Goal: Task Accomplishment & Management: Complete application form

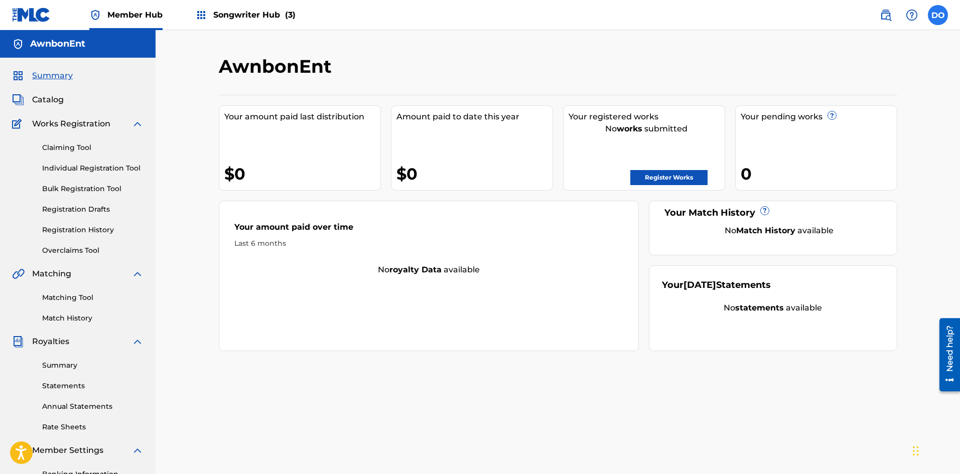
click at [947, 16] on label at bounding box center [938, 15] width 20 height 20
click at [938, 15] on input "DO [PERSON_NAME] [EMAIL_ADDRESS][DOMAIN_NAME] Notification Preferences Profile …" at bounding box center [938, 15] width 0 height 0
click at [895, 108] on link "Notification Preferences" at bounding box center [866, 107] width 74 height 9
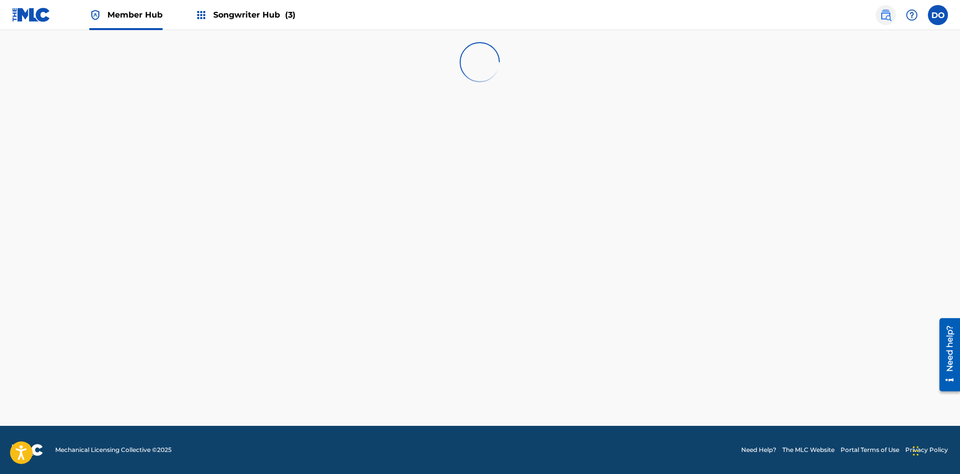
click at [888, 18] on img at bounding box center [886, 15] width 12 height 12
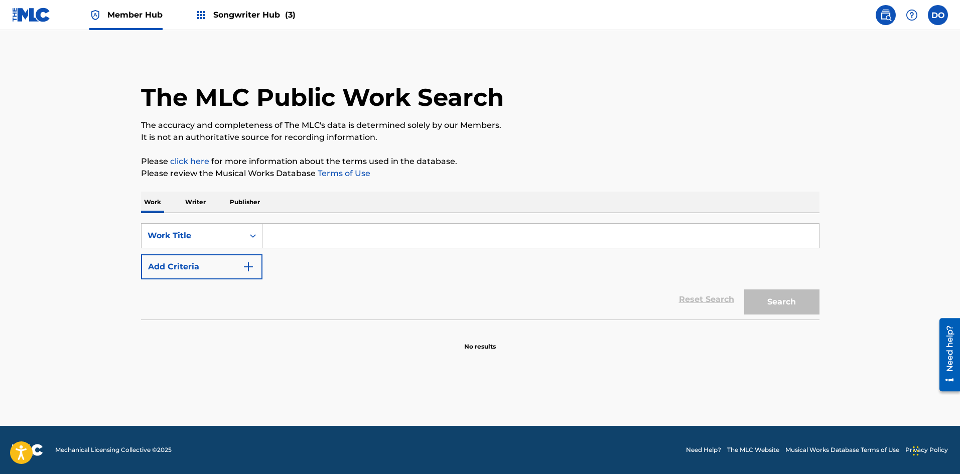
click at [268, 234] on input "Search Form" at bounding box center [540, 236] width 556 height 24
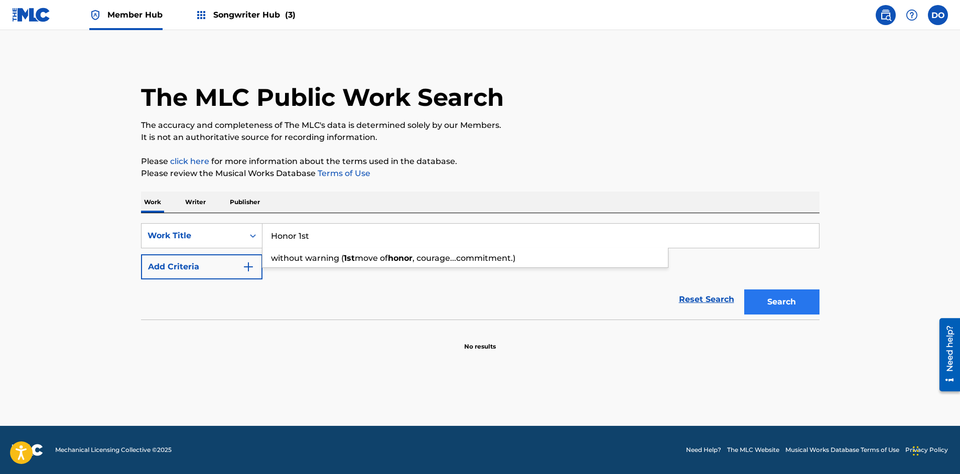
type input "Honor 1st"
click at [754, 296] on button "Search" at bounding box center [781, 302] width 75 height 25
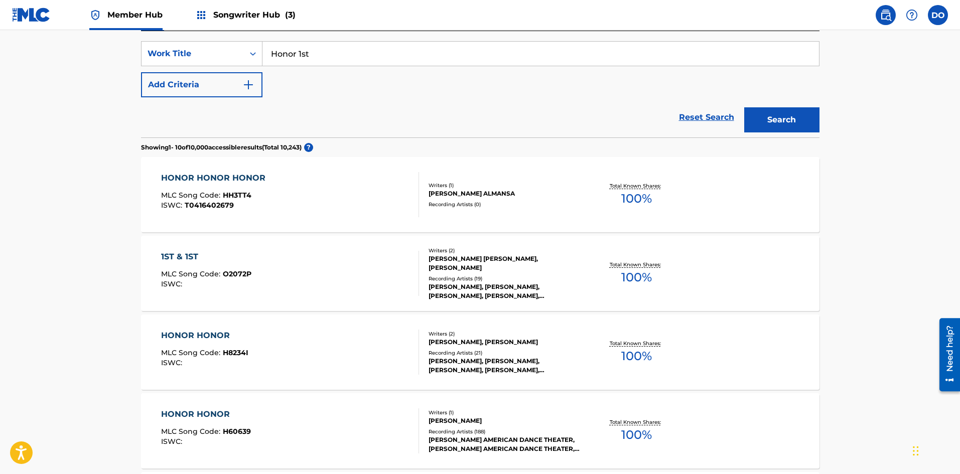
scroll to position [102, 0]
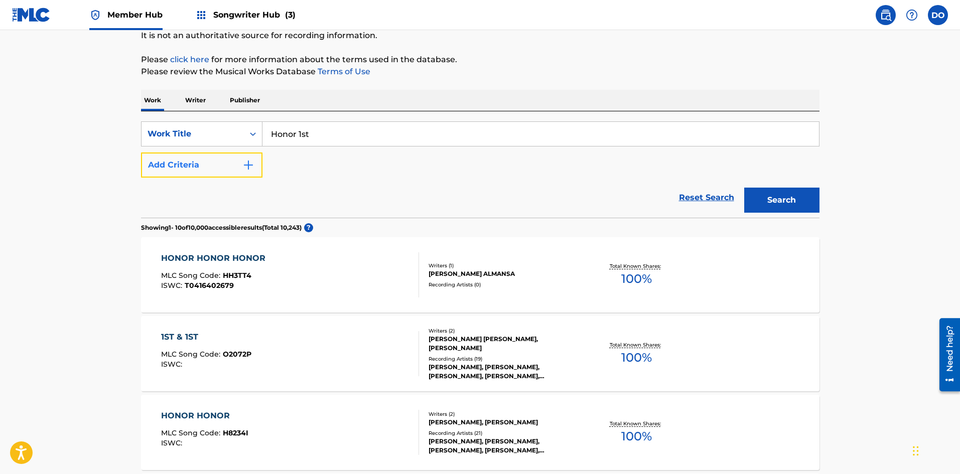
click at [250, 167] on img "Search Form" at bounding box center [248, 165] width 12 height 12
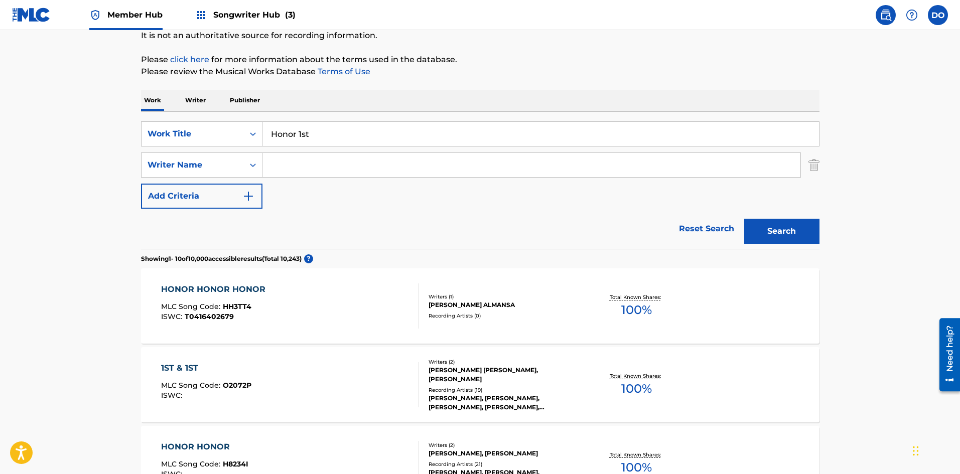
click at [287, 166] on input "Search Form" at bounding box center [531, 165] width 538 height 24
click at [357, 188] on span "iz" at bounding box center [360, 188] width 6 height 10
type input "[PERSON_NAME]"
click at [793, 227] on button "Search" at bounding box center [781, 231] width 75 height 25
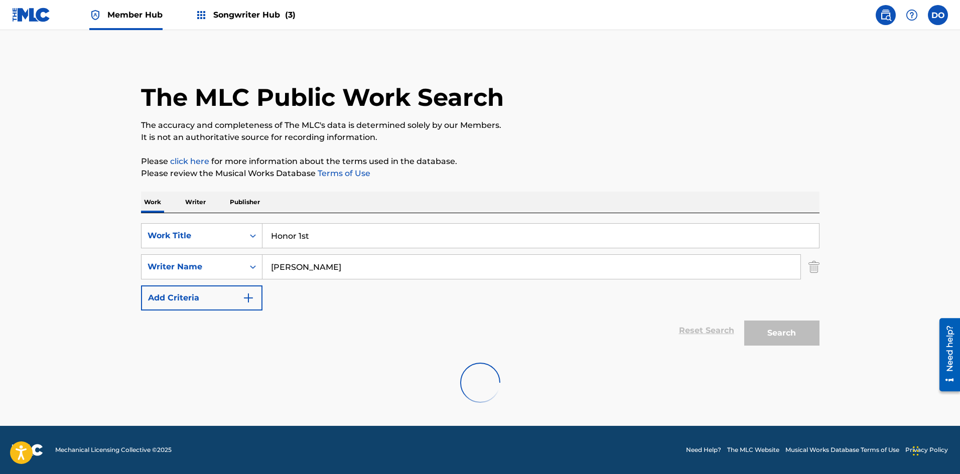
scroll to position [0, 0]
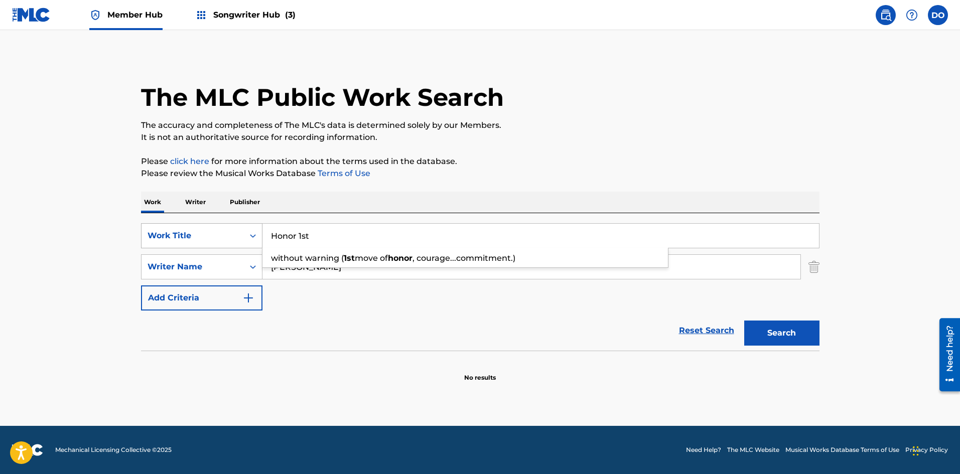
drag, startPoint x: 327, startPoint y: 237, endPoint x: 249, endPoint y: 241, distance: 78.3
click at [249, 241] on div "SearchWithCriteria02782676-171f-48e1-809b-8a830b1debab Work Title Honor 1st wit…" at bounding box center [480, 235] width 678 height 25
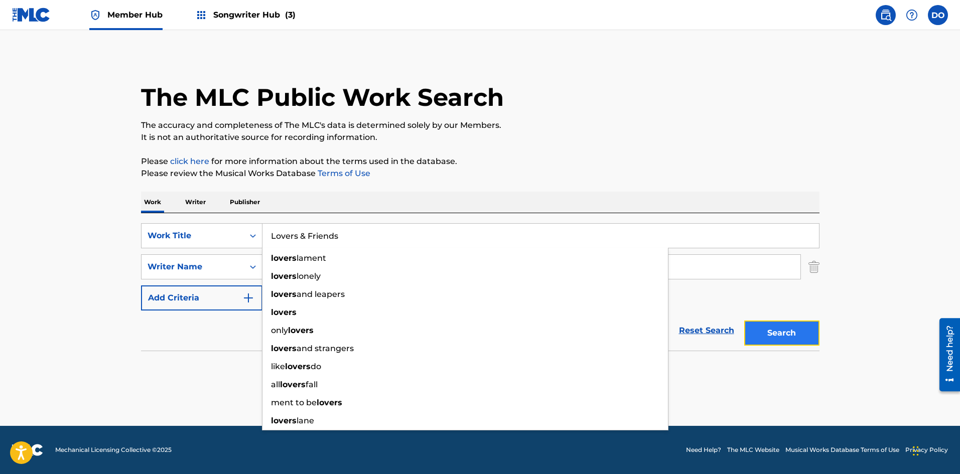
click at [767, 344] on button "Search" at bounding box center [781, 333] width 75 height 25
drag, startPoint x: 347, startPoint y: 237, endPoint x: 207, endPoint y: 256, distance: 141.3
click at [207, 256] on div "SearchWithCriteria02782676-171f-48e1-809b-8a830b1debab Work Title Lovers & Frie…" at bounding box center [480, 266] width 678 height 87
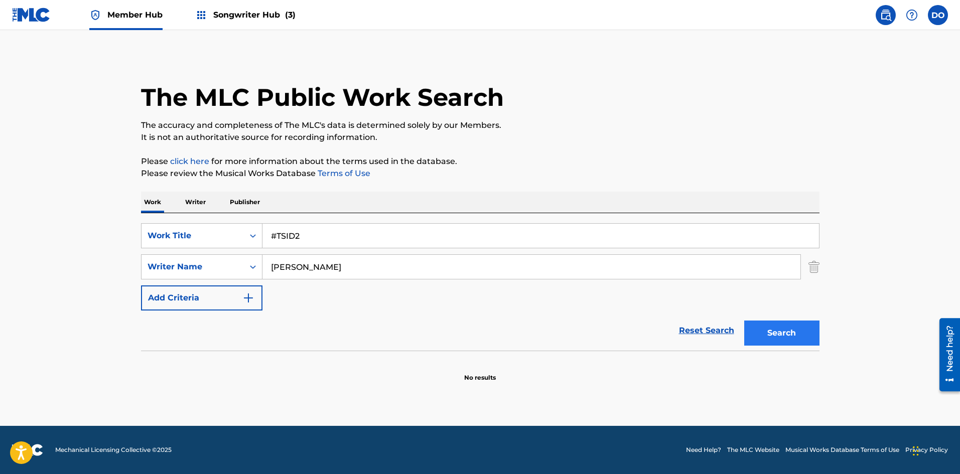
type input "#TSID2"
click at [753, 335] on button "Search" at bounding box center [781, 333] width 75 height 25
drag, startPoint x: 311, startPoint y: 240, endPoint x: 224, endPoint y: 246, distance: 86.5
click at [224, 246] on div "SearchWithCriteria02782676-171f-48e1-809b-8a830b1debab Work Title #TSID2" at bounding box center [480, 235] width 678 height 25
click at [256, 234] on icon "Search Form" at bounding box center [253, 236] width 10 height 10
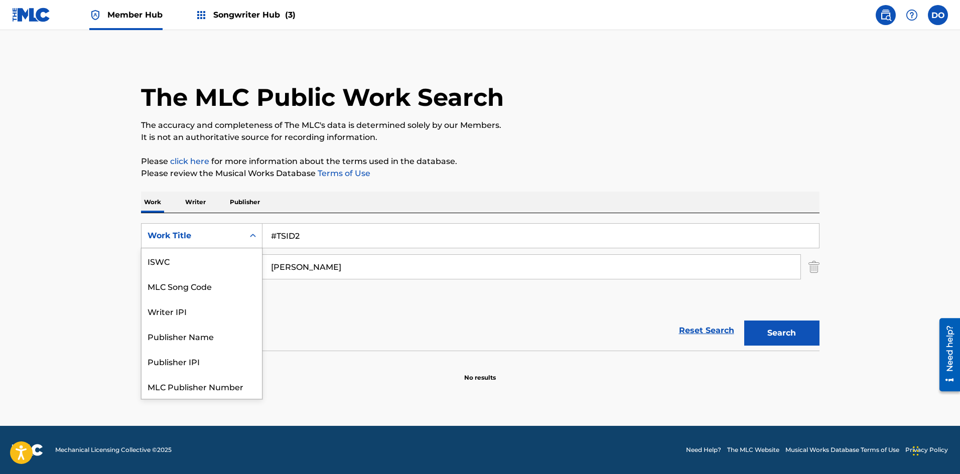
scroll to position [25, 0]
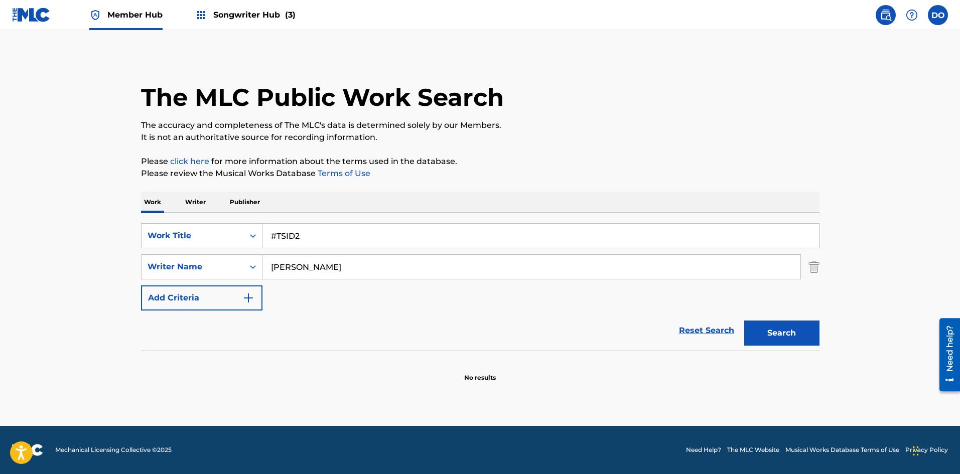
click at [251, 233] on icon "Search Form" at bounding box center [253, 236] width 10 height 10
click at [255, 241] on div "Search Form" at bounding box center [253, 236] width 18 height 18
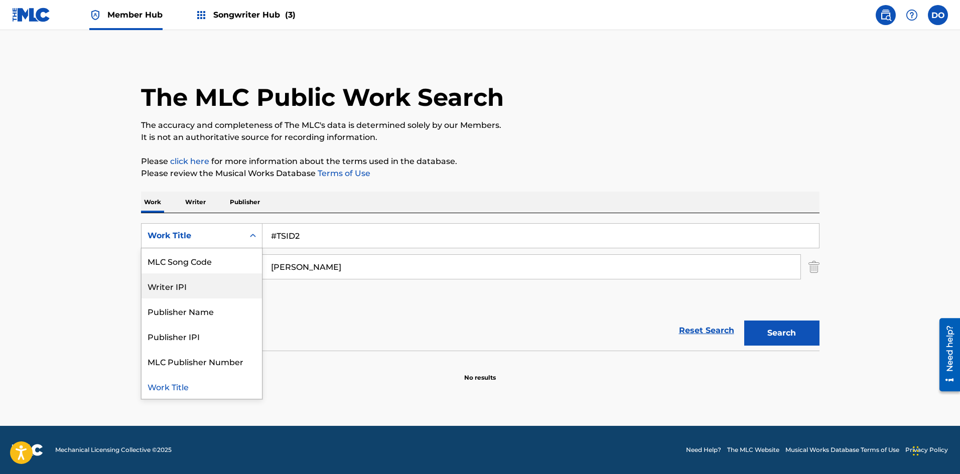
click at [224, 278] on div "Writer IPI" at bounding box center [201, 285] width 120 height 25
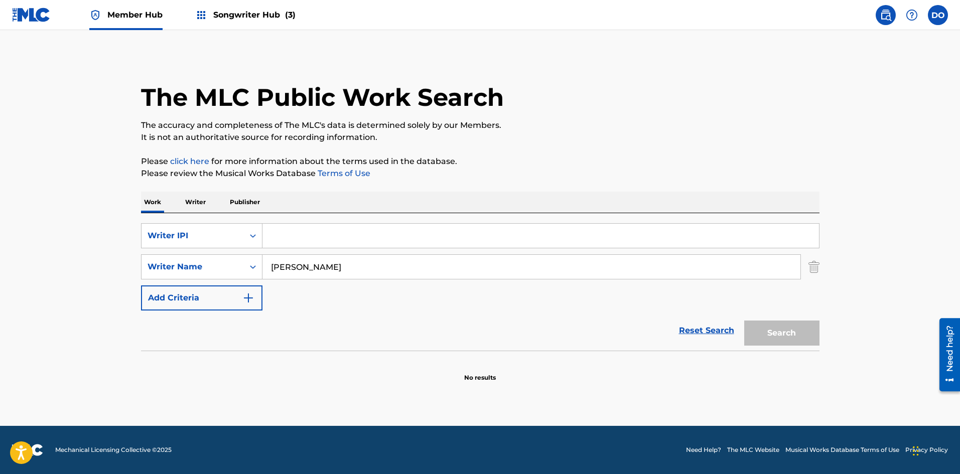
click at [284, 234] on input "Search Form" at bounding box center [540, 236] width 556 height 24
type input "1243500103"
click at [751, 330] on button "Search" at bounding box center [781, 333] width 75 height 25
click at [767, 335] on button "Search" at bounding box center [781, 333] width 75 height 25
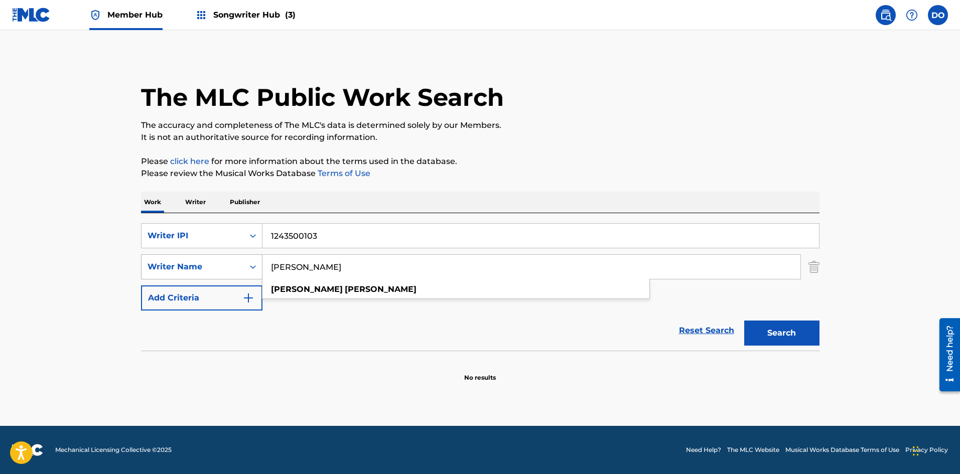
drag, startPoint x: 274, startPoint y: 268, endPoint x: 254, endPoint y: 267, distance: 20.1
click at [257, 267] on div "SearchWithCriteria52d6b2a3-3830-4360-89f7-3325b4ce0b11 Writer Name [PERSON_NAME…" at bounding box center [480, 266] width 678 height 25
type input "[PERSON_NAME]"
click at [752, 330] on button "Search" at bounding box center [781, 333] width 75 height 25
click at [272, 235] on input "1243500103" at bounding box center [540, 236] width 556 height 24
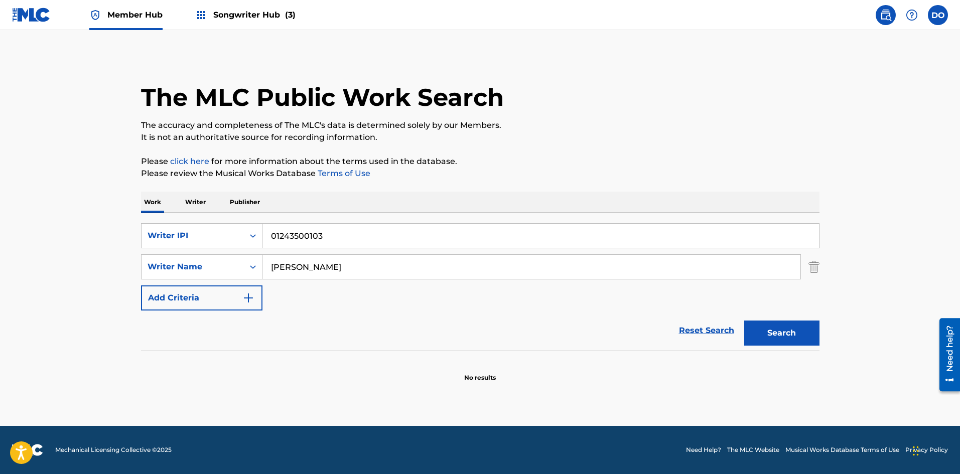
click at [744, 321] on button "Search" at bounding box center [781, 333] width 75 height 25
type input "1243500103"
click at [752, 327] on button "Search" at bounding box center [781, 333] width 75 height 25
click at [257, 236] on icon "Search Form" at bounding box center [253, 236] width 10 height 10
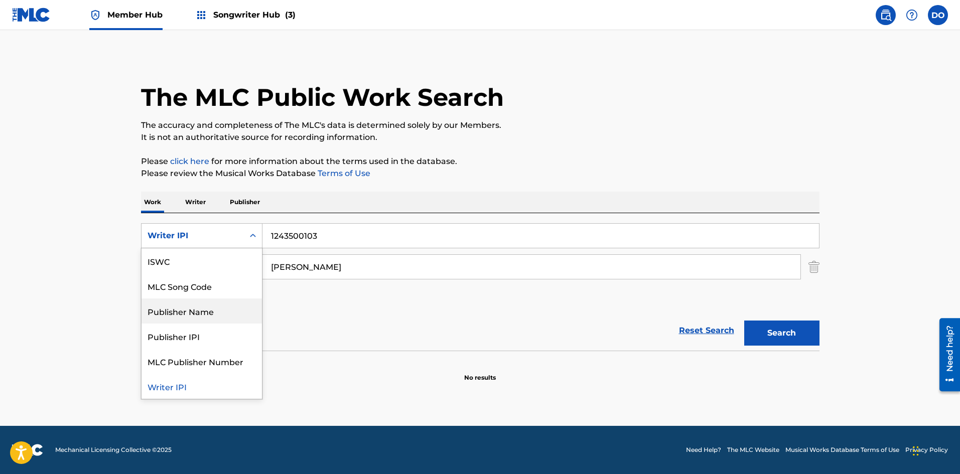
click at [202, 308] on div "Publisher Name" at bounding box center [201, 311] width 120 height 25
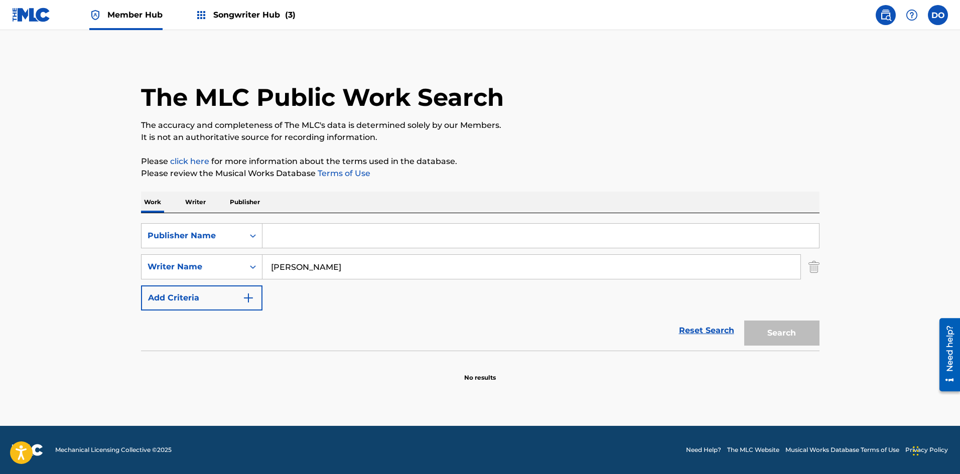
click at [284, 242] on input "Search Form" at bounding box center [540, 236] width 556 height 24
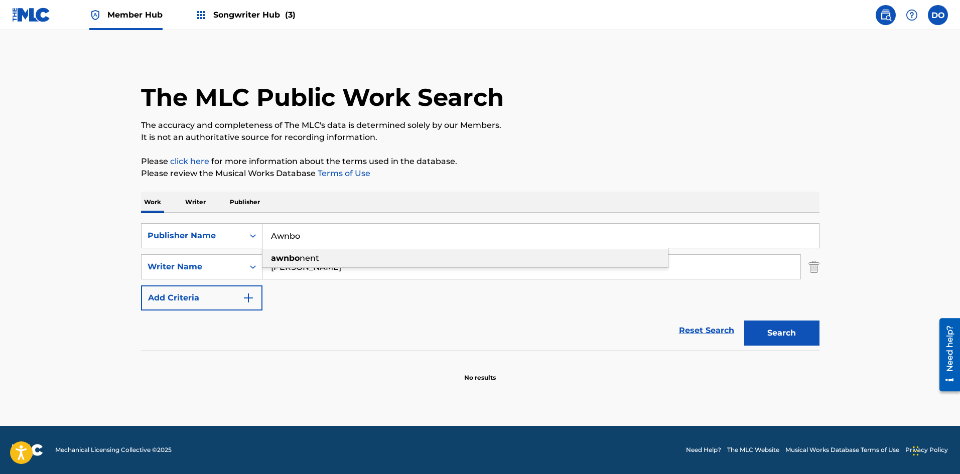
click at [293, 255] on strong "awnbo" at bounding box center [285, 258] width 29 height 10
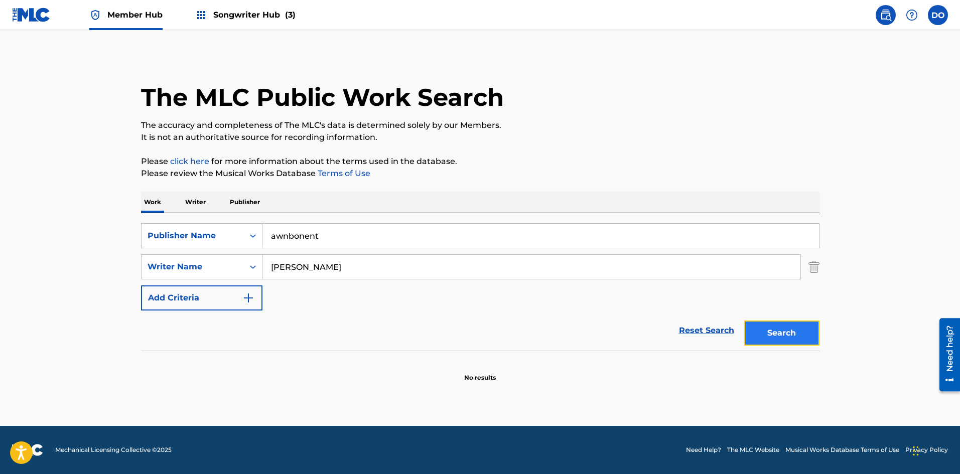
click at [771, 341] on button "Search" at bounding box center [781, 333] width 75 height 25
drag, startPoint x: 276, startPoint y: 235, endPoint x: 254, endPoint y: 238, distance: 22.2
click at [254, 238] on div "SearchWithCriteria3b0a71df-2e2a-4115-8686-41d643e0a76d Publisher Name awnbonent…" at bounding box center [480, 235] width 678 height 25
type input "Awnbonent"
click at [744, 321] on button "Search" at bounding box center [781, 333] width 75 height 25
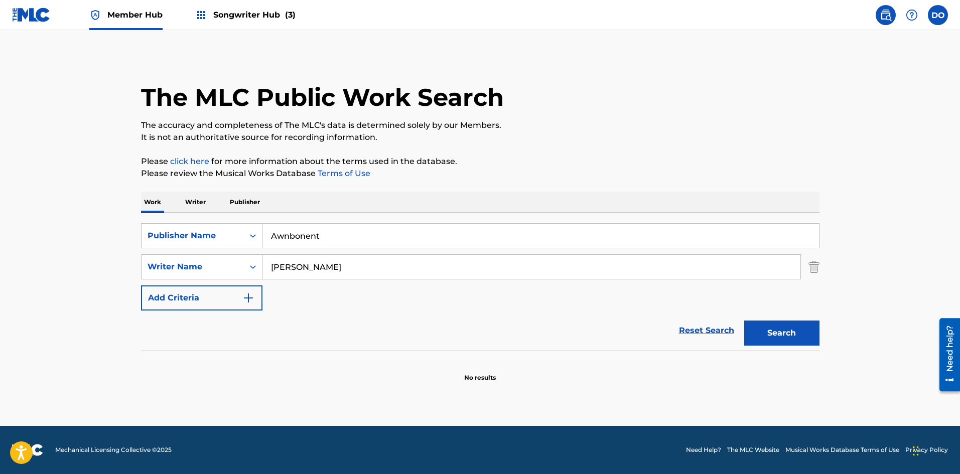
click at [134, 14] on span "Member Hub" at bounding box center [134, 15] width 55 height 12
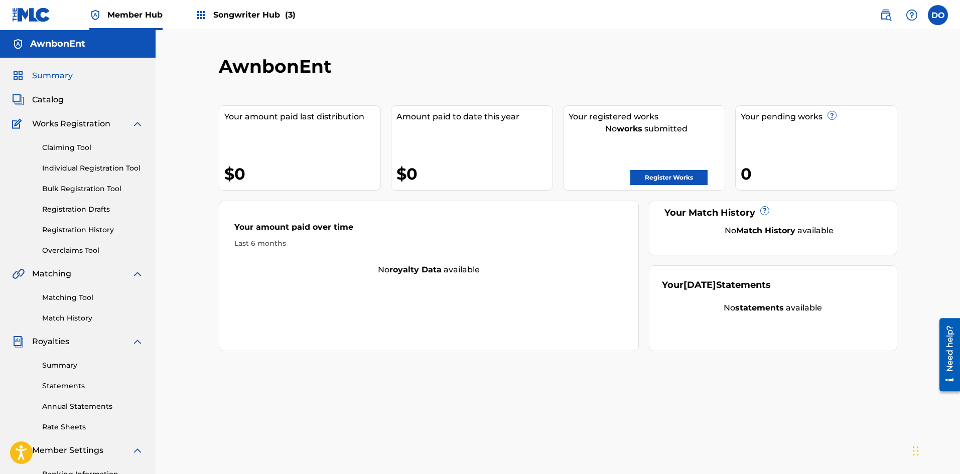
click at [247, 20] on span "Songwriter Hub (3)" at bounding box center [254, 15] width 82 height 12
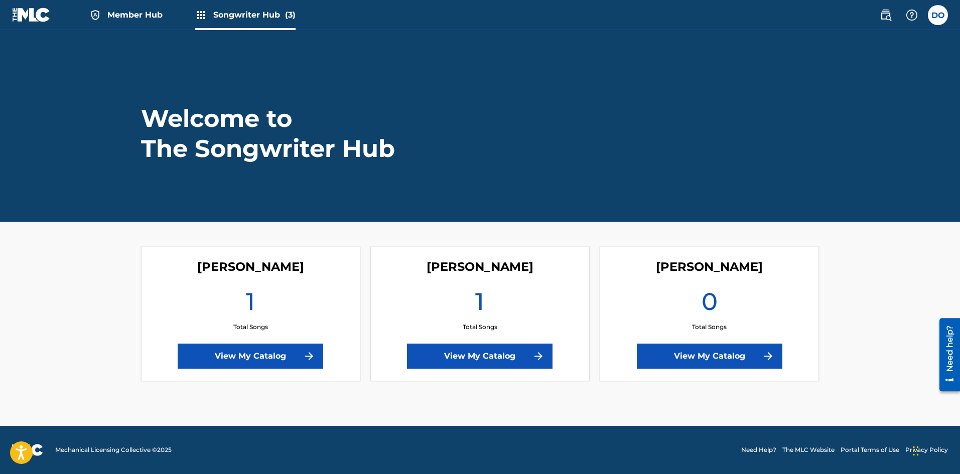
click at [123, 17] on span "Member Hub" at bounding box center [134, 15] width 55 height 12
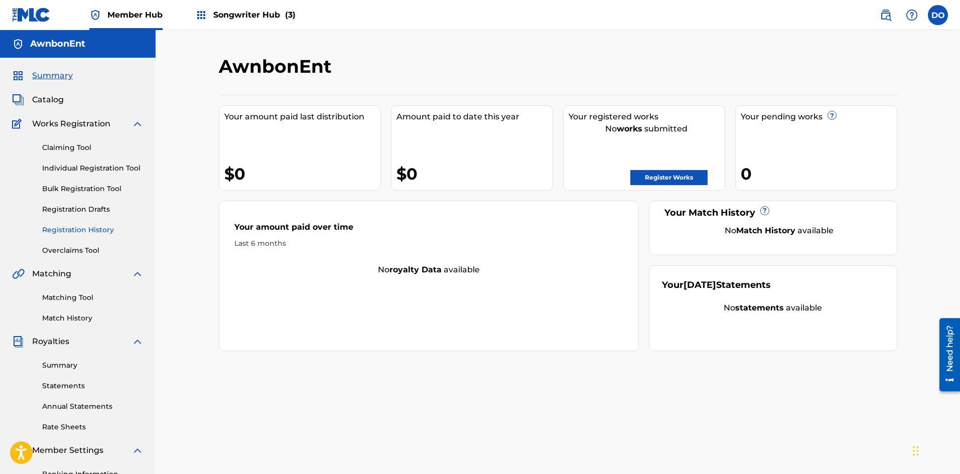
click at [82, 227] on link "Registration History" at bounding box center [92, 230] width 101 height 11
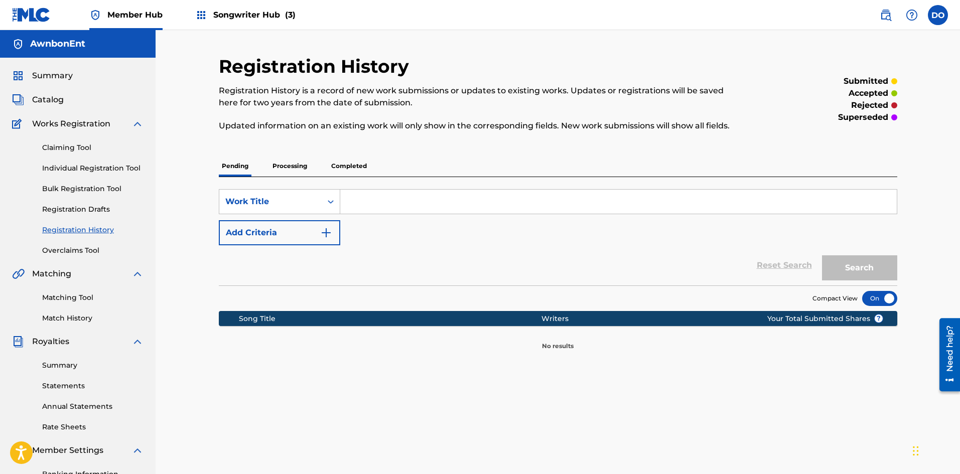
click at [302, 168] on p "Processing" at bounding box center [289, 166] width 41 height 21
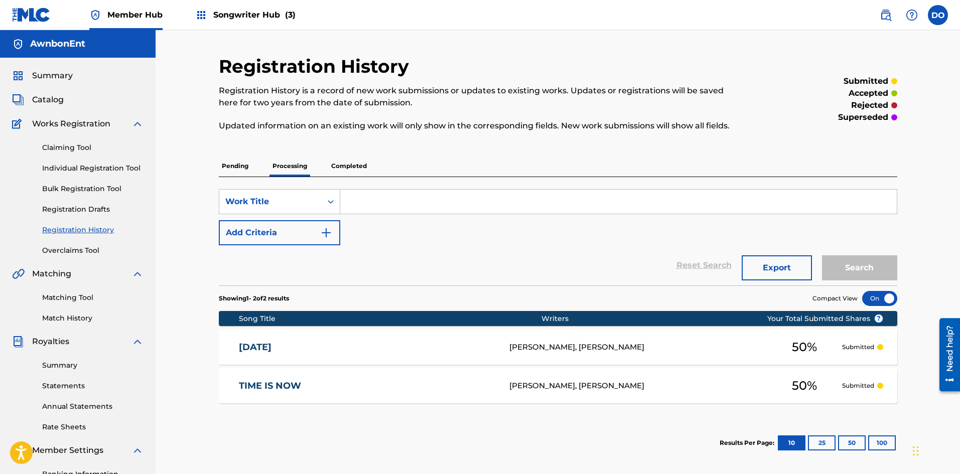
click at [345, 169] on p "Completed" at bounding box center [349, 166] width 42 height 21
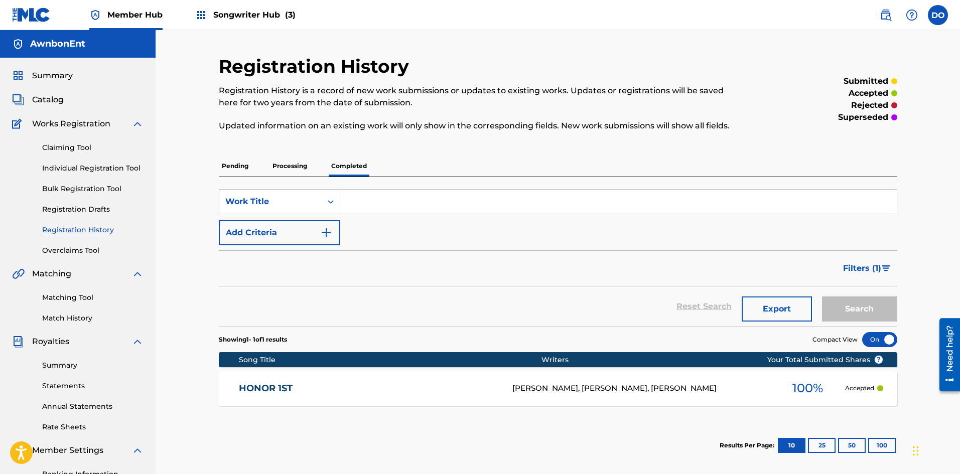
click at [444, 382] on div "HONOR 1ST [PERSON_NAME], [PERSON_NAME], [PERSON_NAME] 100 % Accepted" at bounding box center [558, 388] width 678 height 35
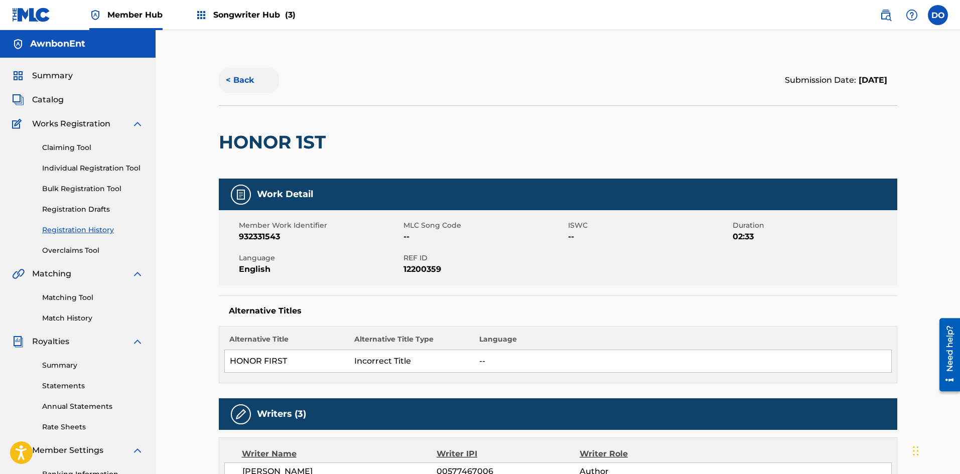
click at [232, 77] on button "< Back" at bounding box center [249, 80] width 60 height 25
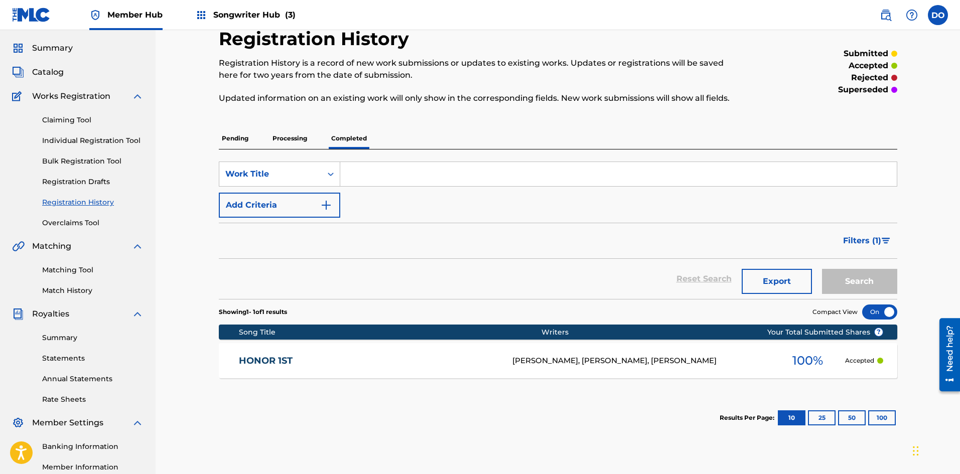
scroll to position [50, 0]
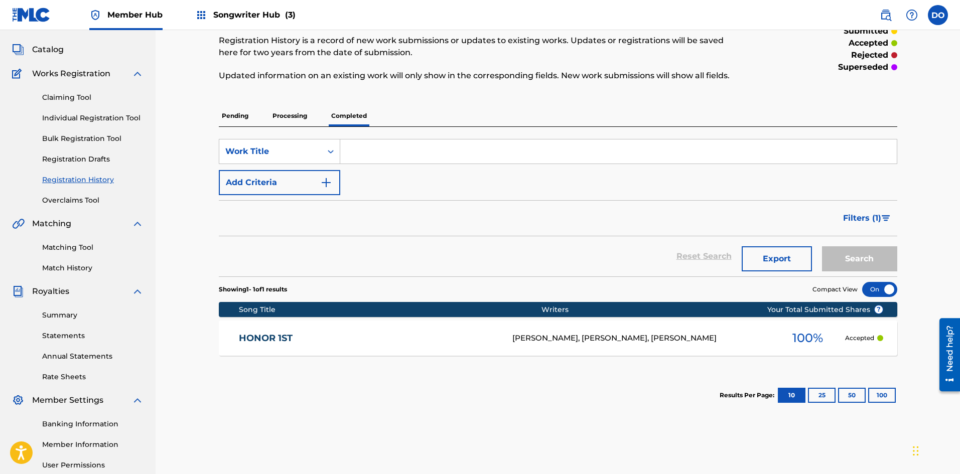
click at [875, 287] on div at bounding box center [879, 289] width 35 height 15
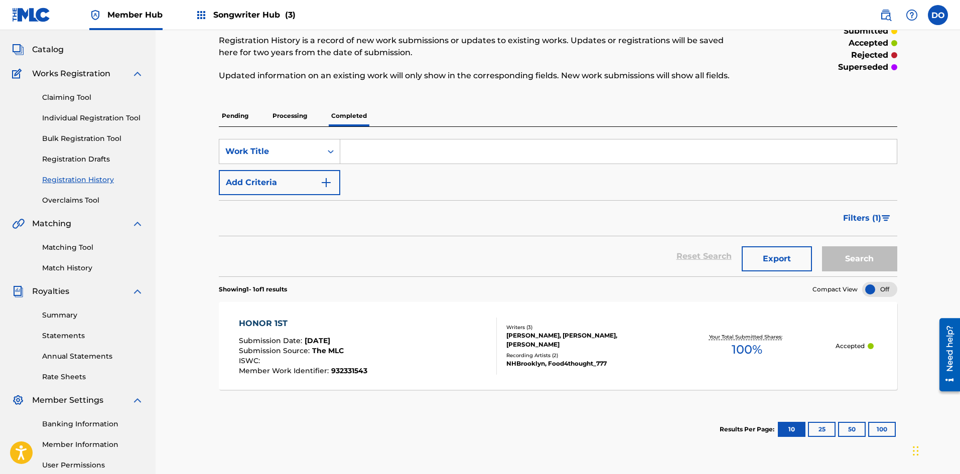
click at [284, 120] on p "Processing" at bounding box center [289, 115] width 41 height 21
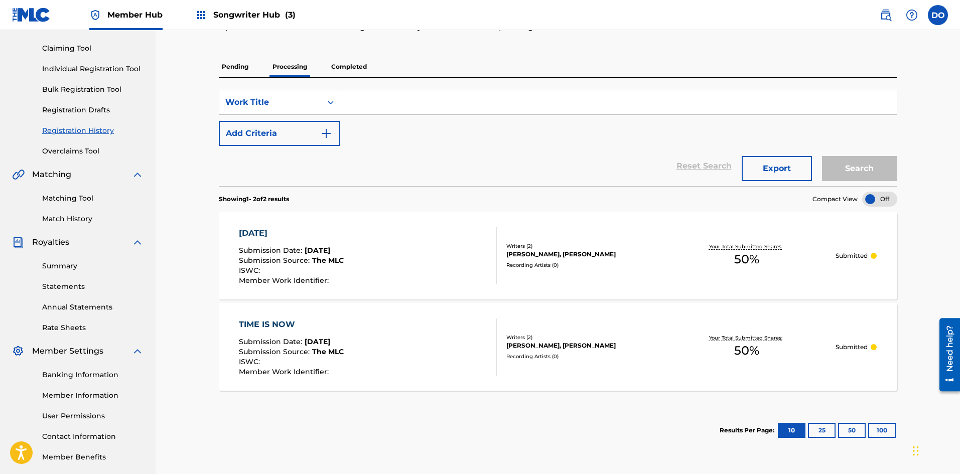
scroll to position [100, 0]
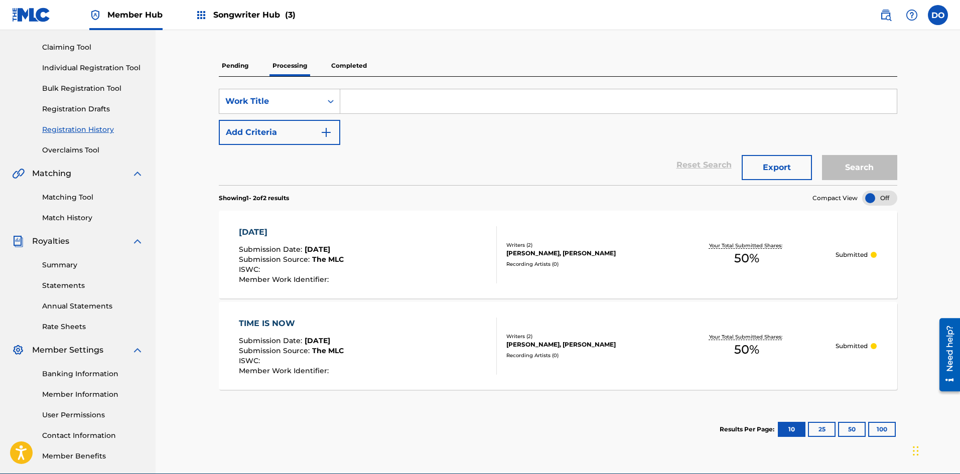
click at [240, 72] on p "Pending" at bounding box center [235, 65] width 33 height 21
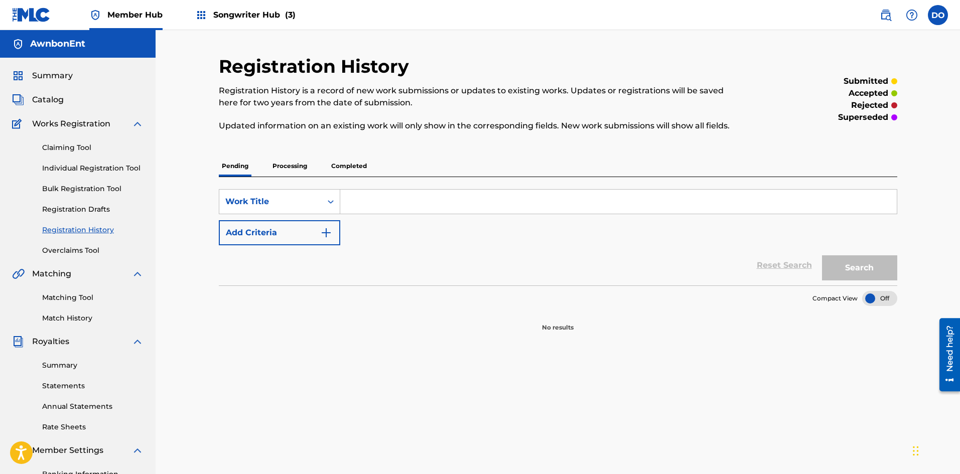
click at [278, 165] on p "Processing" at bounding box center [289, 166] width 41 height 21
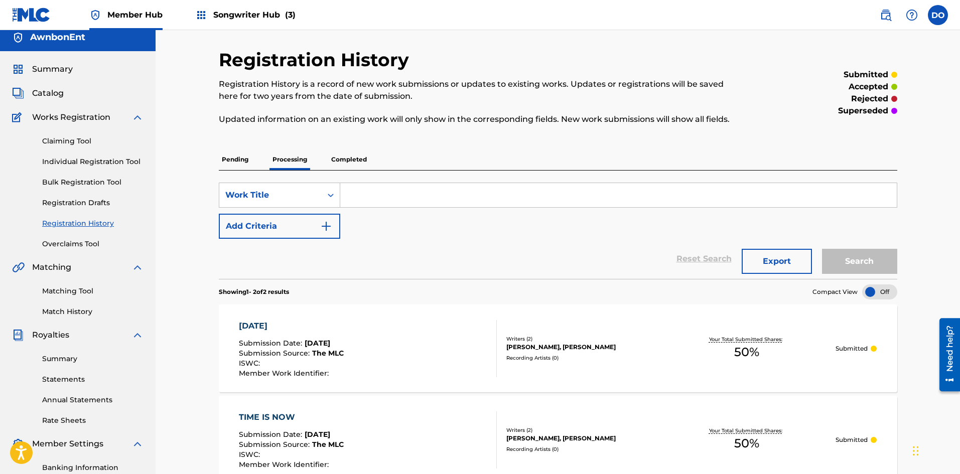
scroll to position [100, 0]
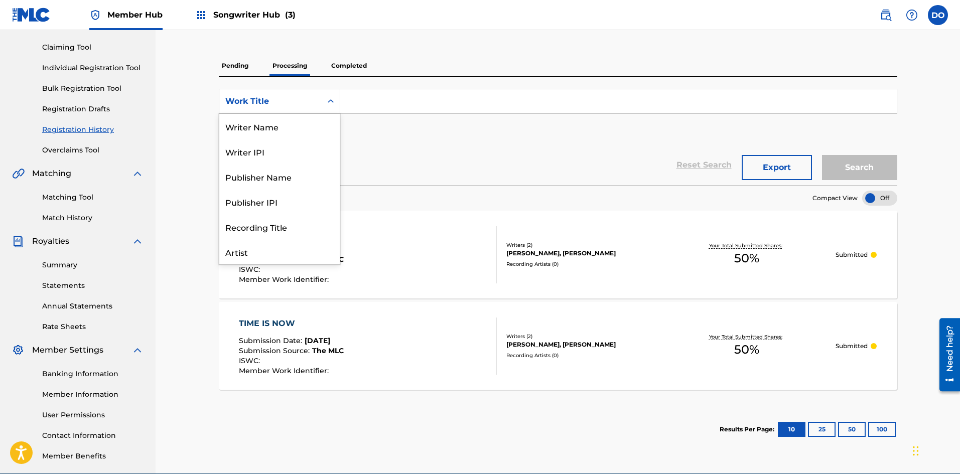
click at [327, 97] on icon "Search Form" at bounding box center [331, 101] width 10 height 10
click at [313, 180] on div "Recording Title" at bounding box center [279, 176] width 120 height 25
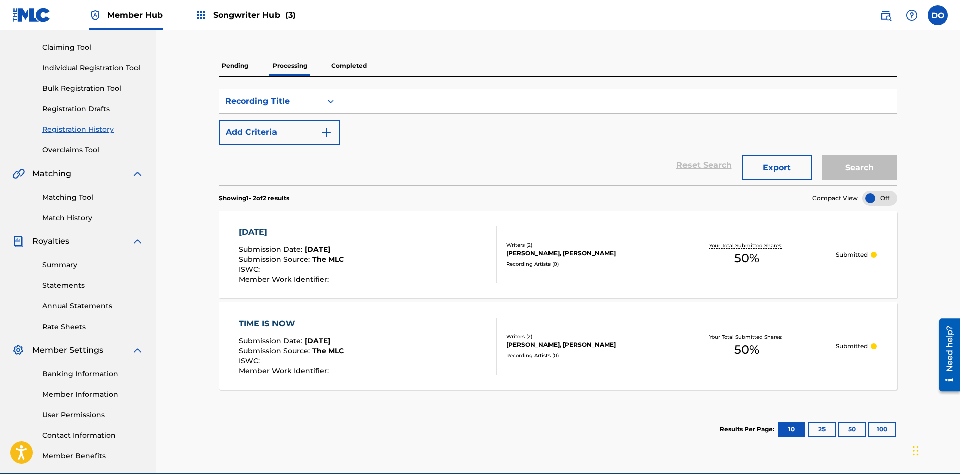
click at [357, 96] on input "Search Form" at bounding box center [618, 101] width 556 height 24
click at [833, 162] on button "Search" at bounding box center [859, 167] width 75 height 25
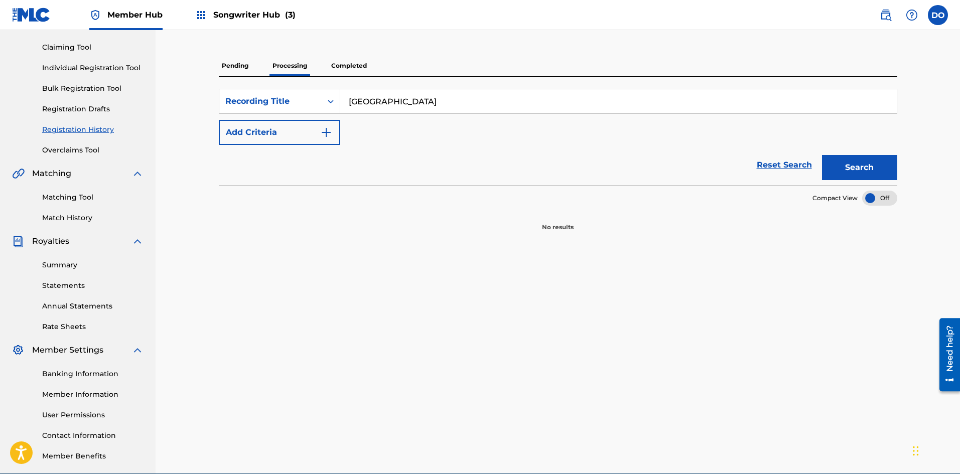
drag, startPoint x: 361, startPoint y: 101, endPoint x: 353, endPoint y: 103, distance: 7.8
click at [353, 103] on input "[GEOGRAPHIC_DATA]" at bounding box center [618, 101] width 556 height 24
type input "S"
type input "Got alot to lose"
click at [822, 155] on button "Search" at bounding box center [859, 167] width 75 height 25
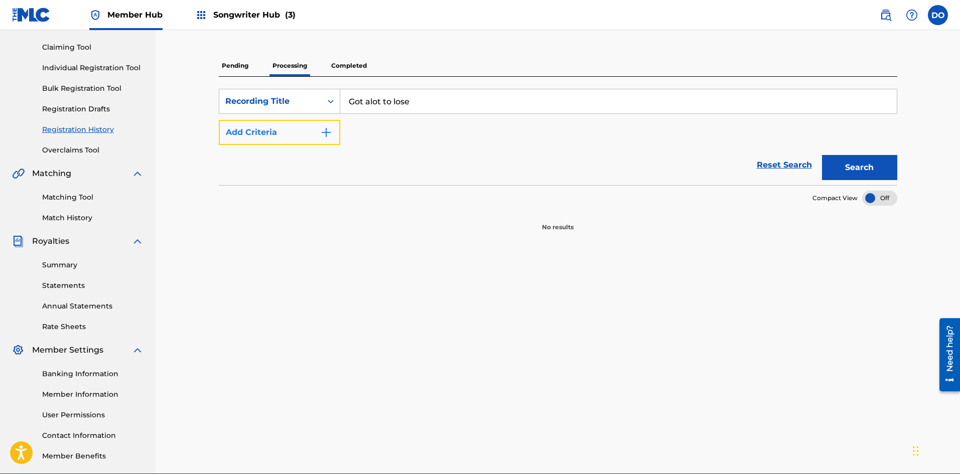
click at [330, 132] on img "Search Form" at bounding box center [326, 132] width 12 height 12
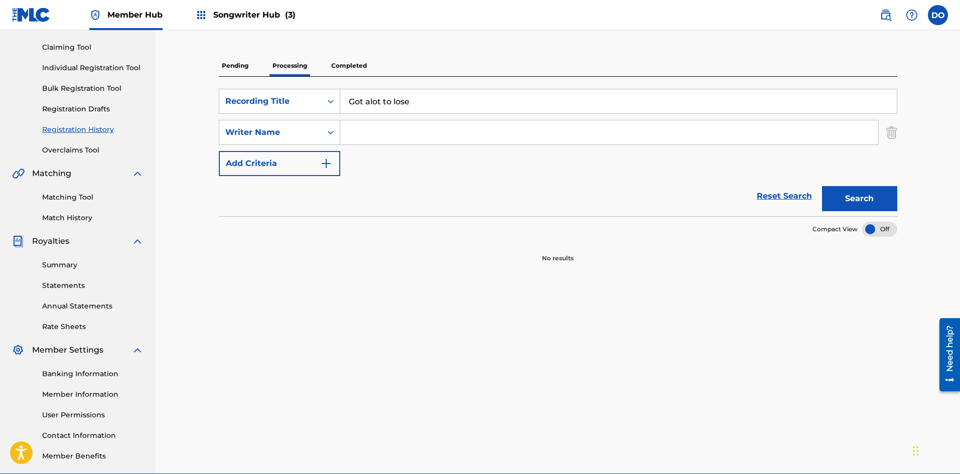
click at [348, 136] on input "Search Form" at bounding box center [609, 132] width 538 height 24
type input "[PERSON_NAME]"
click at [838, 191] on button "Search" at bounding box center [859, 198] width 75 height 25
click at [335, 166] on button "Add Criteria" at bounding box center [279, 163] width 121 height 25
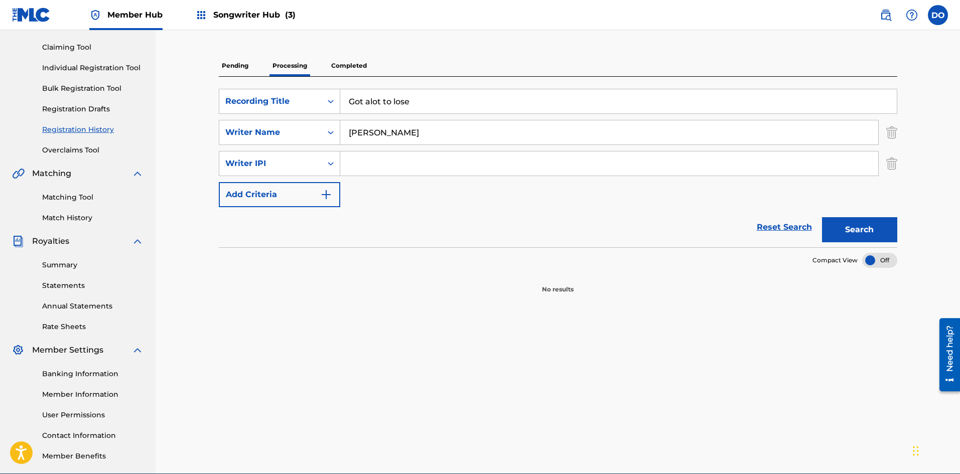
click at [360, 164] on input "Search Form" at bounding box center [609, 164] width 538 height 24
type input "1"
click at [328, 161] on icon "Search Form" at bounding box center [331, 164] width 10 height 10
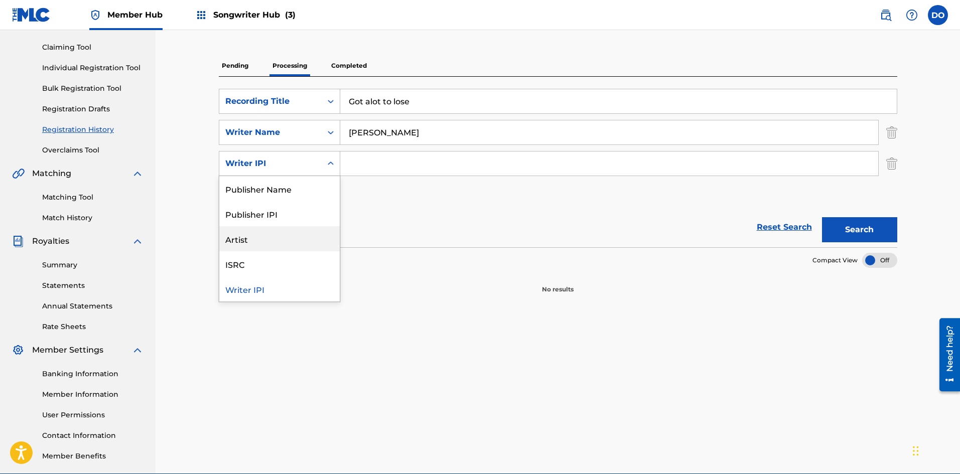
click at [287, 244] on div "Artist" at bounding box center [279, 238] width 120 height 25
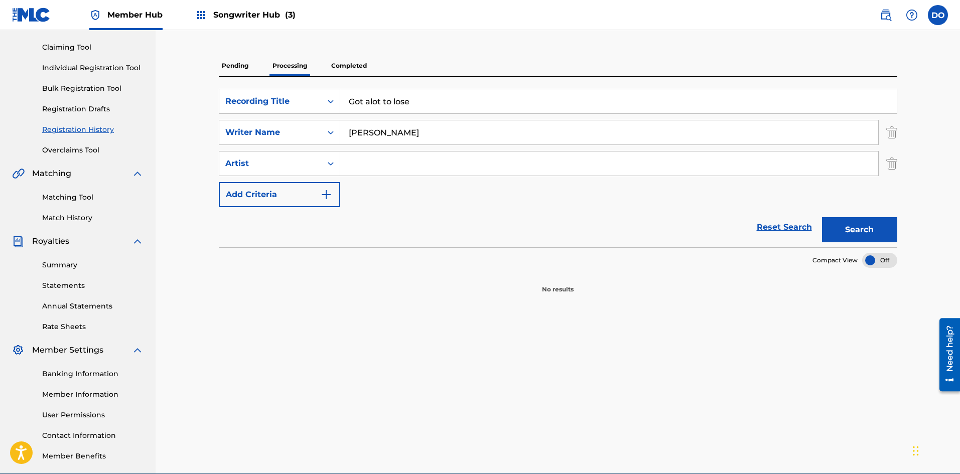
click at [376, 167] on input "Search Form" at bounding box center [609, 164] width 538 height 24
type input "NHBrooklyn"
click at [846, 229] on button "Search" at bounding box center [859, 229] width 75 height 25
click at [889, 136] on img "Search Form" at bounding box center [891, 132] width 11 height 25
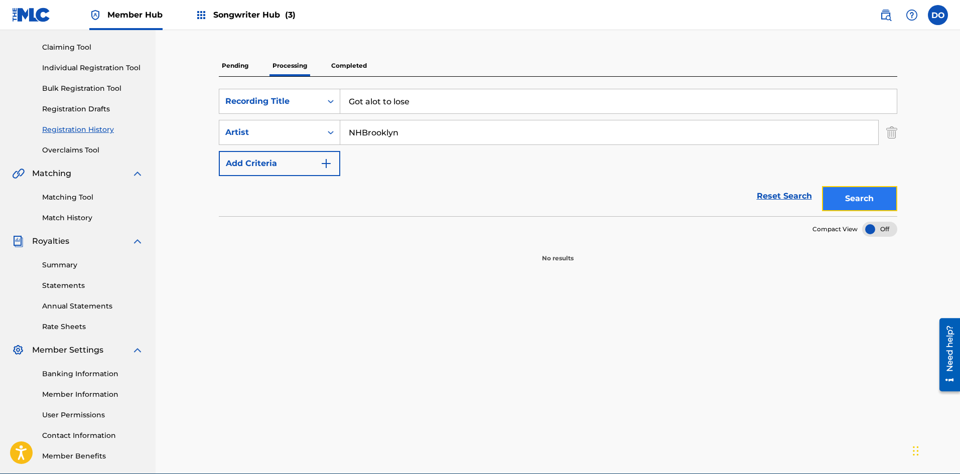
click at [868, 202] on button "Search" at bounding box center [859, 198] width 75 height 25
drag, startPoint x: 422, startPoint y: 105, endPoint x: 409, endPoint y: 99, distance: 14.4
click at [405, 100] on input "Got alot to lose" at bounding box center [618, 101] width 556 height 24
click at [331, 99] on icon "Search Form" at bounding box center [331, 101] width 10 height 10
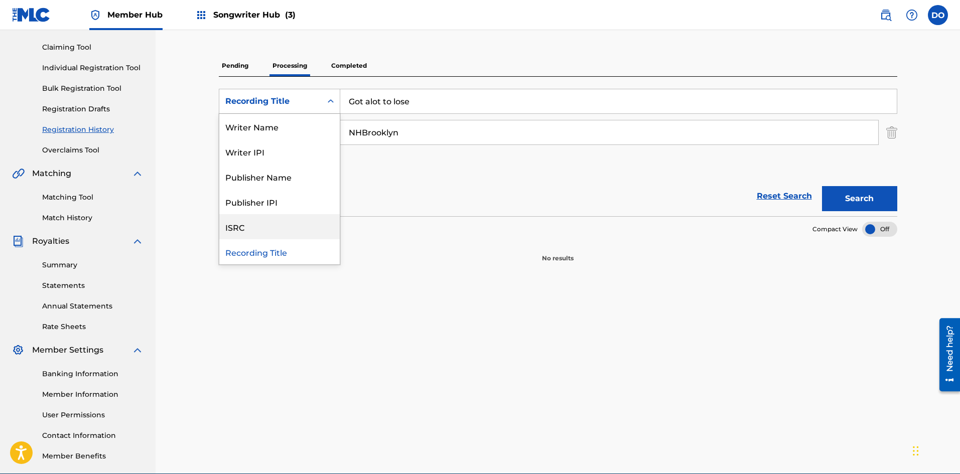
scroll to position [0, 0]
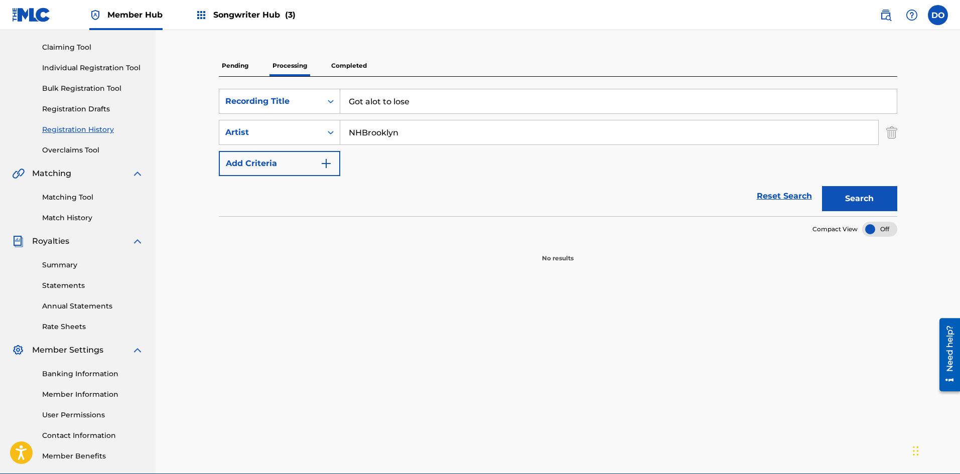
click at [401, 74] on div "Pending Processing Completed" at bounding box center [558, 65] width 678 height 21
click at [894, 140] on img "Search Form" at bounding box center [891, 132] width 11 height 25
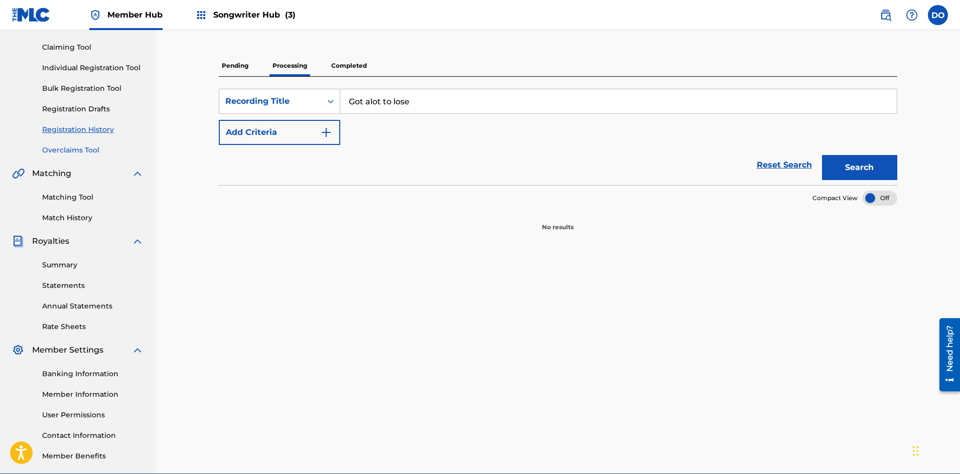
click at [61, 147] on link "Overclaims Tool" at bounding box center [92, 150] width 101 height 11
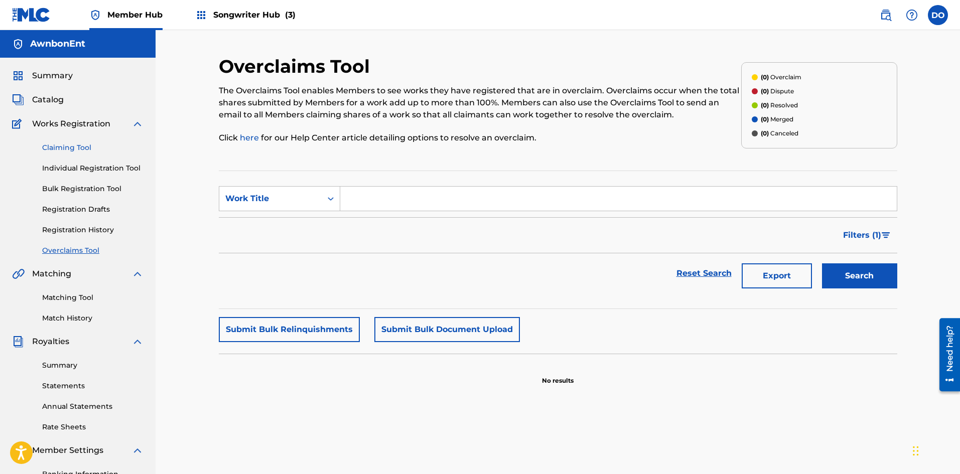
click at [80, 152] on link "Claiming Tool" at bounding box center [92, 147] width 101 height 11
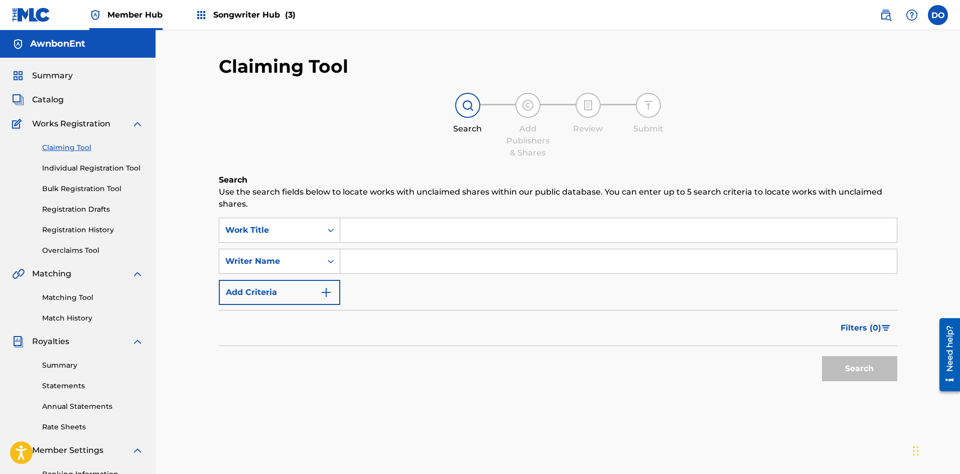
click at [365, 228] on input "Search Form" at bounding box center [618, 230] width 556 height 24
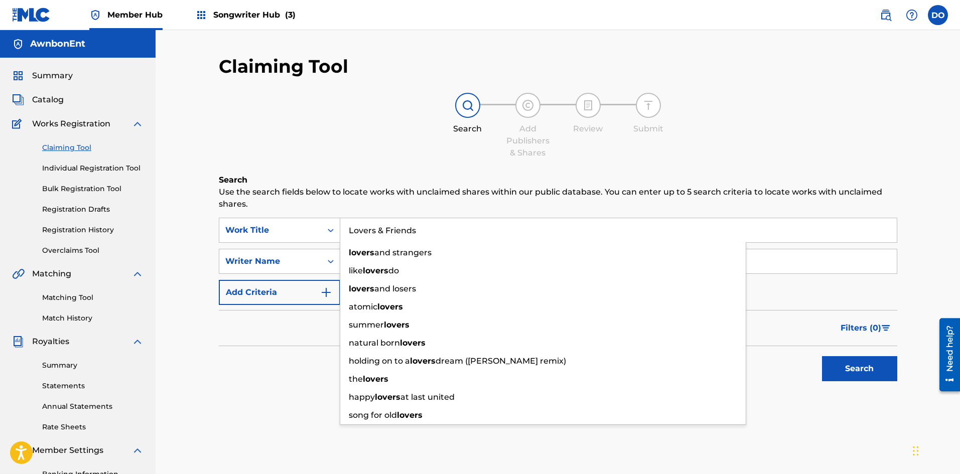
type input "Lovers & Friends"
click at [773, 257] on input "Search Form" at bounding box center [618, 261] width 556 height 24
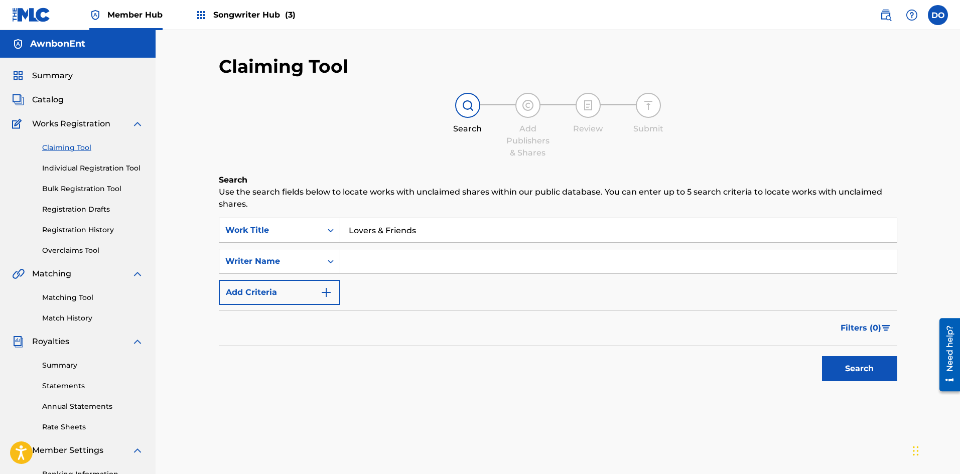
type input "[PERSON_NAME]"
click at [850, 363] on button "Search" at bounding box center [859, 368] width 75 height 25
click at [338, 285] on button "Add Criteria" at bounding box center [279, 292] width 121 height 25
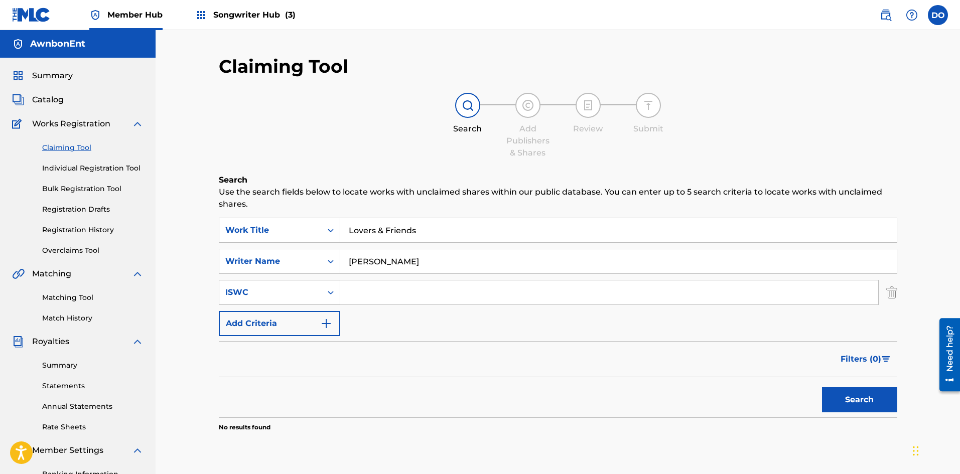
click at [332, 294] on icon "Search Form" at bounding box center [331, 292] width 10 height 10
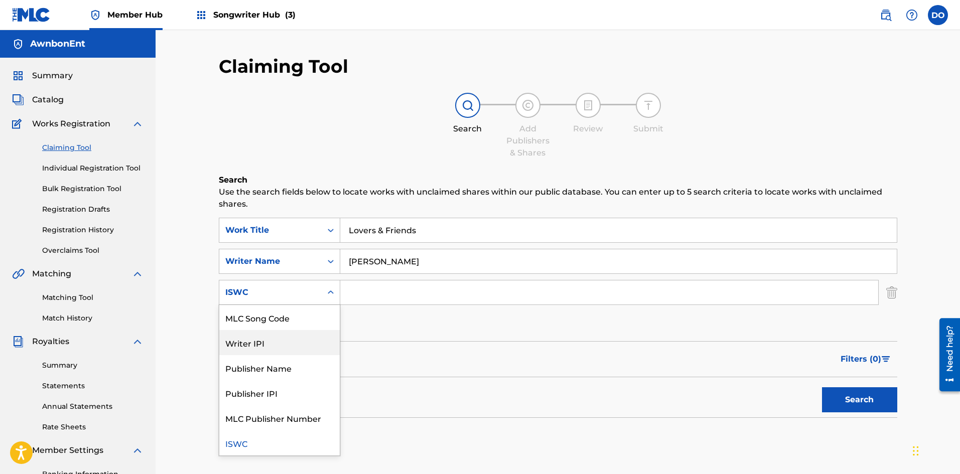
click at [278, 350] on div "Writer IPI" at bounding box center [279, 342] width 120 height 25
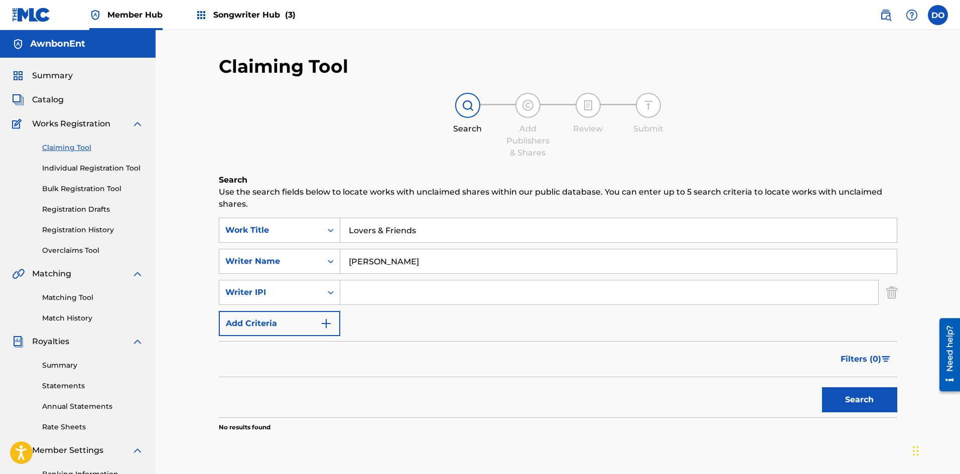
click at [370, 295] on input "Search Form" at bounding box center [609, 292] width 538 height 24
click at [334, 300] on div "Search Form" at bounding box center [331, 292] width 18 height 18
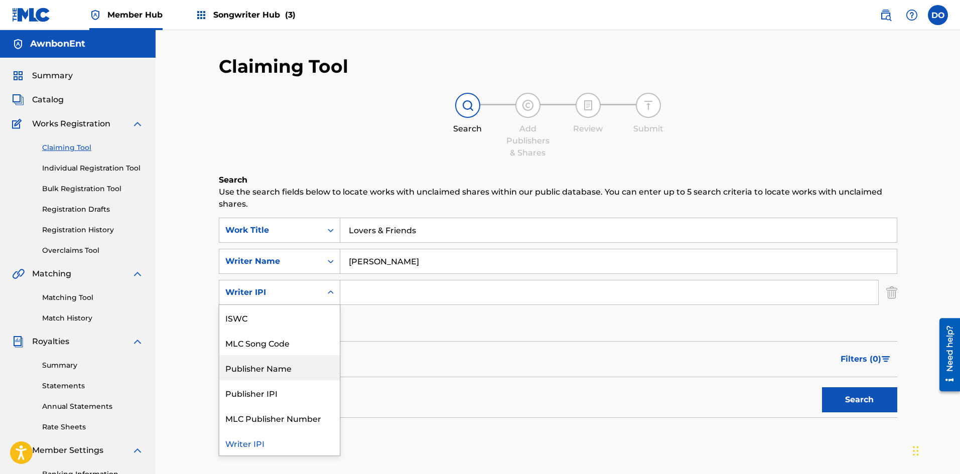
click at [297, 369] on div "Publisher Name" at bounding box center [279, 367] width 120 height 25
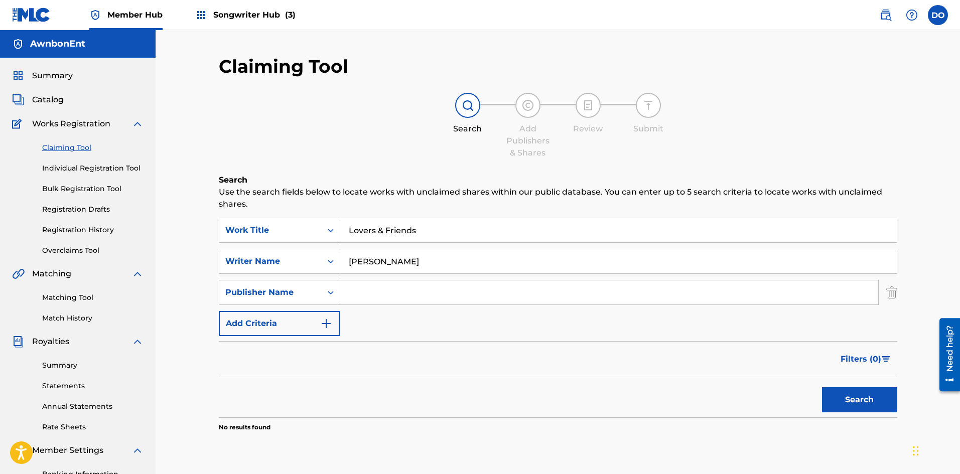
click at [382, 292] on input "Search Form" at bounding box center [609, 292] width 538 height 24
type input "AwnbonEnt"
click at [851, 395] on button "Search" at bounding box center [859, 399] width 75 height 25
click at [85, 211] on link "Registration Drafts" at bounding box center [92, 209] width 101 height 11
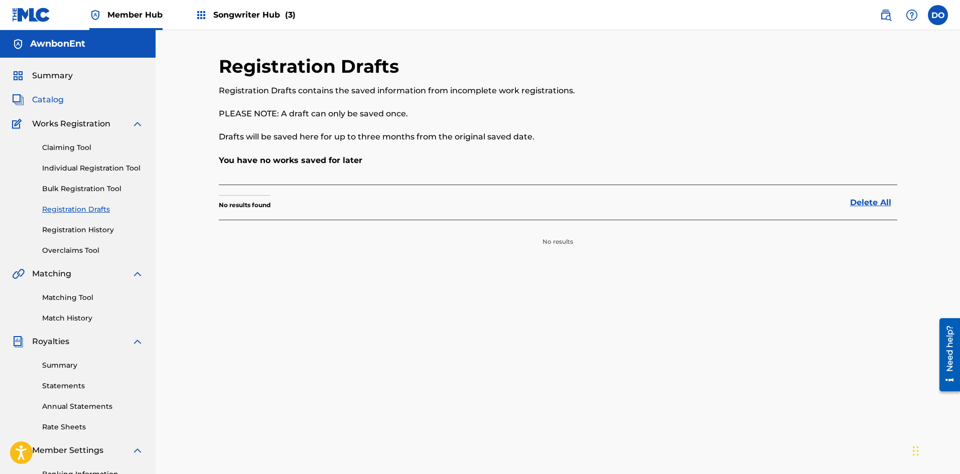
click at [54, 100] on span "Catalog" at bounding box center [48, 100] width 32 height 12
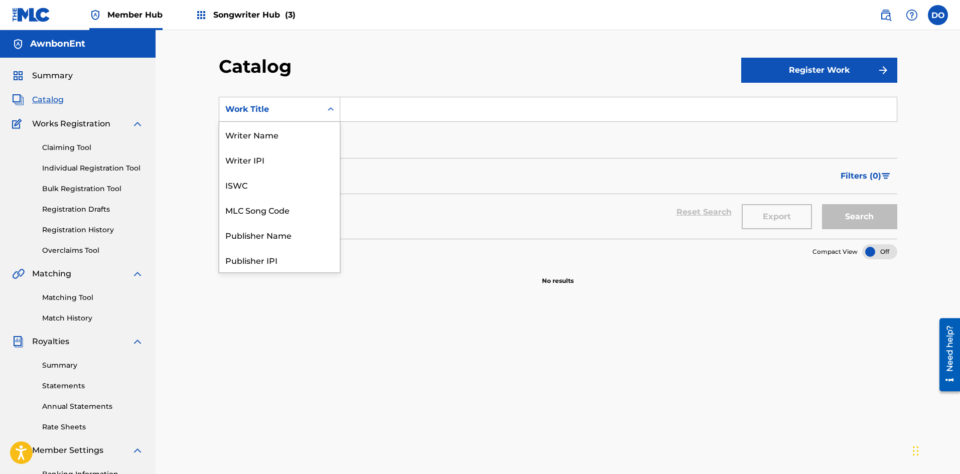
click at [329, 112] on icon "Search Form" at bounding box center [331, 109] width 10 height 10
click at [302, 203] on div "Artist" at bounding box center [279, 209] width 120 height 25
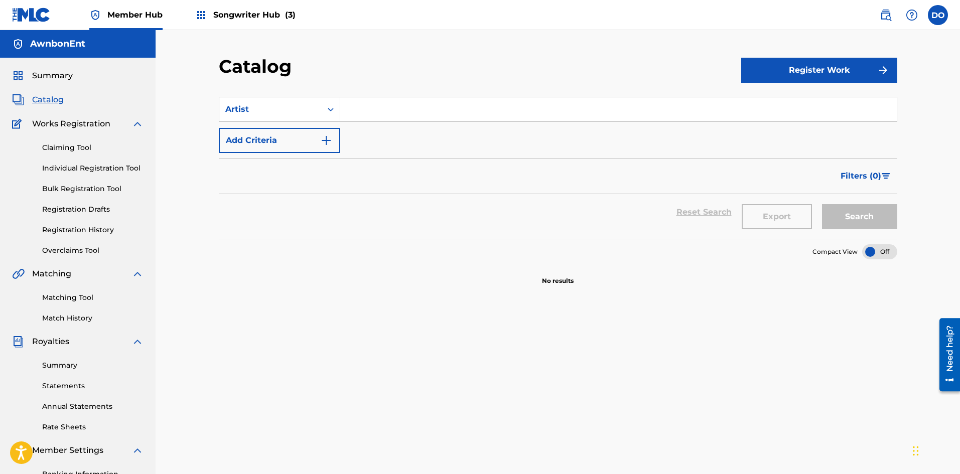
click at [375, 112] on input "Search Form" at bounding box center [618, 109] width 556 height 24
type input "NHBrooklyn"
click at [872, 216] on button "Search" at bounding box center [859, 216] width 75 height 25
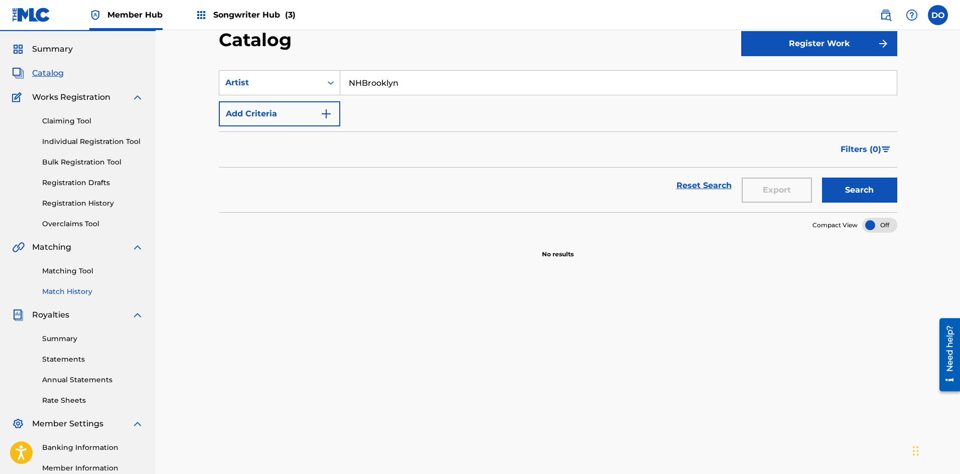
scroll to position [50, 0]
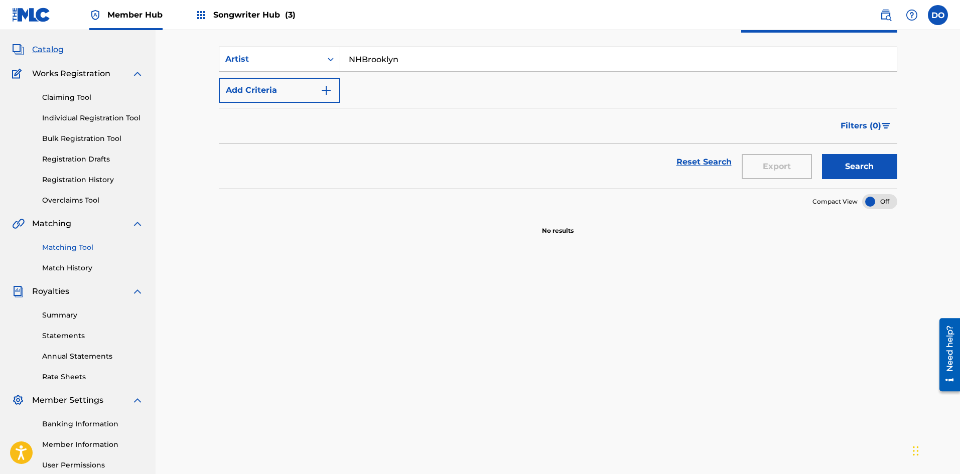
click at [50, 250] on link "Matching Tool" at bounding box center [92, 247] width 101 height 11
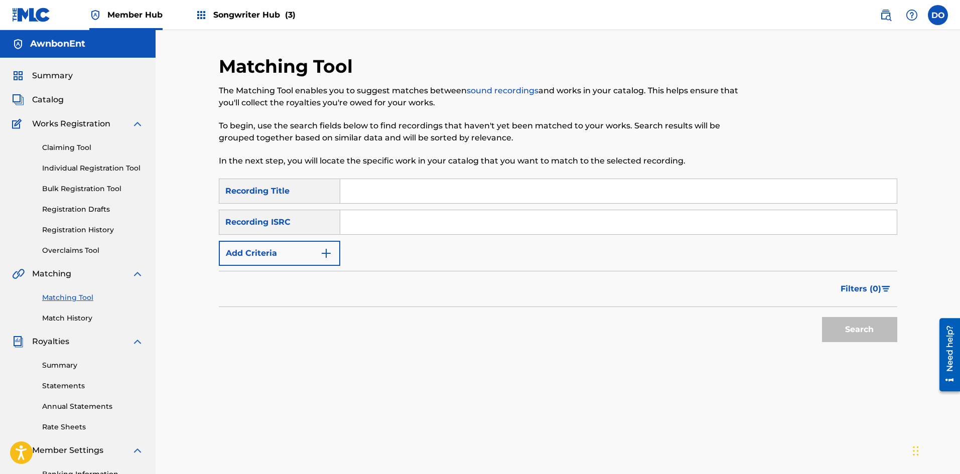
click at [368, 194] on input "Search Form" at bounding box center [618, 191] width 556 height 24
click at [374, 189] on input "Search Form" at bounding box center [618, 191] width 556 height 24
type input "Honor 1st"
click at [367, 228] on input "Search Form" at bounding box center [618, 222] width 556 height 24
paste input "QZES62507272"
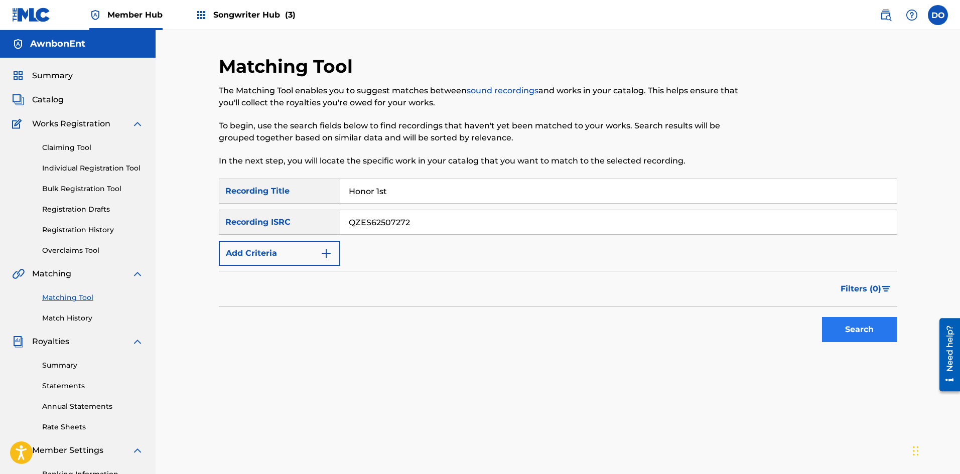
type input "QZES62507272"
click at [840, 321] on button "Search" at bounding box center [859, 329] width 75 height 25
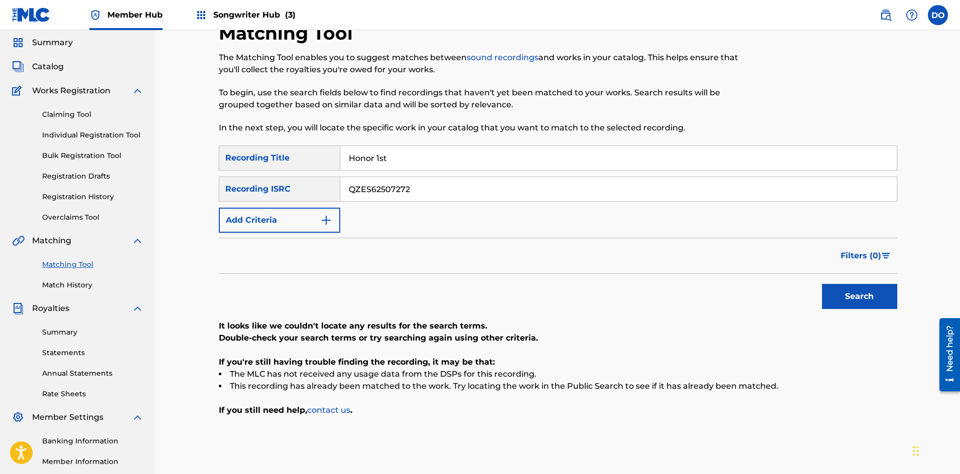
scroll to position [50, 0]
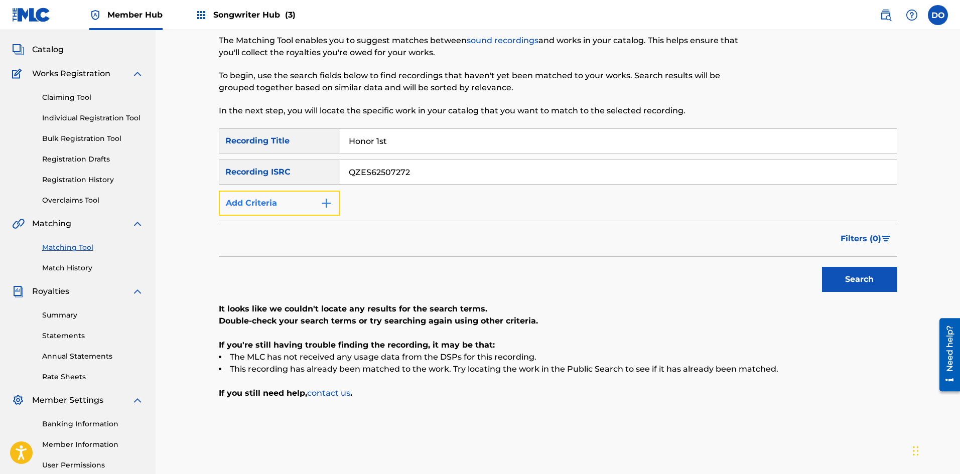
click at [325, 198] on img "Search Form" at bounding box center [326, 203] width 12 height 12
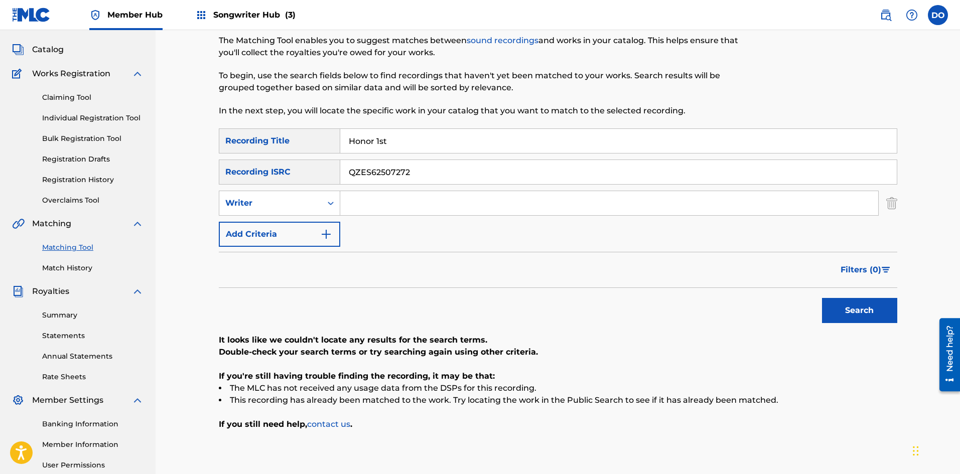
click at [355, 203] on input "Search Form" at bounding box center [609, 203] width 538 height 24
type input "[PERSON_NAME]"
click at [827, 310] on button "Search" at bounding box center [859, 310] width 75 height 25
click at [316, 237] on button "Add Criteria" at bounding box center [279, 234] width 121 height 25
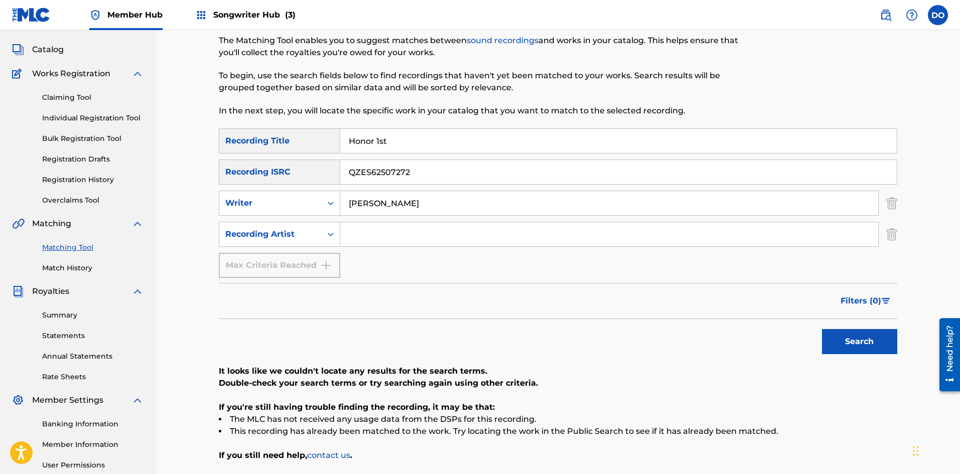
click at [371, 235] on input "Search Form" at bounding box center [609, 234] width 538 height 24
type input "NHBrooklyn"
click at [837, 344] on button "Search" at bounding box center [859, 341] width 75 height 25
click at [896, 204] on img "Search Form" at bounding box center [891, 203] width 11 height 25
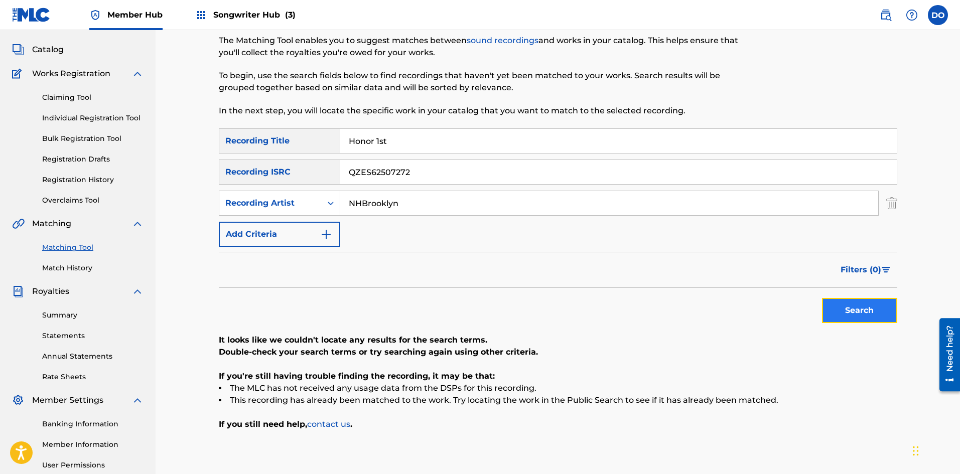
click at [877, 305] on button "Search" at bounding box center [859, 310] width 75 height 25
drag, startPoint x: 329, startPoint y: 141, endPoint x: 311, endPoint y: 141, distance: 17.6
click at [311, 141] on div "SearchWithCriteria88b8792b-08a8-4a33-a76c-9dcfa369c479 Recording Title Honor 1st" at bounding box center [558, 140] width 678 height 25
drag, startPoint x: 444, startPoint y: 174, endPoint x: 296, endPoint y: 177, distance: 148.0
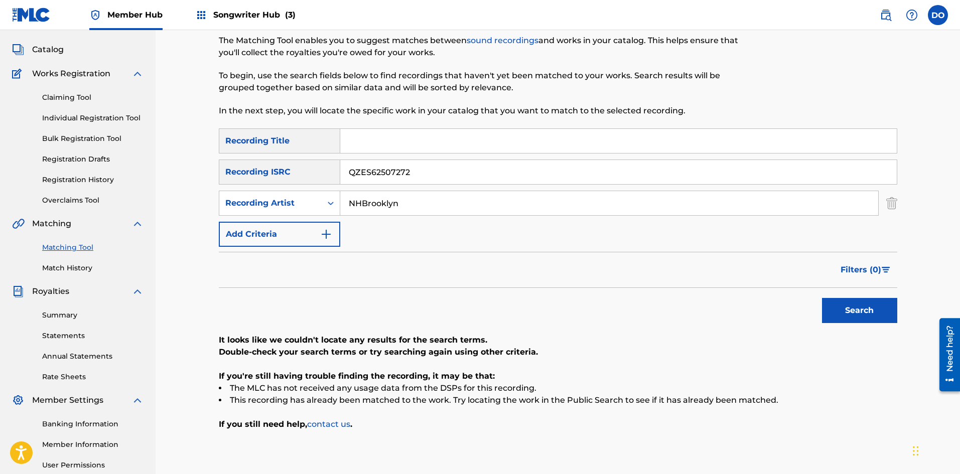
click at [301, 177] on div "SearchWithCriteria633f42ca-9891-4a9a-9a04-fde7c35e62a0 Recording ISRC QZES62507…" at bounding box center [558, 172] width 678 height 25
click at [367, 143] on input "Search Form" at bounding box center [618, 141] width 556 height 24
type input "[GEOGRAPHIC_DATA]"
paste input "QZWFG2459221"
type input "QZWFG2459221"
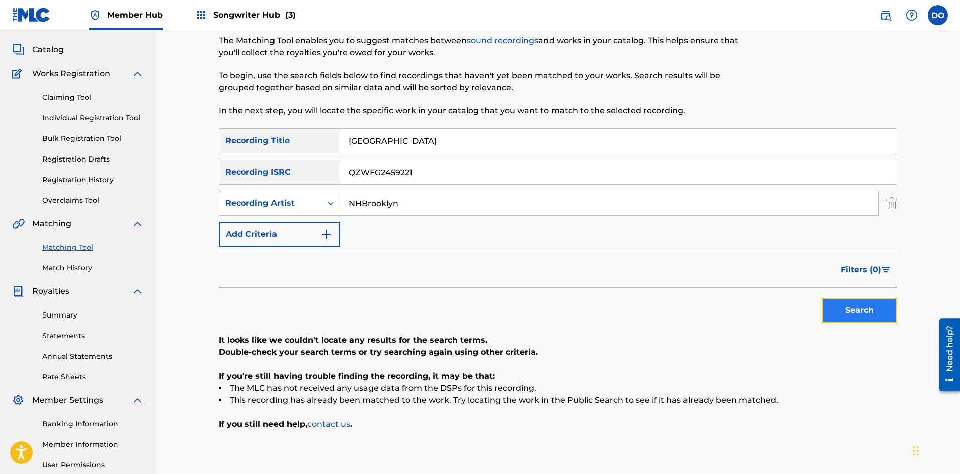
click at [846, 307] on button "Search" at bounding box center [859, 310] width 75 height 25
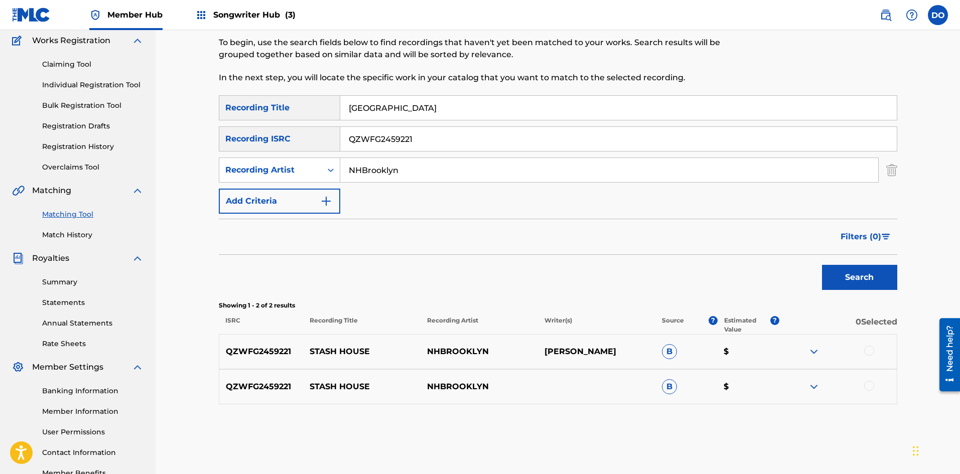
scroll to position [100, 0]
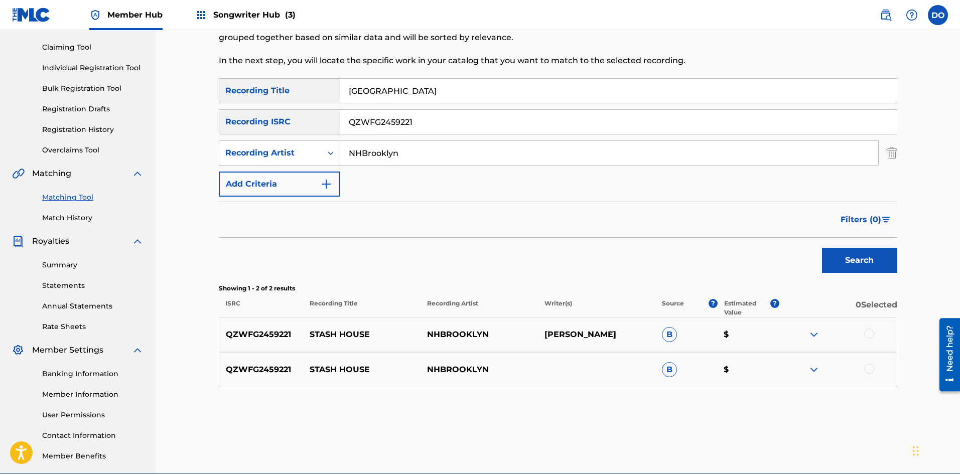
click at [872, 336] on div at bounding box center [869, 334] width 10 height 10
click at [870, 368] on div at bounding box center [869, 369] width 10 height 10
click at [813, 332] on img at bounding box center [814, 335] width 12 height 12
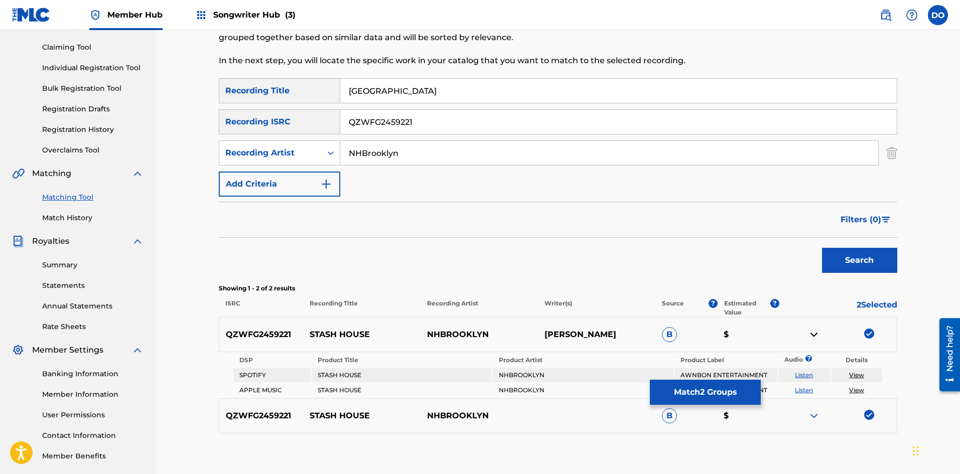
click at [813, 332] on img at bounding box center [814, 335] width 12 height 12
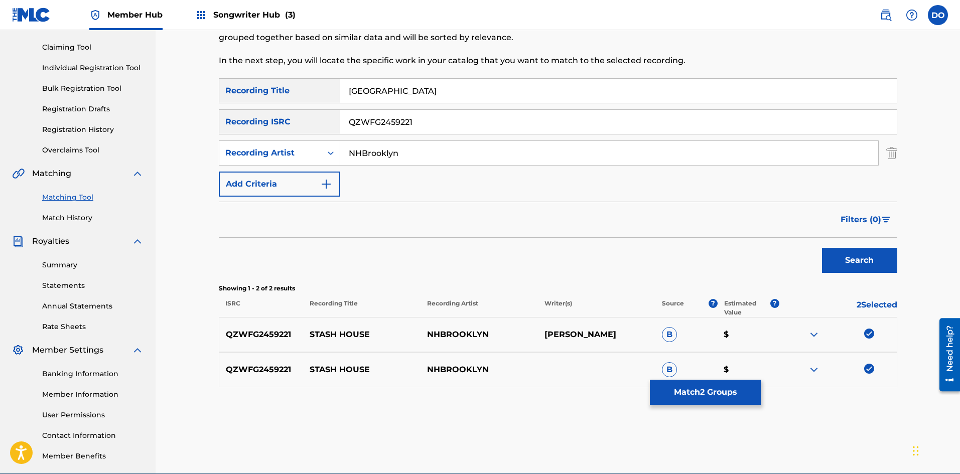
click at [808, 373] on img at bounding box center [814, 370] width 12 height 12
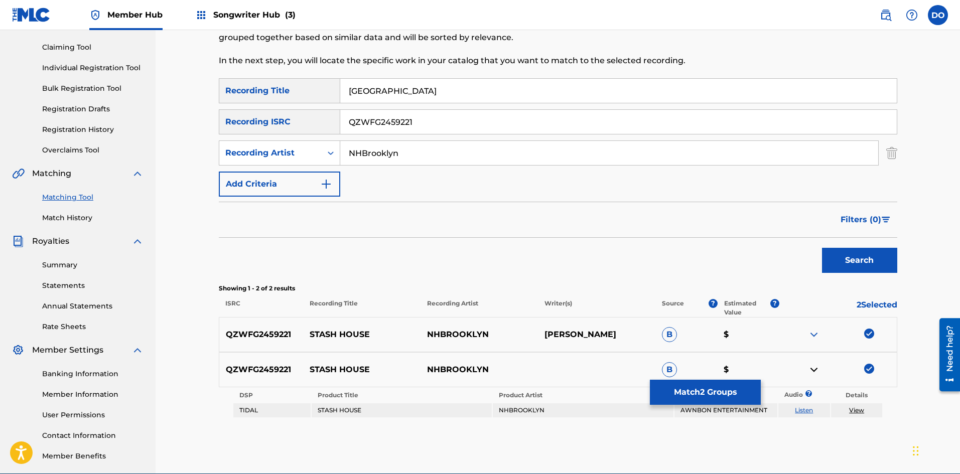
click at [808, 373] on img at bounding box center [814, 370] width 12 height 12
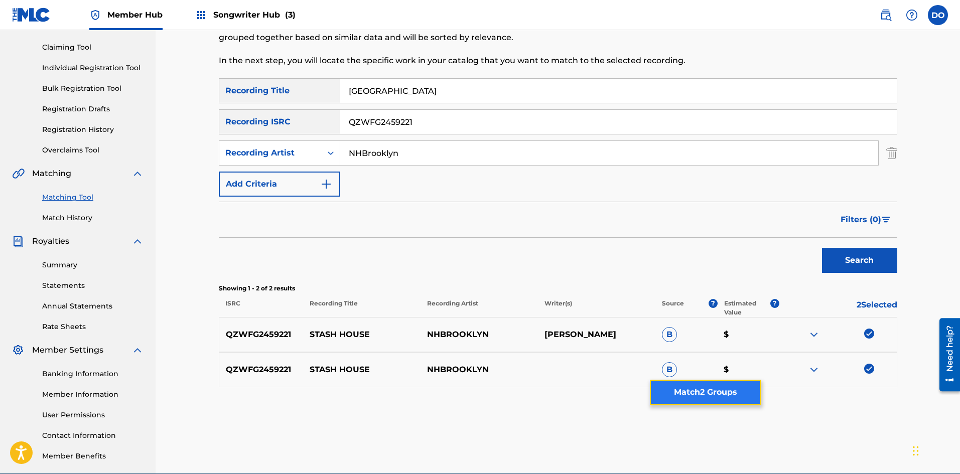
click at [715, 389] on button "Match 2 Groups" at bounding box center [705, 392] width 111 height 25
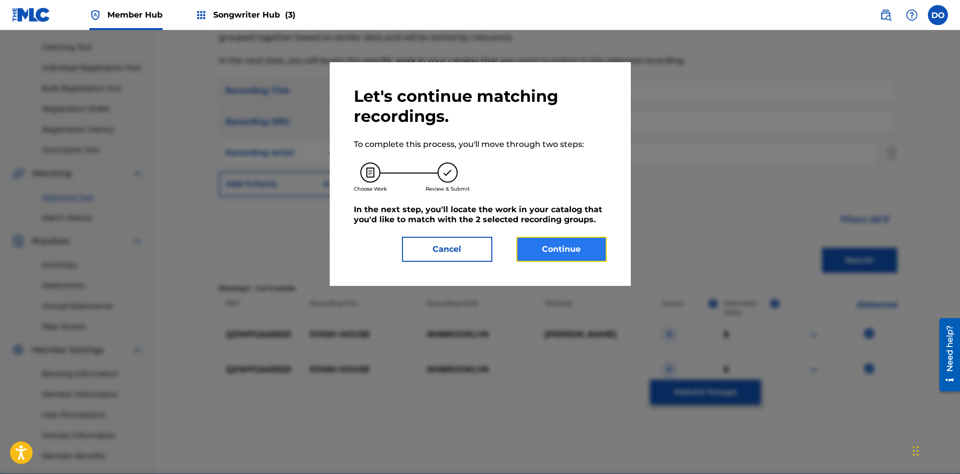
click at [553, 248] on button "Continue" at bounding box center [561, 249] width 90 height 25
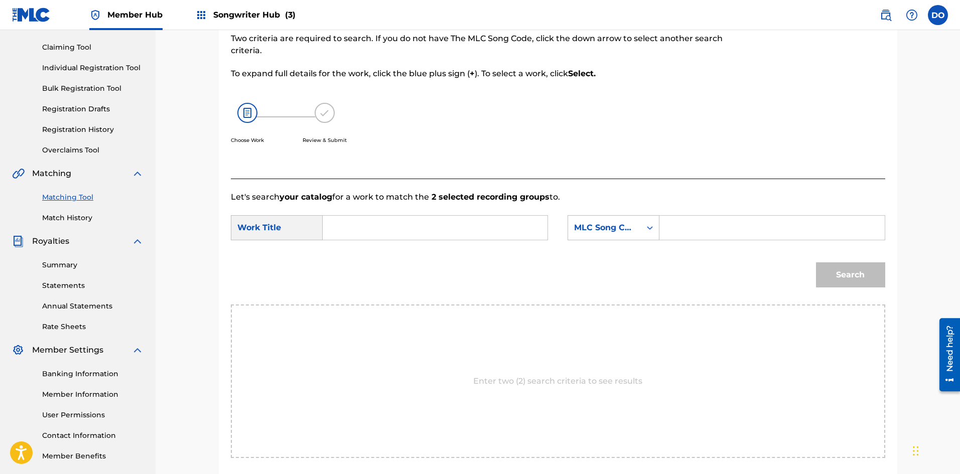
click at [404, 224] on input "Search Form" at bounding box center [435, 228] width 208 height 24
type input "[GEOGRAPHIC_DATA]"
click at [251, 113] on img at bounding box center [247, 113] width 20 height 20
click at [678, 221] on input "Search Form" at bounding box center [772, 228] width 208 height 24
click at [649, 233] on div "Search Form" at bounding box center [650, 228] width 18 height 18
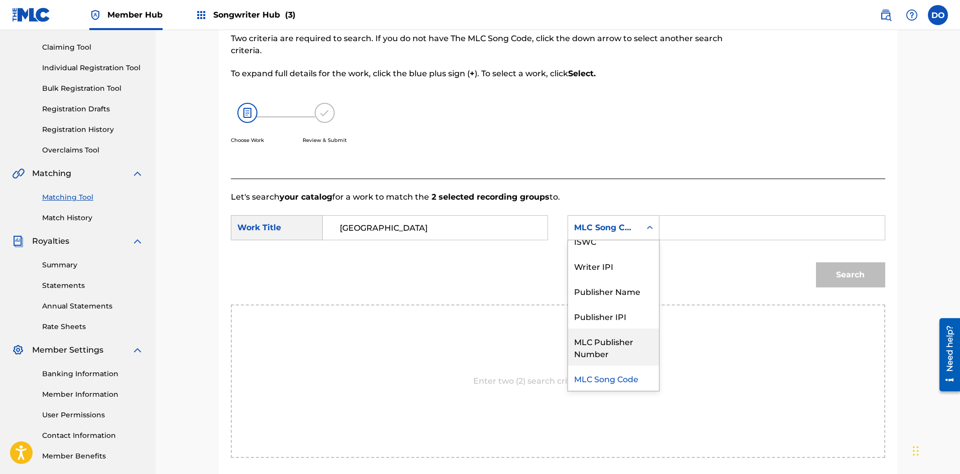
scroll to position [0, 0]
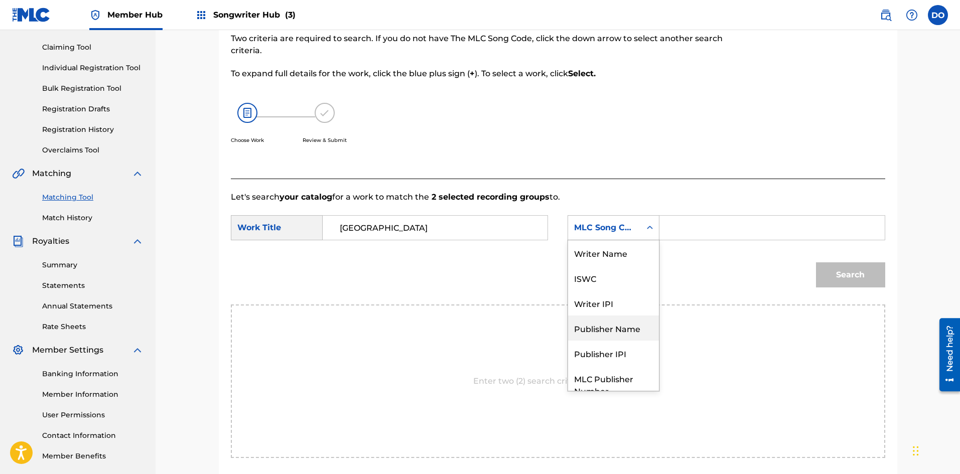
click at [625, 332] on div "Publisher Name" at bounding box center [613, 328] width 91 height 25
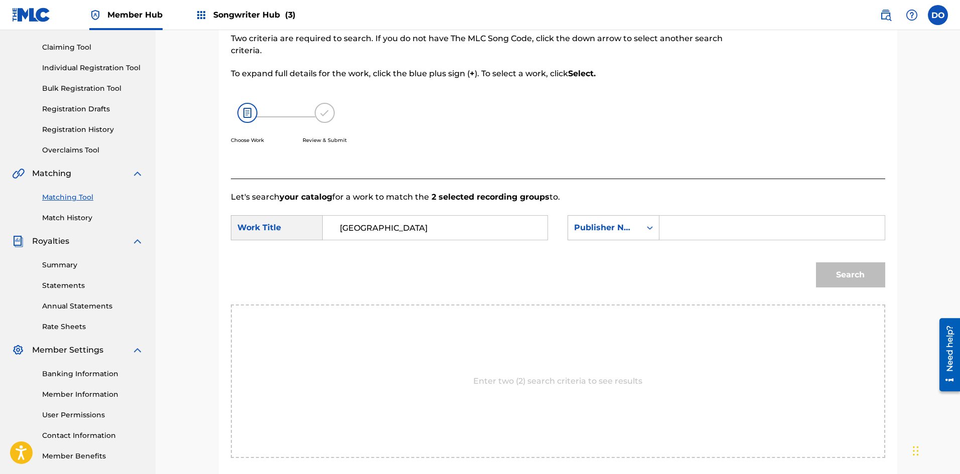
click at [674, 227] on input "Search Form" at bounding box center [772, 228] width 208 height 24
type input "AwnbonEnt"
click at [830, 278] on button "Search" at bounding box center [850, 274] width 69 height 25
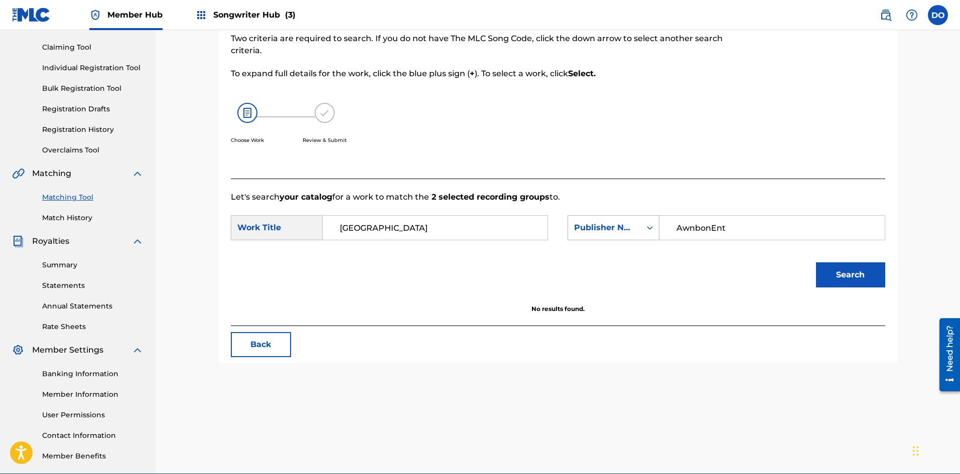
click at [651, 230] on icon "Search Form" at bounding box center [650, 228] width 10 height 10
click at [617, 252] on div "Writer Name" at bounding box center [613, 252] width 91 height 25
click at [706, 227] on input "Search Form" at bounding box center [772, 228] width 208 height 24
type input "[PERSON_NAME]"
click at [833, 272] on button "Search" at bounding box center [850, 274] width 69 height 25
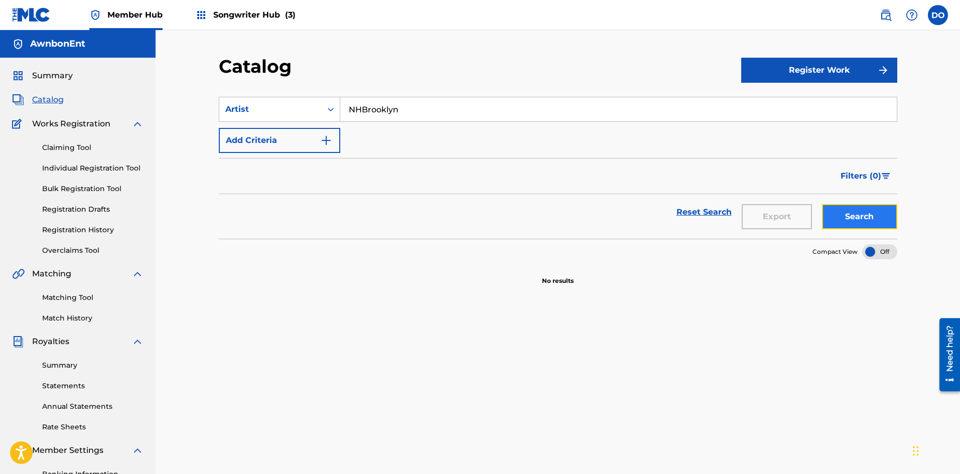
click at [859, 220] on button "Search" at bounding box center [859, 216] width 75 height 25
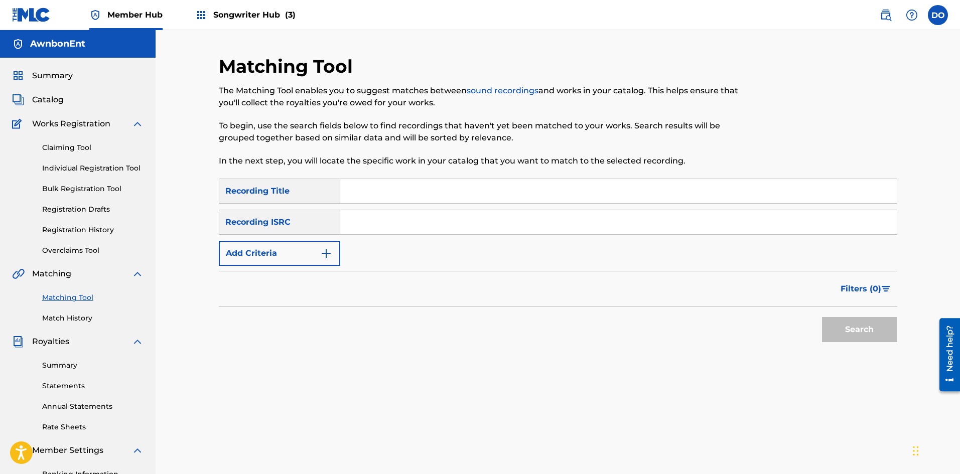
click at [376, 192] on input "Search Form" at bounding box center [618, 191] width 556 height 24
type input "[GEOGRAPHIC_DATA]"
click at [381, 227] on input "Search Form" at bounding box center [618, 222] width 556 height 24
paste input "QZWFG2459221"
type input "QZWFG2459221"
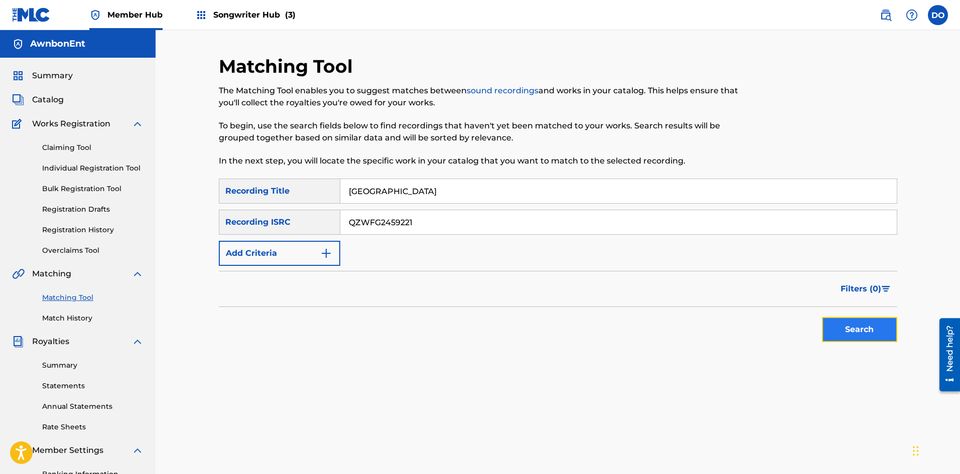
click at [842, 332] on button "Search" at bounding box center [859, 329] width 75 height 25
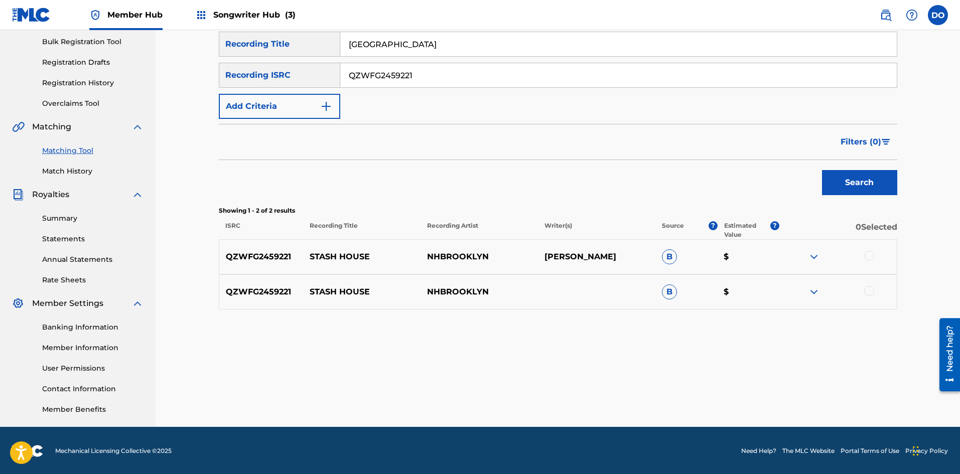
scroll to position [148, 0]
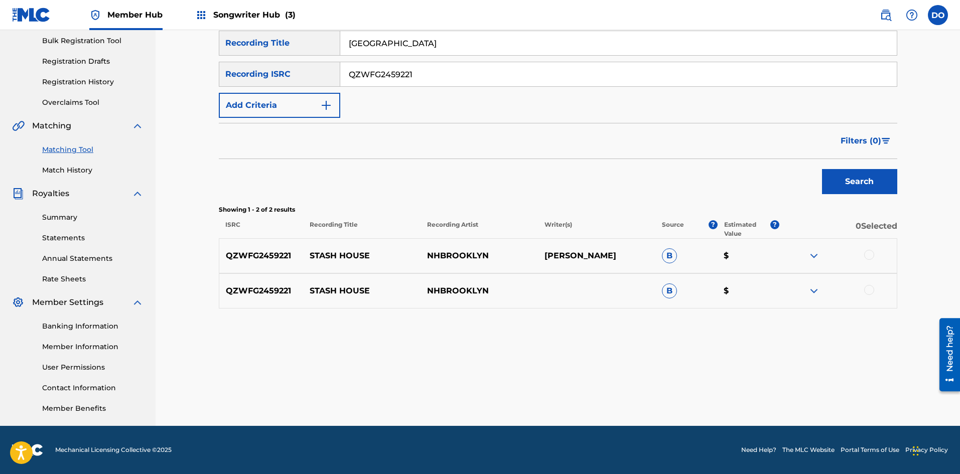
click at [874, 252] on div at bounding box center [869, 255] width 10 height 10
click at [873, 258] on img at bounding box center [869, 255] width 10 height 10
click at [866, 288] on div at bounding box center [869, 290] width 10 height 10
click at [696, 389] on button "Match 1 Group" at bounding box center [705, 392] width 111 height 25
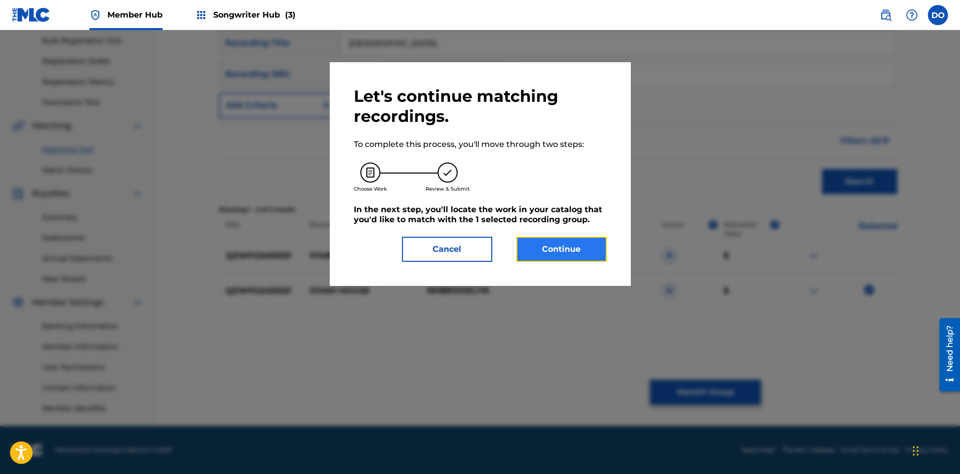
click at [547, 248] on button "Continue" at bounding box center [561, 249] width 90 height 25
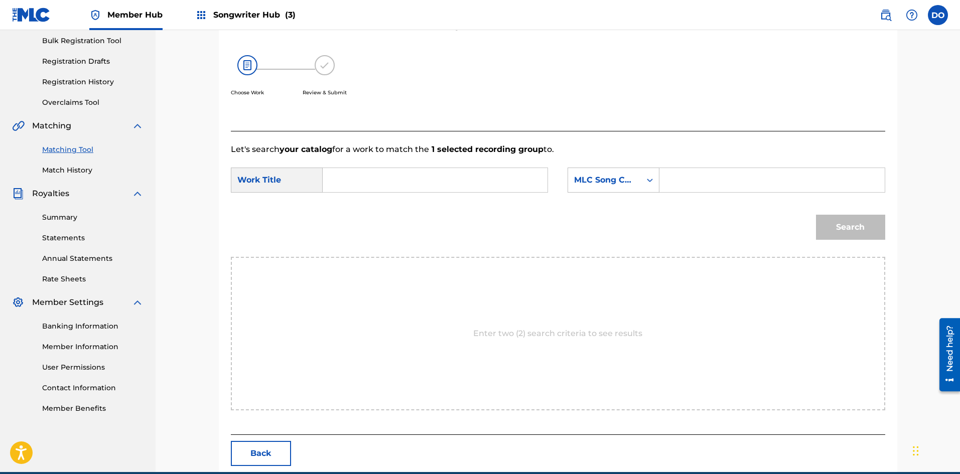
click at [410, 177] on input "Search Form" at bounding box center [435, 180] width 208 height 24
type input "stash house"
click at [645, 180] on icon "Search Form" at bounding box center [650, 180] width 10 height 10
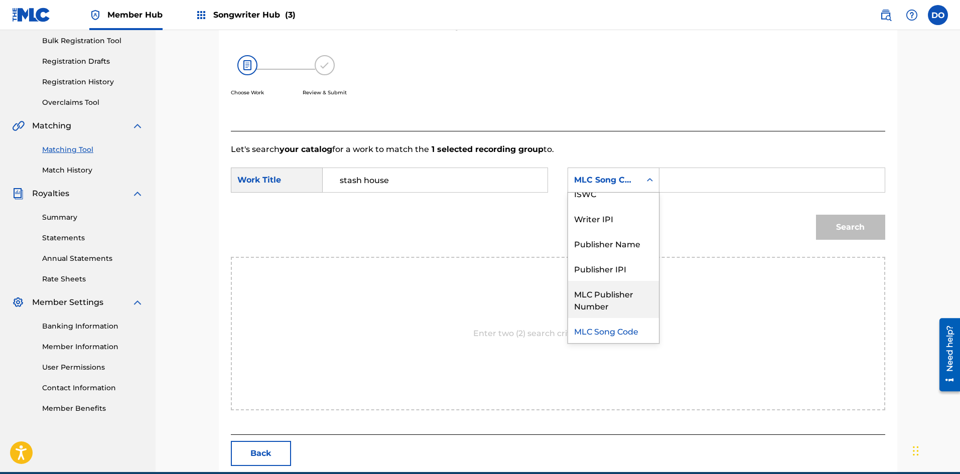
scroll to position [0, 0]
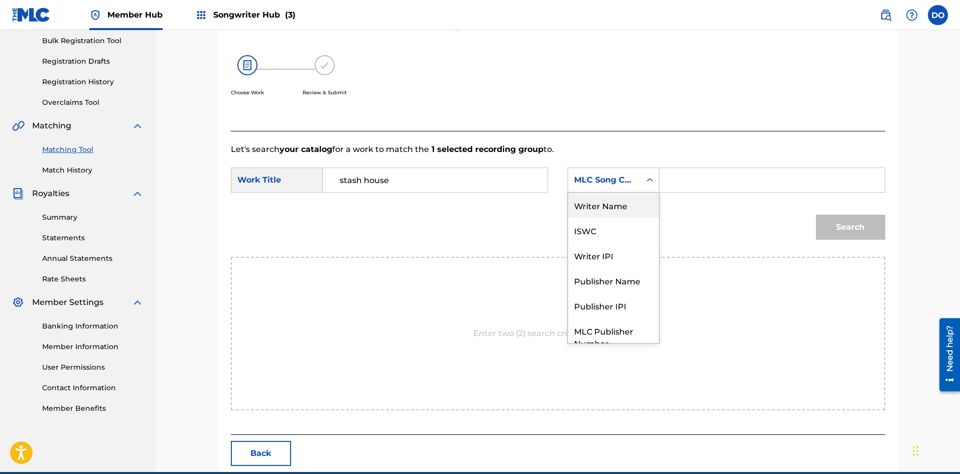
click at [616, 214] on div "Writer Name" at bounding box center [613, 205] width 91 height 25
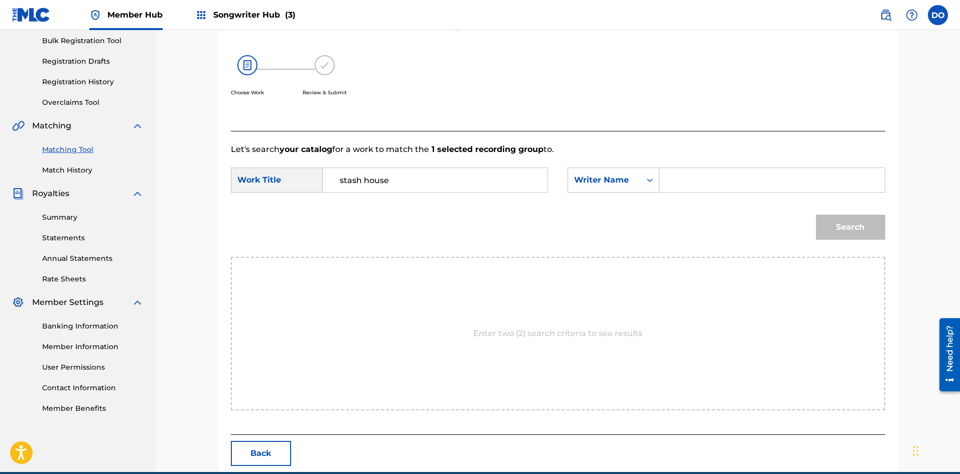
click at [678, 188] on input "Search Form" at bounding box center [772, 180] width 208 height 24
type input "[PERSON_NAME]"
click at [829, 227] on button "Search" at bounding box center [850, 227] width 69 height 25
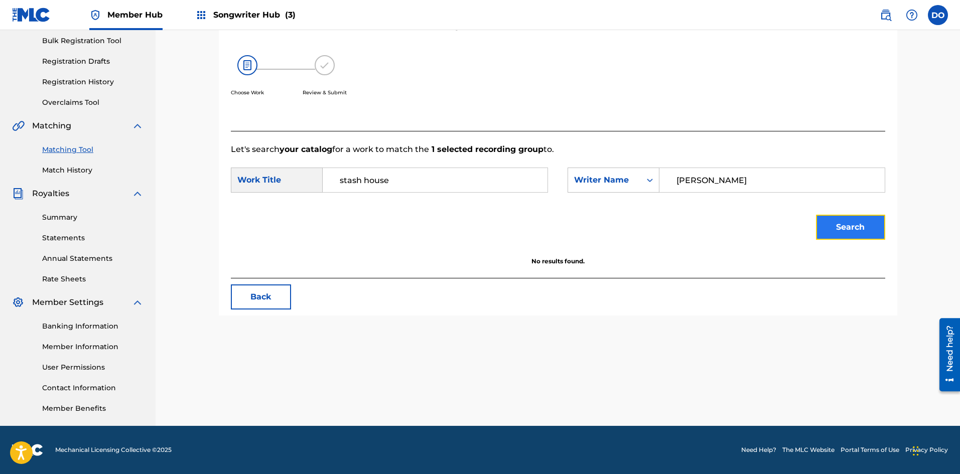
click at [831, 221] on button "Search" at bounding box center [850, 227] width 69 height 25
click at [629, 184] on div "Writer Name" at bounding box center [604, 180] width 61 height 12
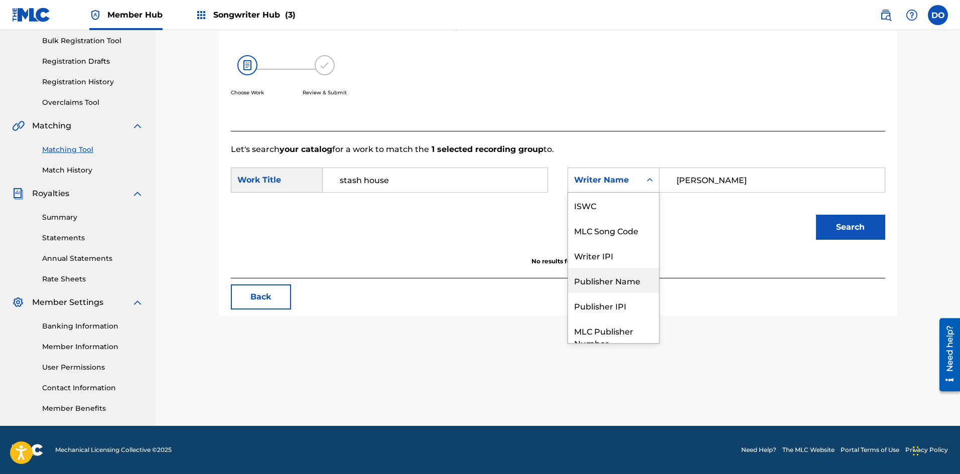
click at [302, 185] on div "Work Title" at bounding box center [277, 180] width 92 height 25
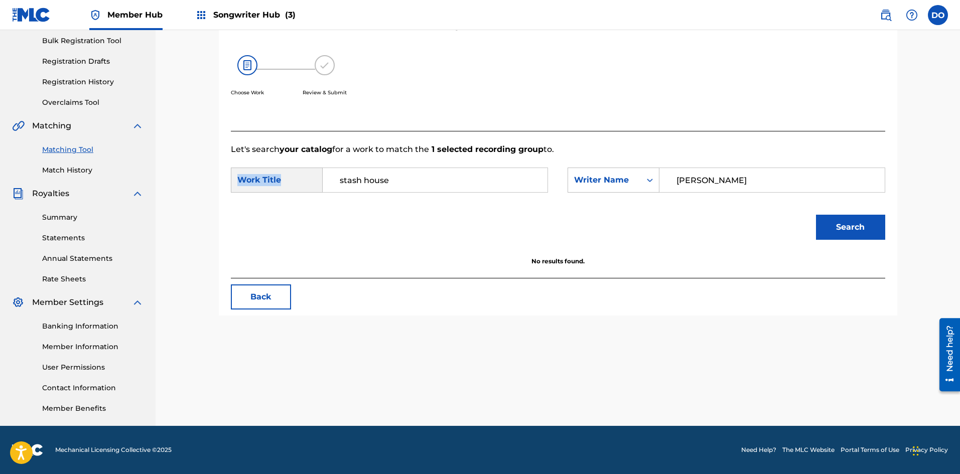
click at [302, 185] on div "Work Title" at bounding box center [277, 180] width 92 height 25
click at [309, 183] on div "Work Title" at bounding box center [277, 180] width 92 height 25
click at [655, 182] on div "Search Form" at bounding box center [650, 180] width 18 height 18
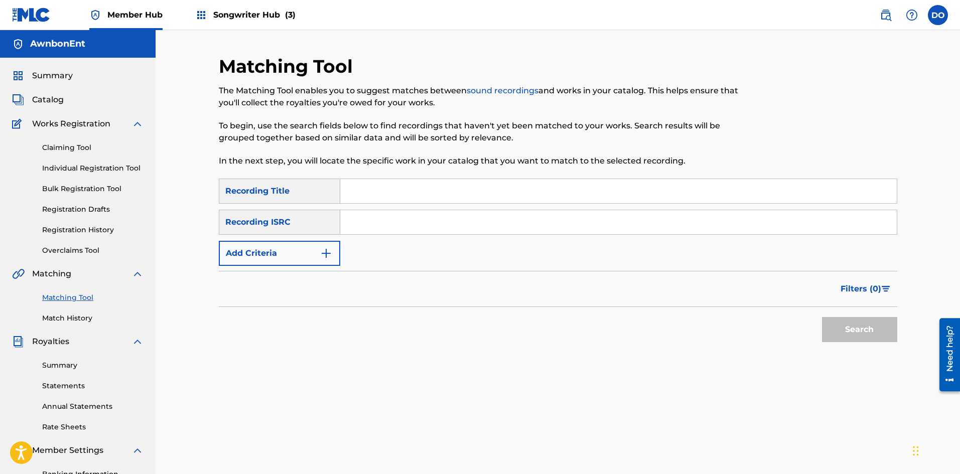
scroll to position [148, 0]
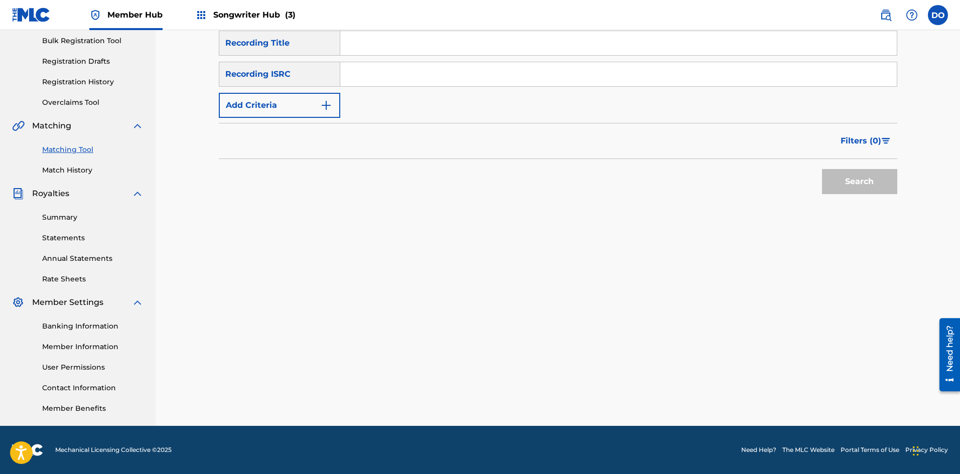
paste input "QZWFG2459221"
type input "QZWFG2459221"
click at [380, 47] on input "Search Form" at bounding box center [618, 43] width 556 height 24
type input "[GEOGRAPHIC_DATA]"
click at [826, 176] on button "Search" at bounding box center [859, 181] width 75 height 25
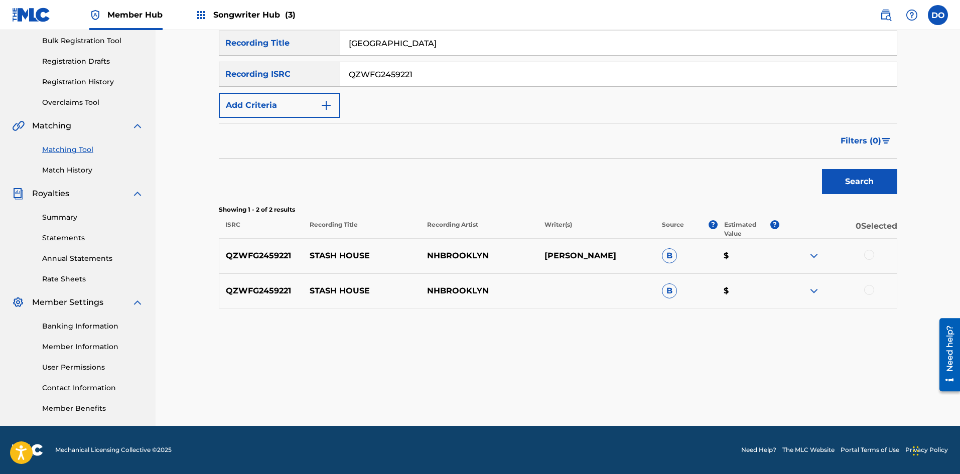
click at [491, 256] on p "NHBROOKLYN" at bounding box center [478, 256] width 117 height 12
click at [728, 255] on p "$" at bounding box center [748, 256] width 62 height 12
click at [666, 260] on span "B" at bounding box center [669, 255] width 15 height 15
click at [814, 254] on img at bounding box center [814, 256] width 12 height 12
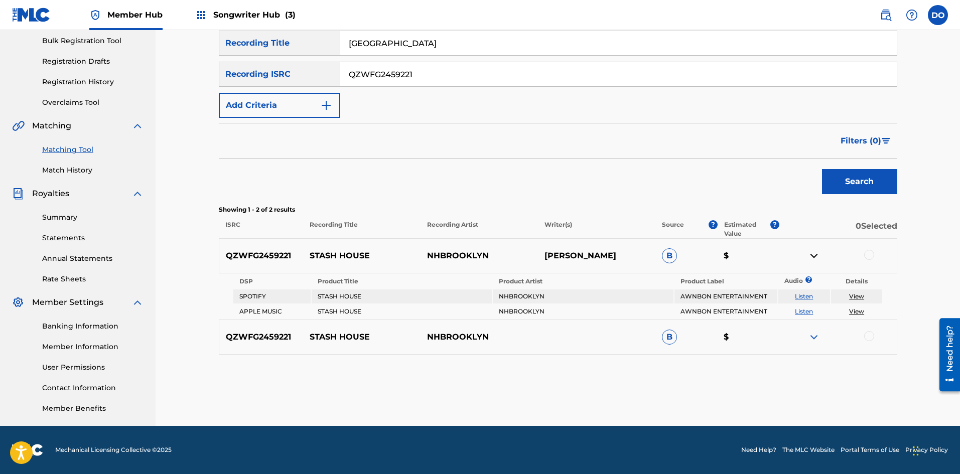
click at [854, 294] on link "View" at bounding box center [856, 297] width 15 height 8
click at [815, 339] on img at bounding box center [814, 337] width 12 height 12
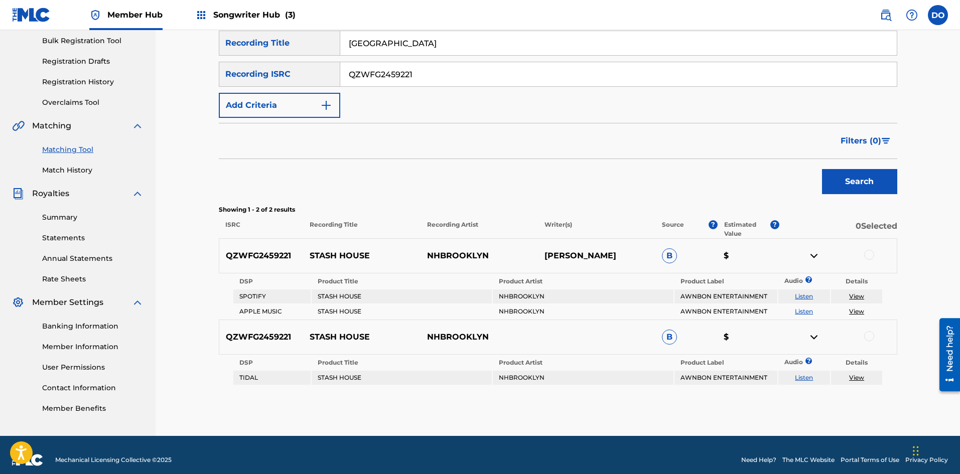
click at [815, 339] on img at bounding box center [814, 337] width 12 height 12
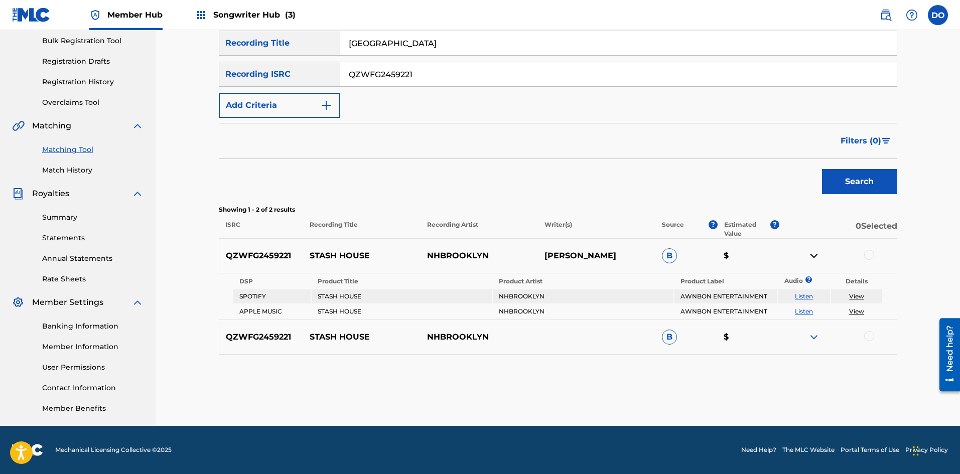
click at [815, 258] on img at bounding box center [814, 256] width 12 height 12
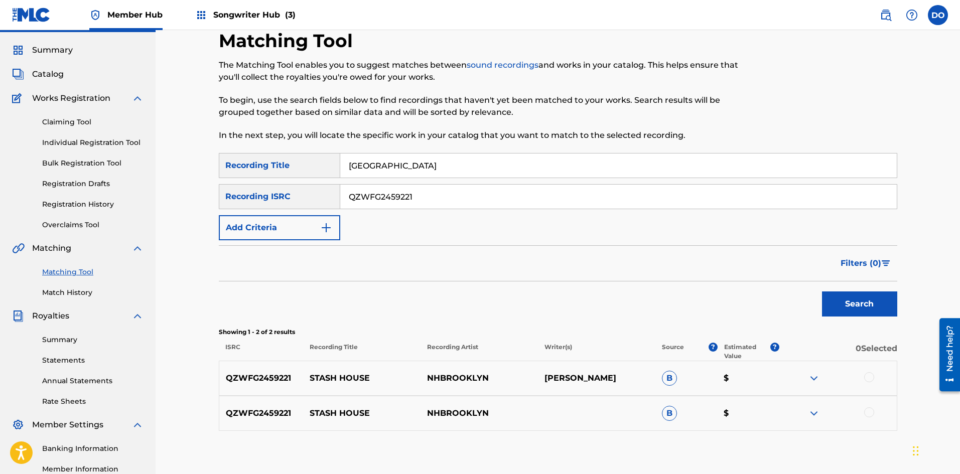
scroll to position [50, 0]
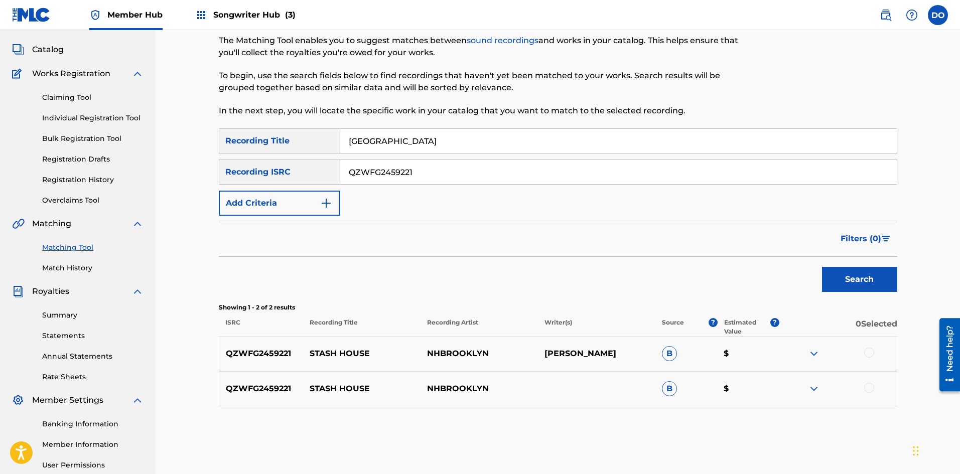
click at [868, 355] on div at bounding box center [869, 353] width 10 height 10
click at [871, 384] on div at bounding box center [869, 388] width 10 height 10
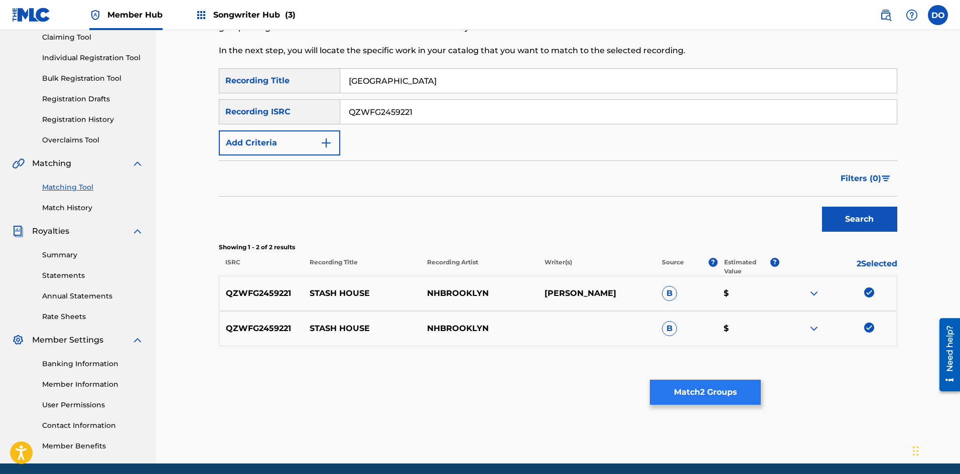
scroll to position [48, 0]
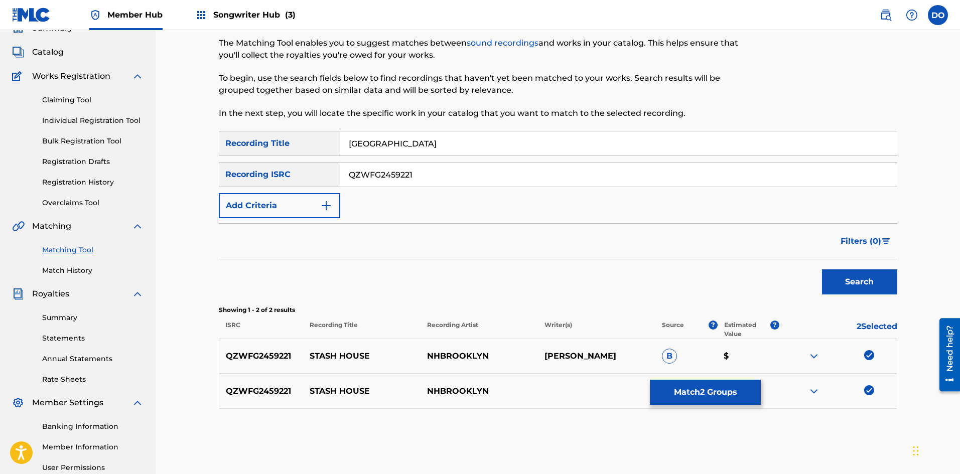
click at [342, 344] on div "QZWFG2459221 STASH HOUSE [PERSON_NAME] B $" at bounding box center [558, 356] width 678 height 35
click at [811, 358] on img at bounding box center [814, 356] width 12 height 12
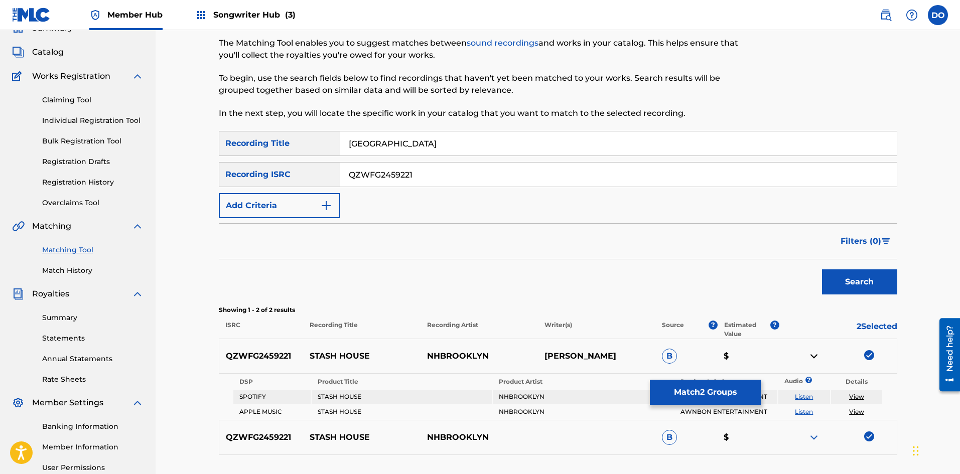
click at [811, 358] on img at bounding box center [814, 356] width 12 height 12
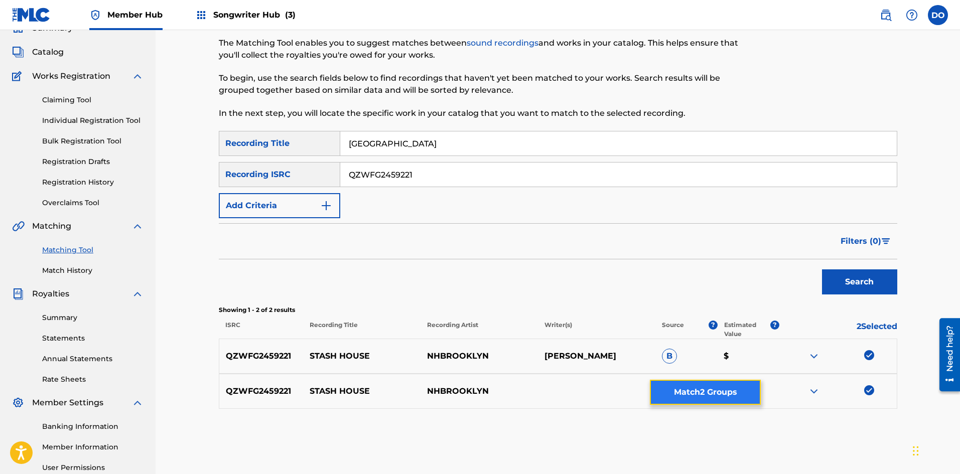
click at [704, 390] on button "Match 2 Groups" at bounding box center [705, 392] width 111 height 25
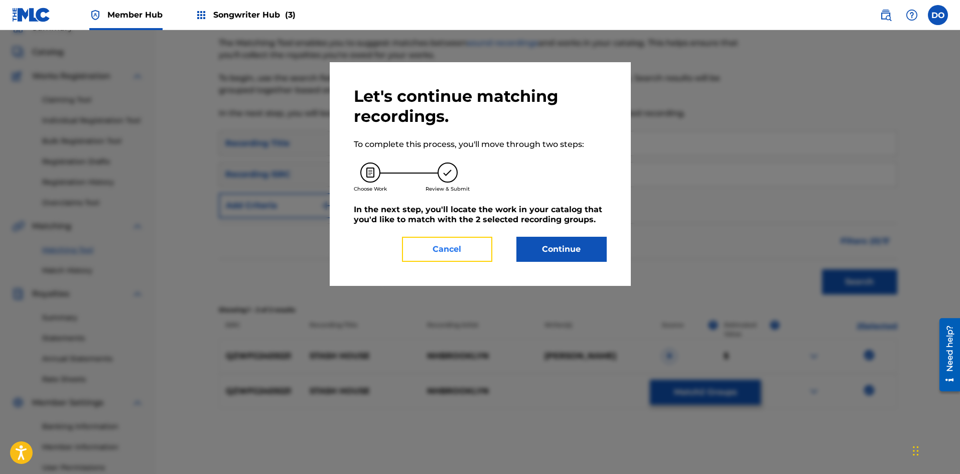
click at [468, 253] on button "Cancel" at bounding box center [447, 249] width 90 height 25
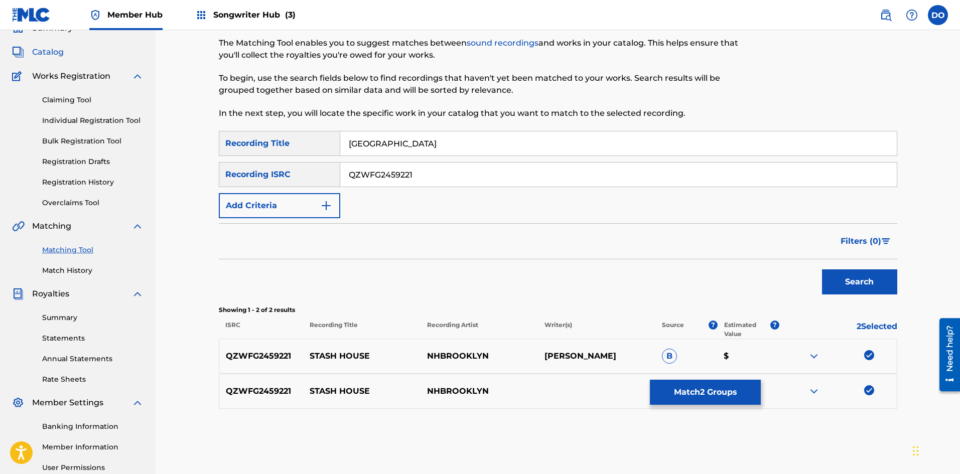
click at [52, 55] on span "Catalog" at bounding box center [48, 52] width 32 height 12
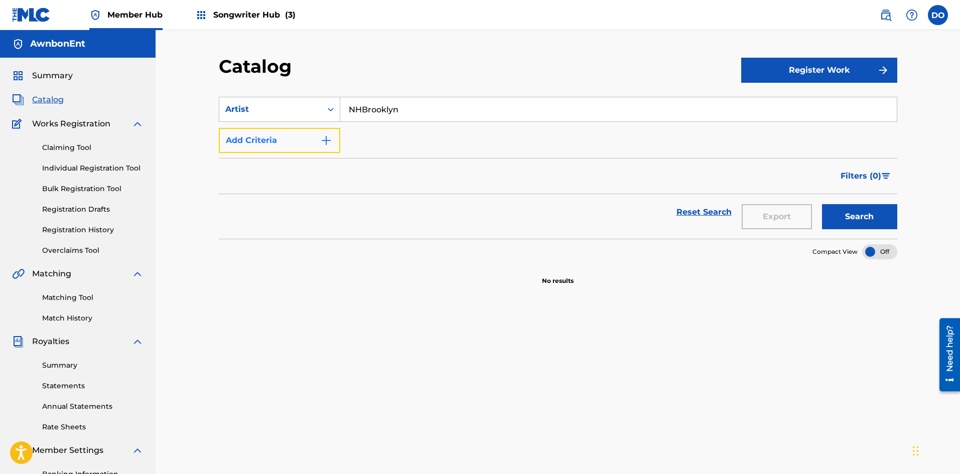
click at [333, 144] on button "Add Criteria" at bounding box center [279, 140] width 121 height 25
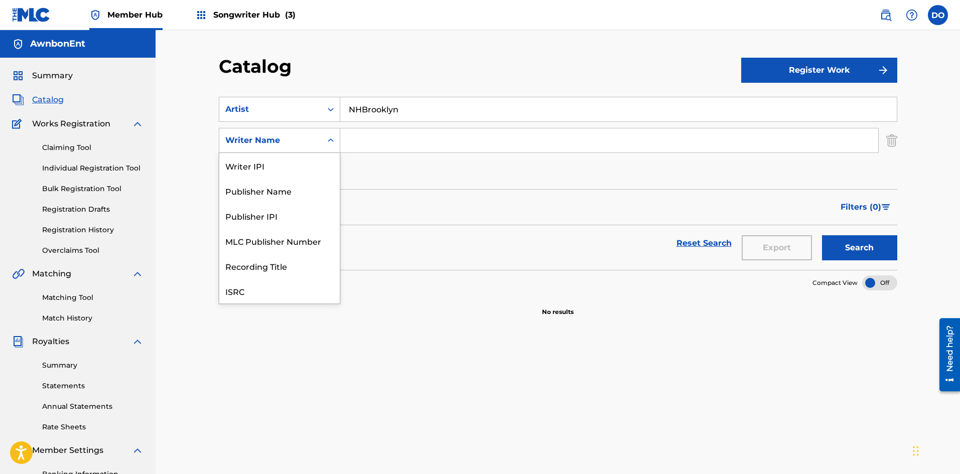
click at [324, 146] on div "Search Form" at bounding box center [331, 140] width 18 height 18
click at [289, 262] on div "ISRC" at bounding box center [279, 265] width 120 height 25
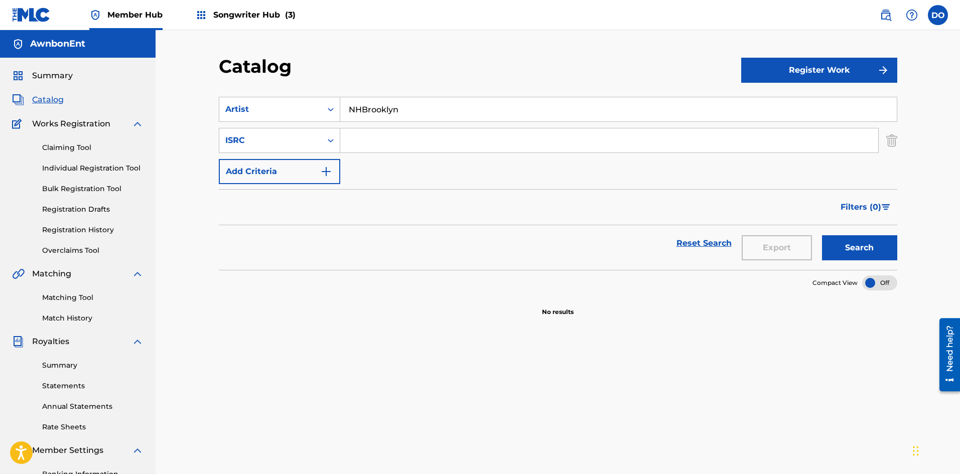
paste input "QZWFG2459221"
type input "QZWFG2459221"
click at [847, 257] on button "Search" at bounding box center [859, 247] width 75 height 25
click at [853, 253] on button "Search" at bounding box center [859, 247] width 75 height 25
click at [410, 113] on input "NHBrooklyn" at bounding box center [618, 109] width 556 height 24
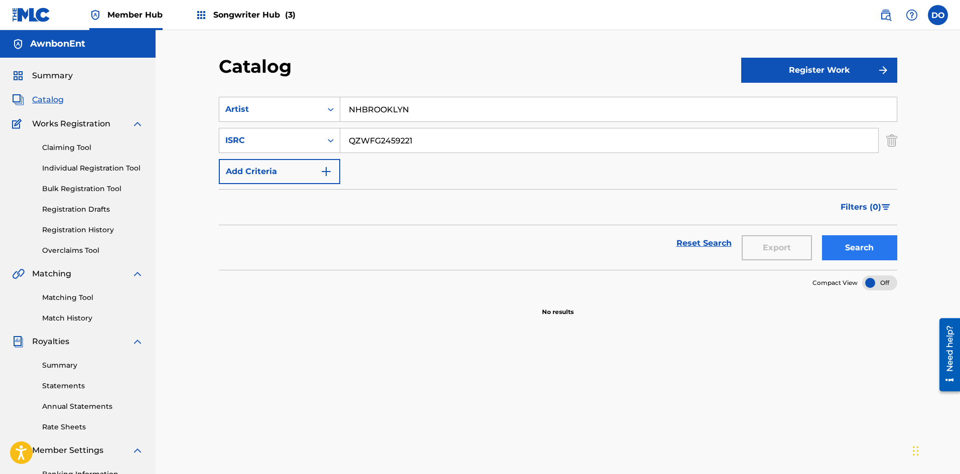
type input "NHBROOKLYN"
click at [829, 247] on button "Search" at bounding box center [859, 247] width 75 height 25
click at [329, 141] on icon "Search Form" at bounding box center [331, 141] width 6 height 4
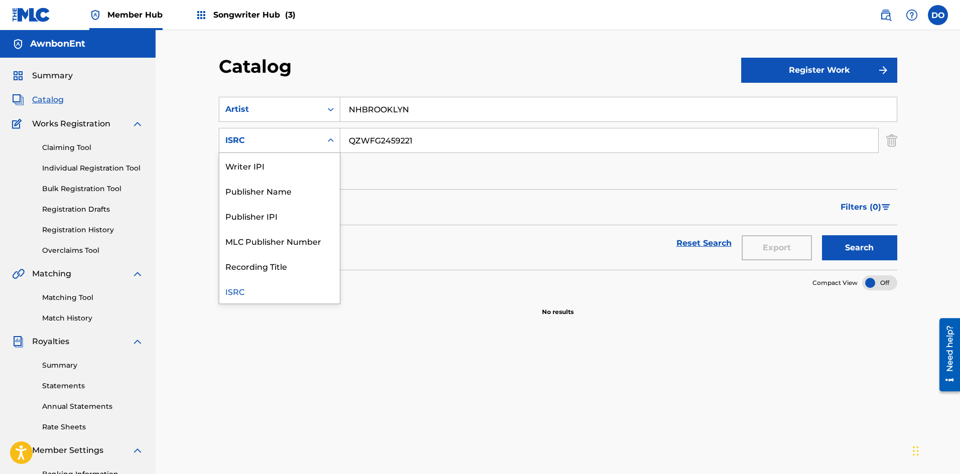
click at [329, 141] on icon "Search Form" at bounding box center [331, 140] width 6 height 4
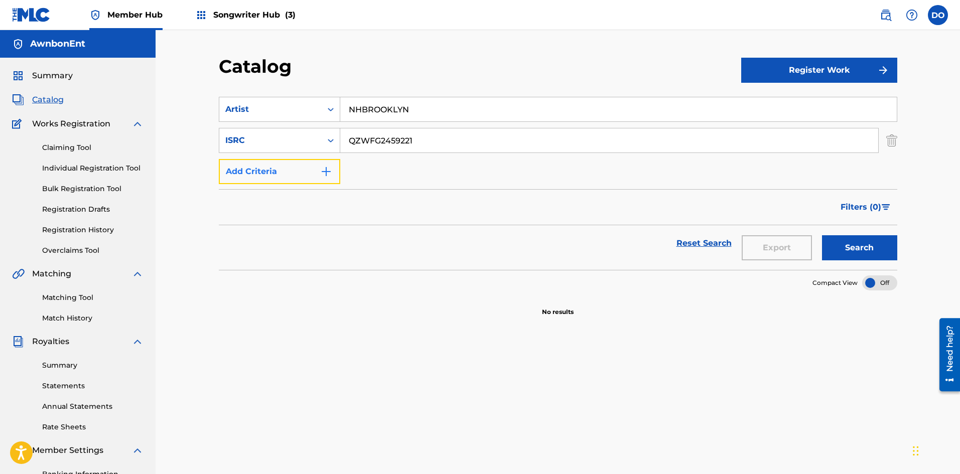
click at [329, 165] on button "Add Criteria" at bounding box center [279, 171] width 121 height 25
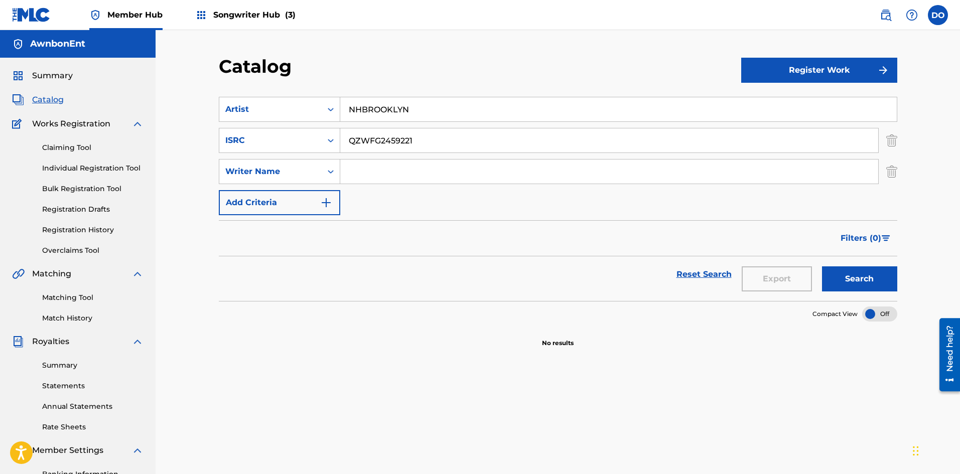
click at [359, 172] on input "Search Form" at bounding box center [609, 172] width 538 height 24
type input "d"
type input "[PERSON_NAME]"
click at [841, 273] on button "Search" at bounding box center [859, 278] width 75 height 25
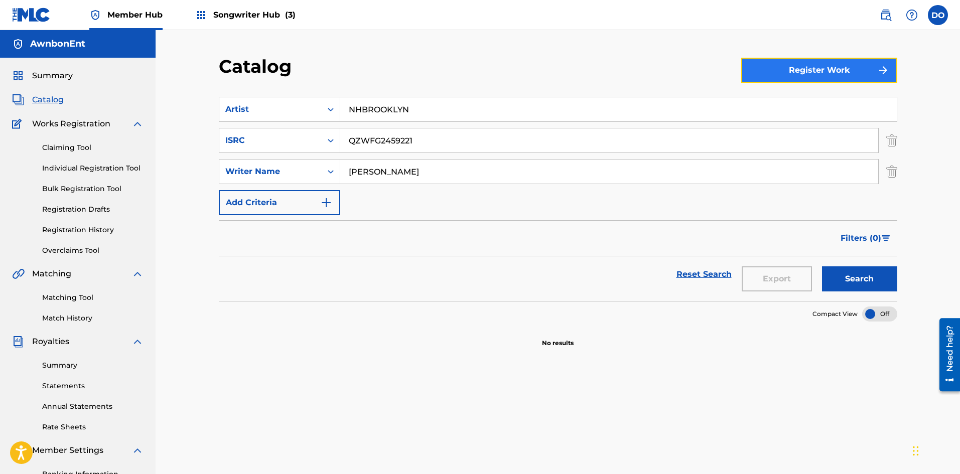
click at [769, 74] on button "Register Work" at bounding box center [819, 70] width 156 height 25
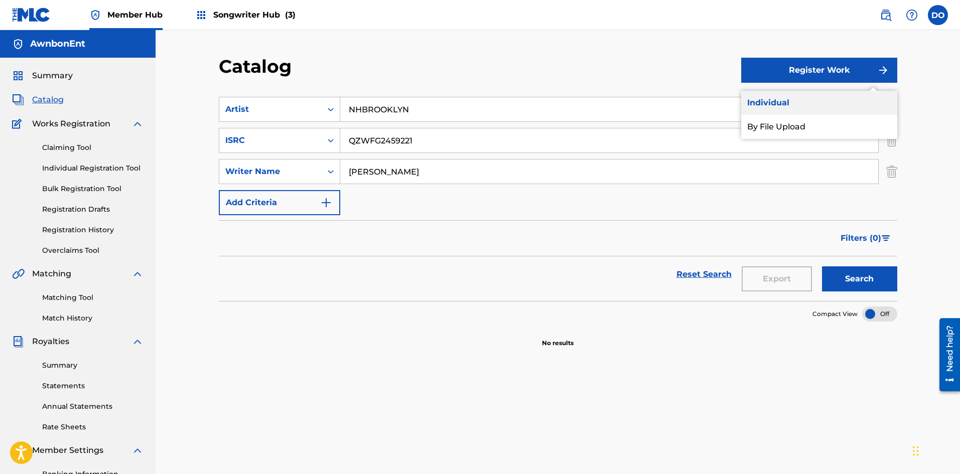
click at [768, 98] on link "Individual" at bounding box center [819, 103] width 156 height 24
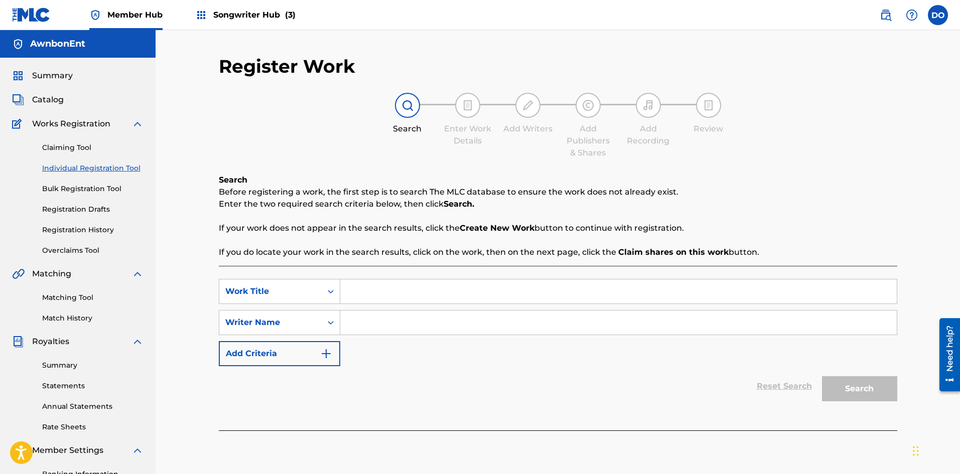
click at [361, 292] on input "Search Form" at bounding box center [618, 291] width 556 height 24
type input "s"
type input "[GEOGRAPHIC_DATA]"
click at [374, 325] on input "Search Form" at bounding box center [618, 323] width 556 height 24
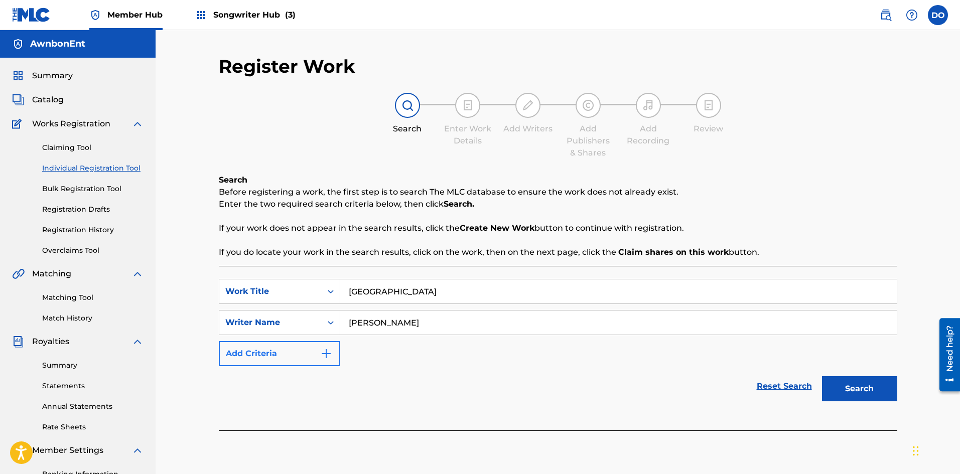
type input "[PERSON_NAME]"
click at [325, 354] on img "Search Form" at bounding box center [326, 354] width 12 height 12
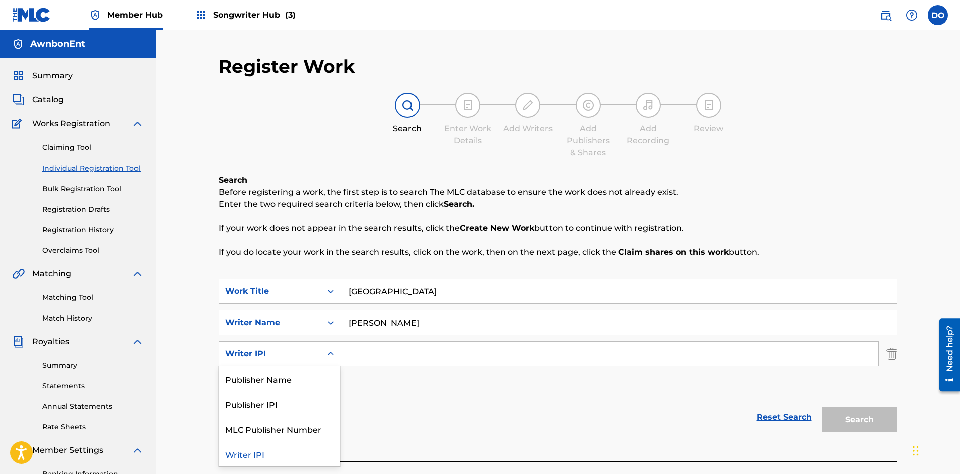
click at [327, 353] on icon "Search Form" at bounding box center [331, 354] width 10 height 10
click at [354, 347] on input "Search Form" at bounding box center [609, 354] width 538 height 24
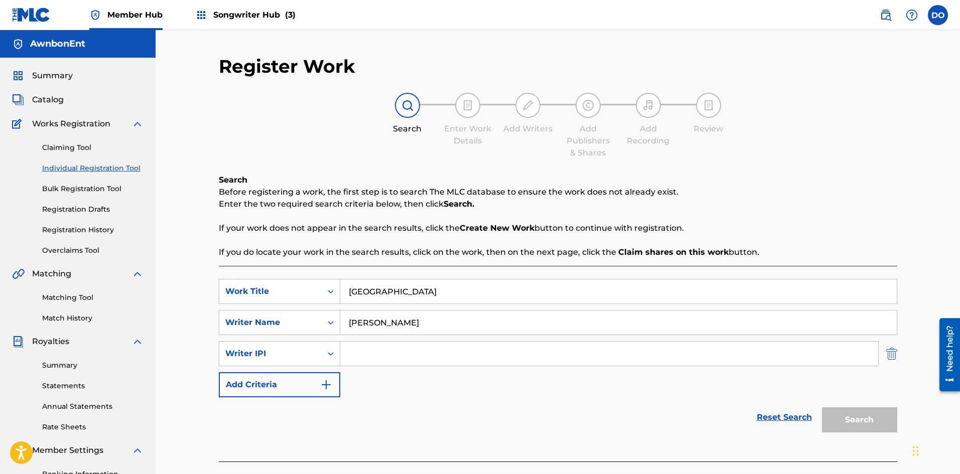
click at [894, 358] on img "Search Form" at bounding box center [891, 353] width 11 height 25
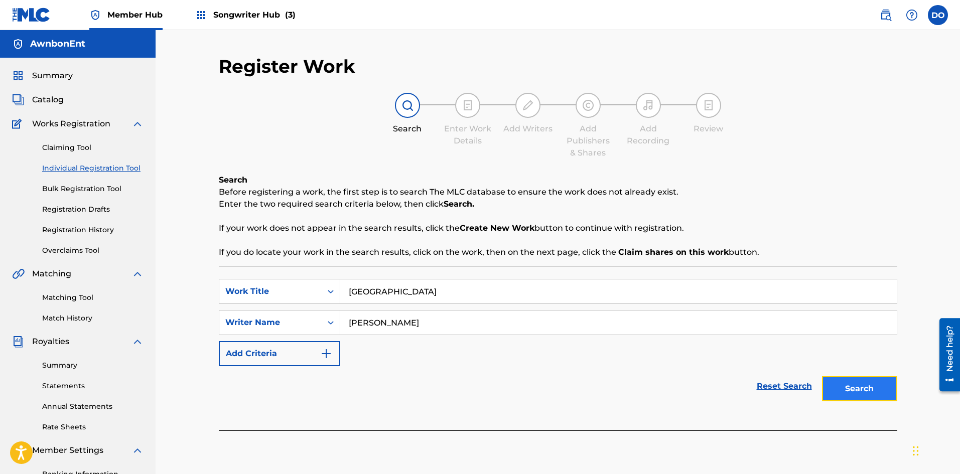
click at [860, 395] on button "Search" at bounding box center [859, 388] width 75 height 25
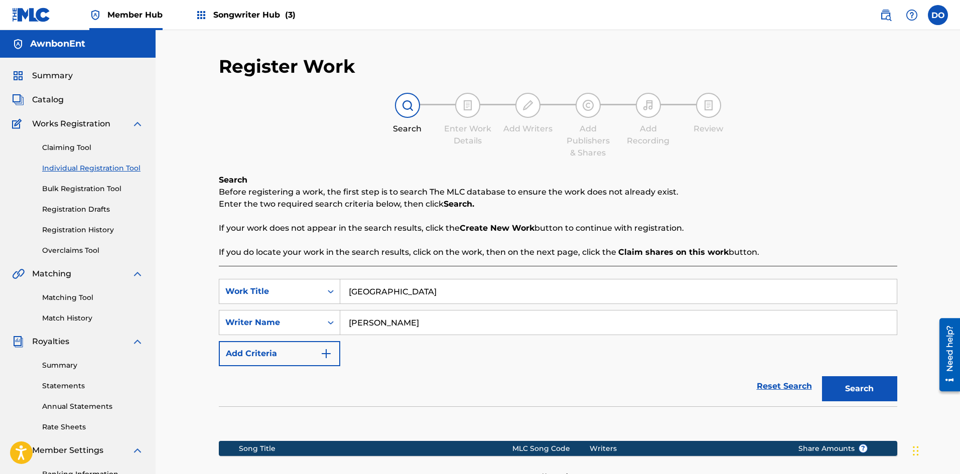
scroll to position [148, 0]
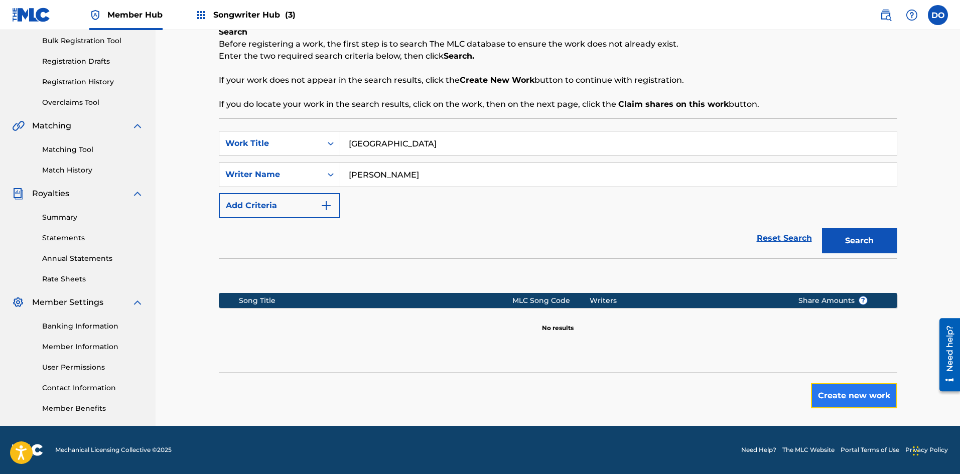
click at [833, 397] on button "Create new work" at bounding box center [854, 395] width 86 height 25
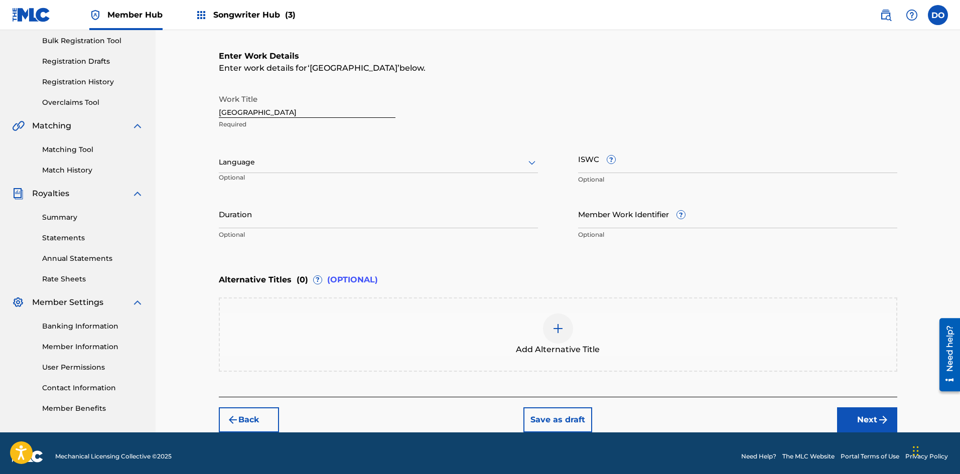
click at [270, 165] on div at bounding box center [378, 162] width 319 height 13
click at [268, 182] on div "English" at bounding box center [378, 184] width 318 height 23
click at [371, 221] on input "Duration" at bounding box center [378, 214] width 319 height 29
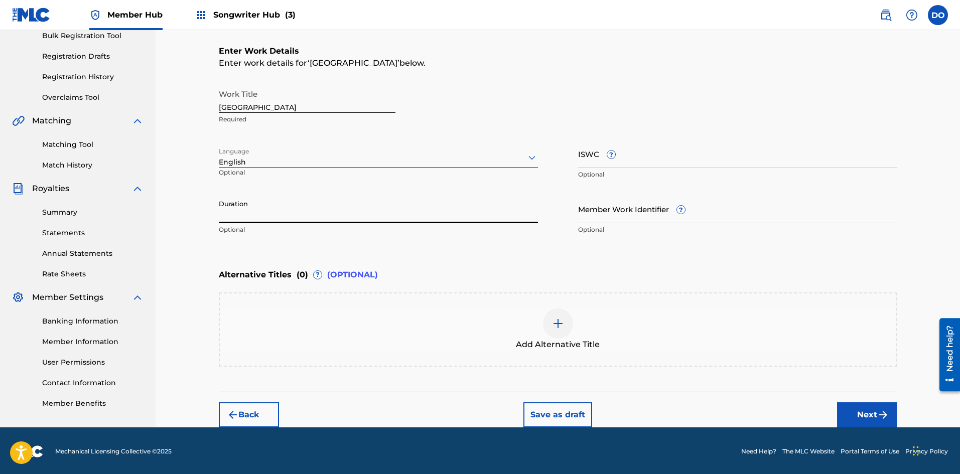
scroll to position [155, 0]
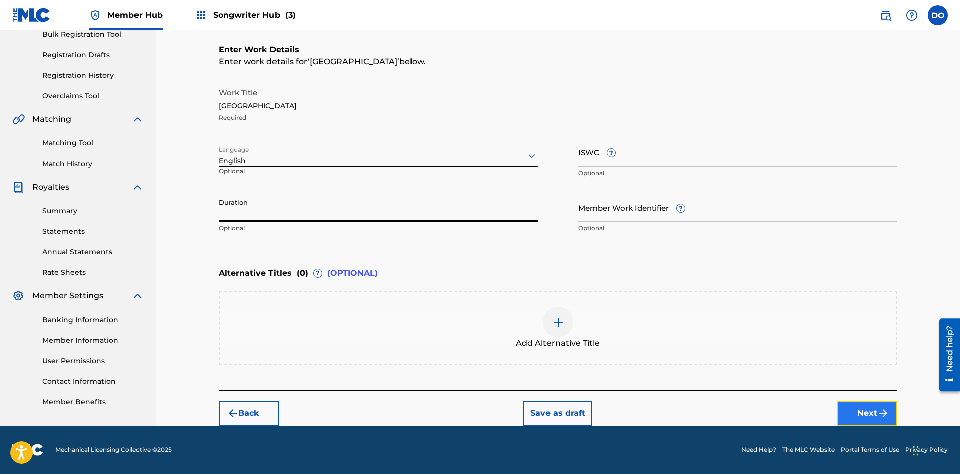
click at [855, 408] on button "Next" at bounding box center [867, 413] width 60 height 25
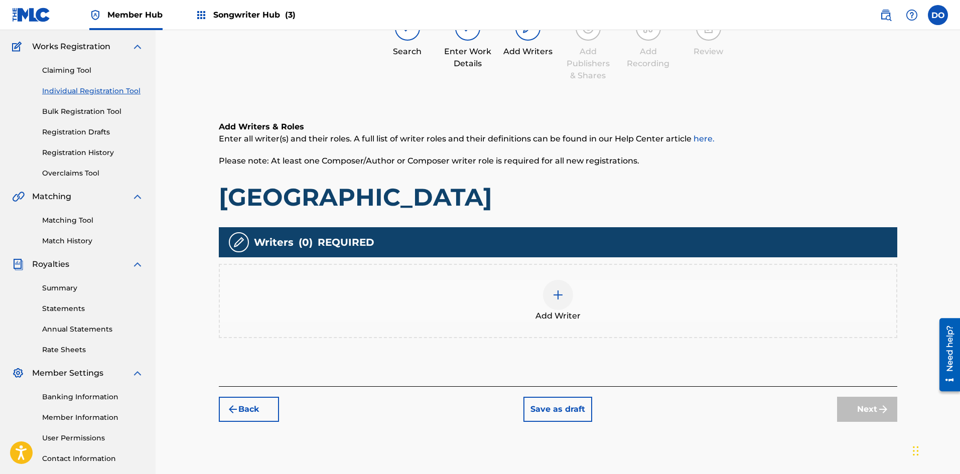
scroll to position [95, 0]
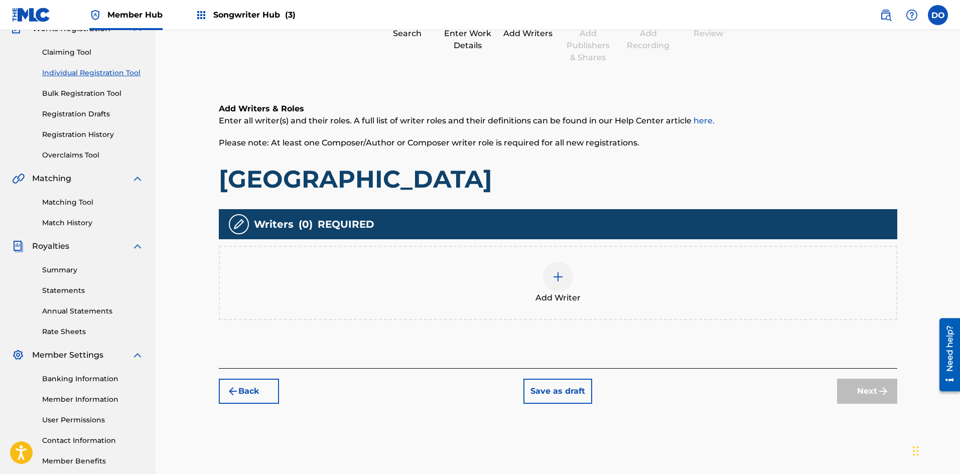
click at [571, 273] on div at bounding box center [558, 277] width 30 height 30
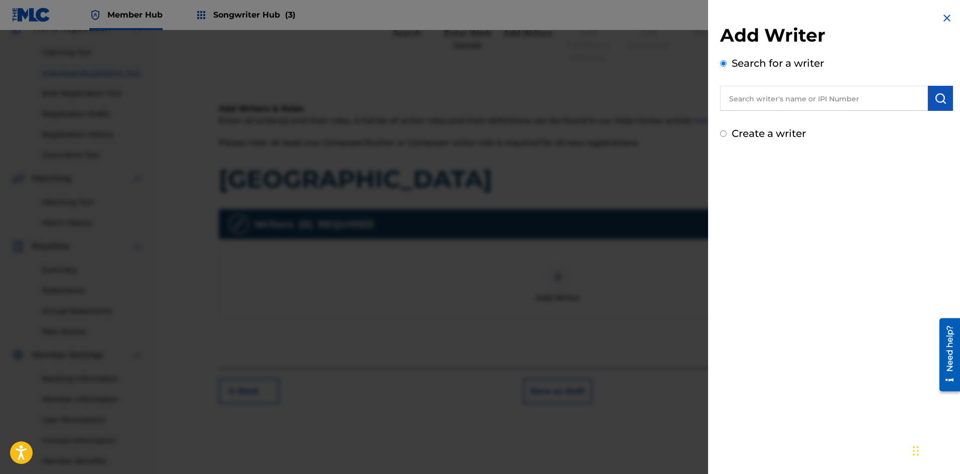
click at [777, 91] on input "text" at bounding box center [824, 98] width 208 height 25
click at [814, 124] on span "iz" at bounding box center [817, 121] width 6 height 10
type input "[PERSON_NAME]"
click at [937, 100] on img "submit" at bounding box center [940, 98] width 12 height 12
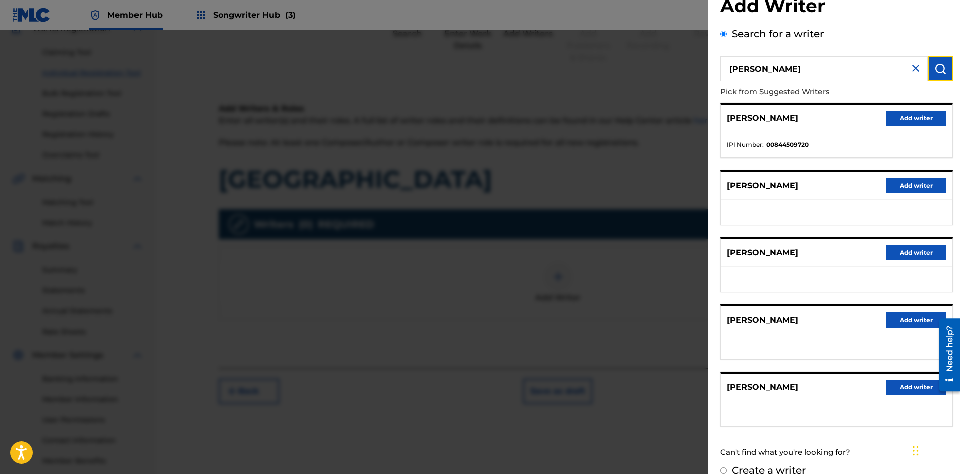
scroll to position [46, 0]
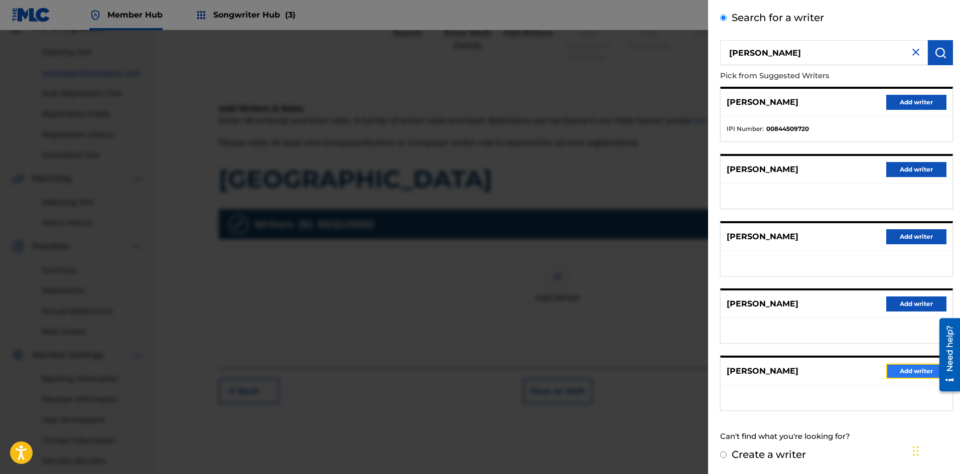
click at [892, 371] on button "Add writer" at bounding box center [916, 371] width 60 height 15
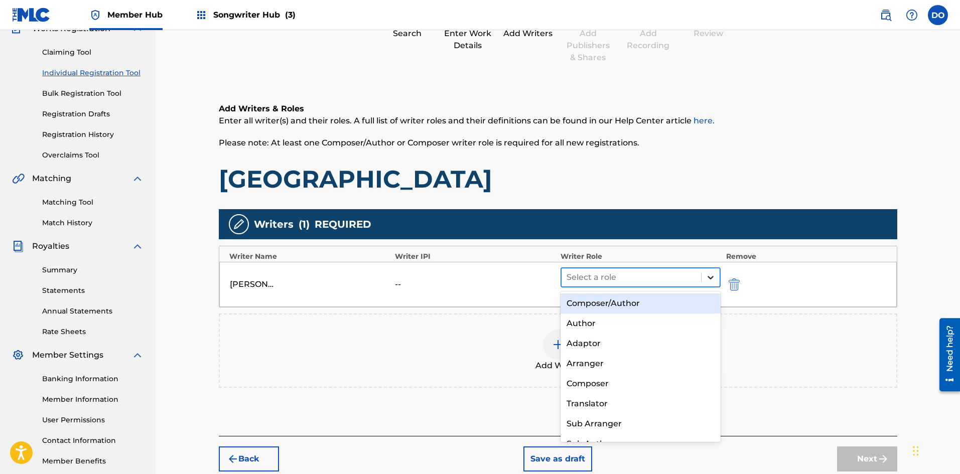
click at [709, 274] on icon at bounding box center [710, 277] width 10 height 10
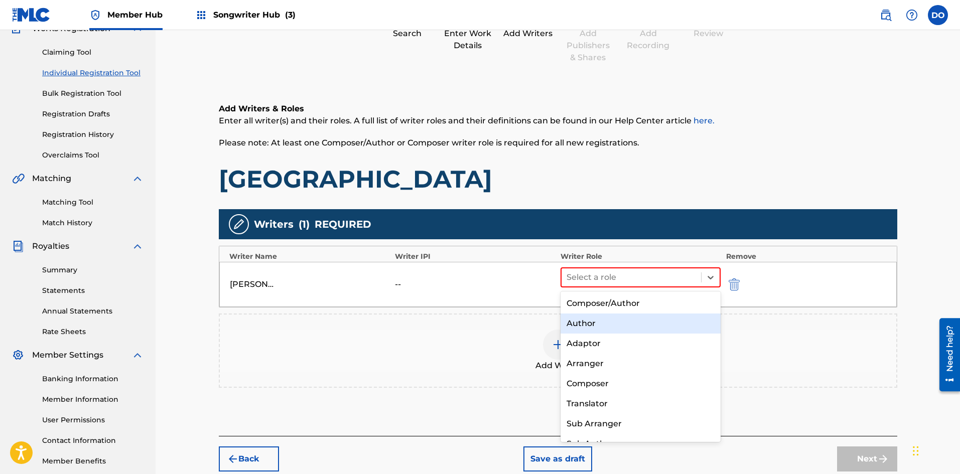
click at [600, 325] on div "Author" at bounding box center [640, 324] width 161 height 20
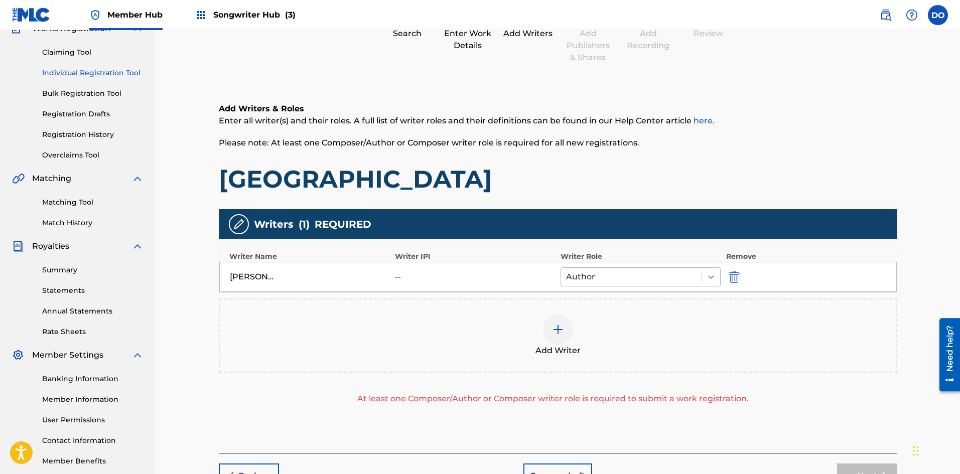
click at [714, 275] on icon at bounding box center [711, 277] width 10 height 10
click at [692, 191] on h1 "[GEOGRAPHIC_DATA]" at bounding box center [558, 179] width 678 height 30
click at [399, 278] on div "--" at bounding box center [417, 277] width 45 height 12
click at [553, 333] on img at bounding box center [558, 330] width 12 height 12
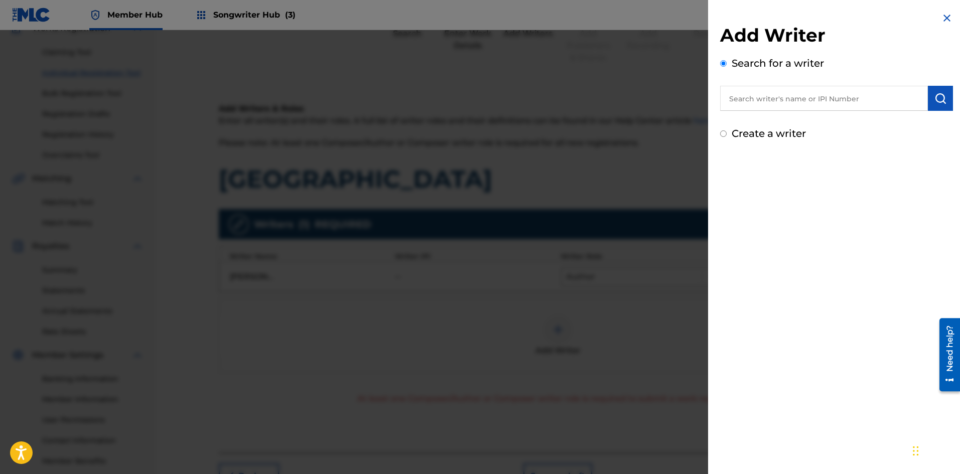
click at [750, 98] on input "text" at bounding box center [824, 98] width 208 height 25
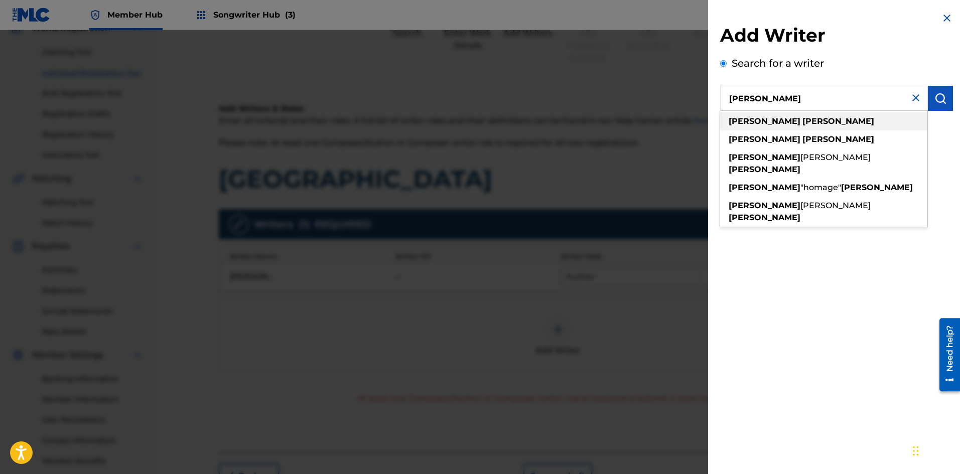
click at [802, 125] on strong "[PERSON_NAME]" at bounding box center [838, 121] width 72 height 10
type input "[PERSON_NAME]"
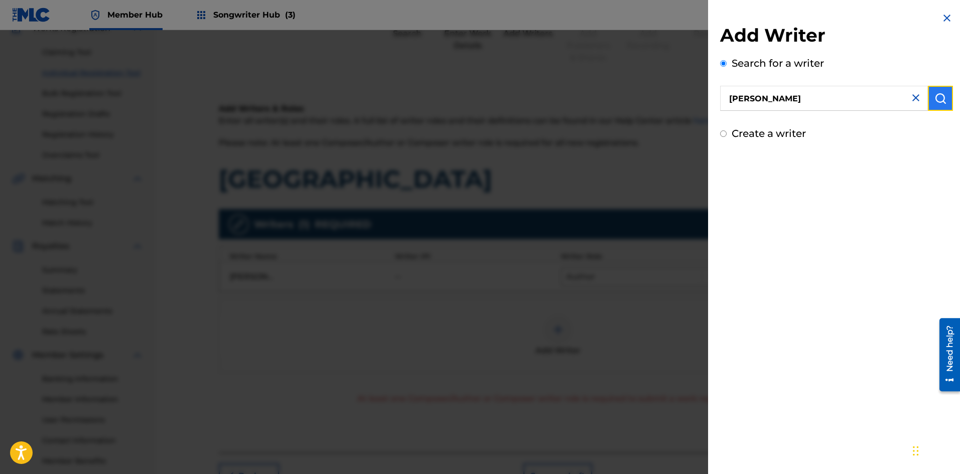
click at [930, 92] on button "submit" at bounding box center [940, 98] width 25 height 25
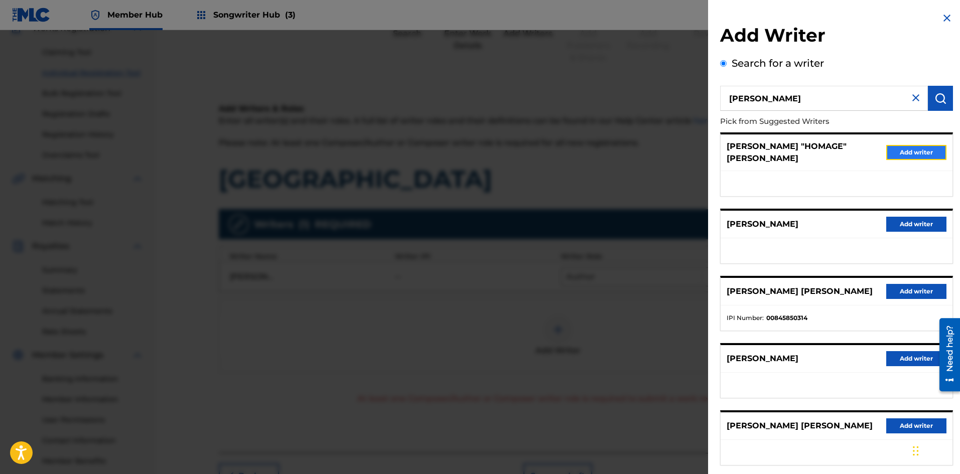
click at [905, 150] on button "Add writer" at bounding box center [916, 152] width 60 height 15
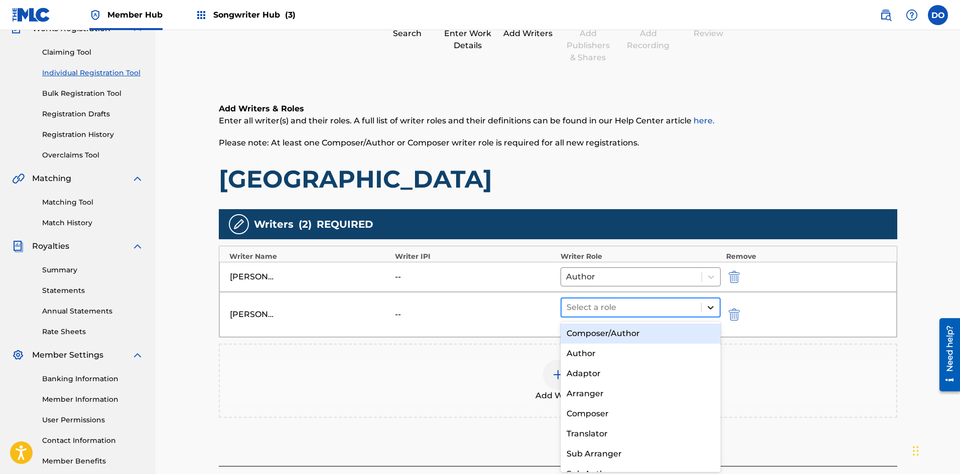
click at [708, 306] on icon at bounding box center [710, 308] width 10 height 10
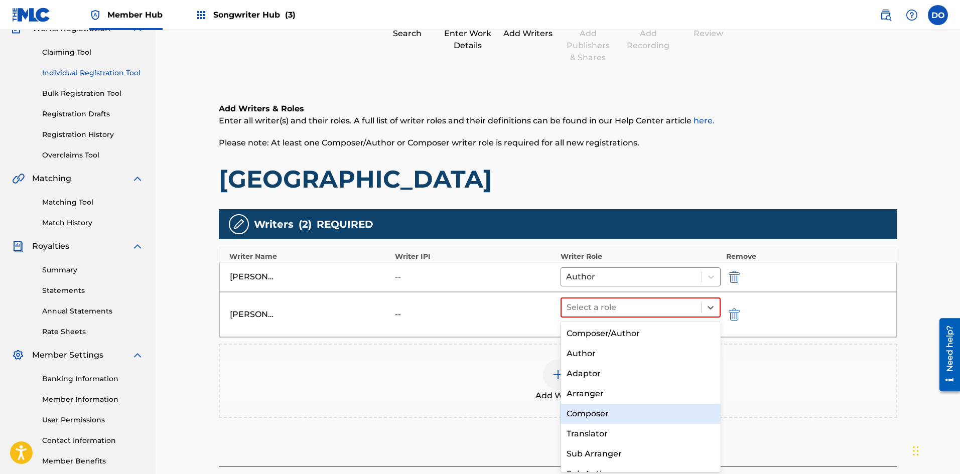
click at [592, 412] on div "Composer" at bounding box center [640, 414] width 161 height 20
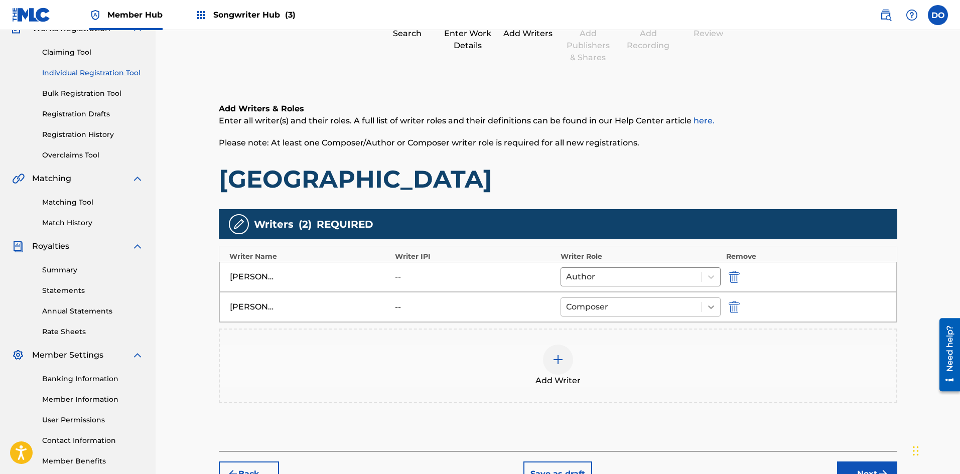
click at [709, 307] on icon at bounding box center [711, 308] width 6 height 4
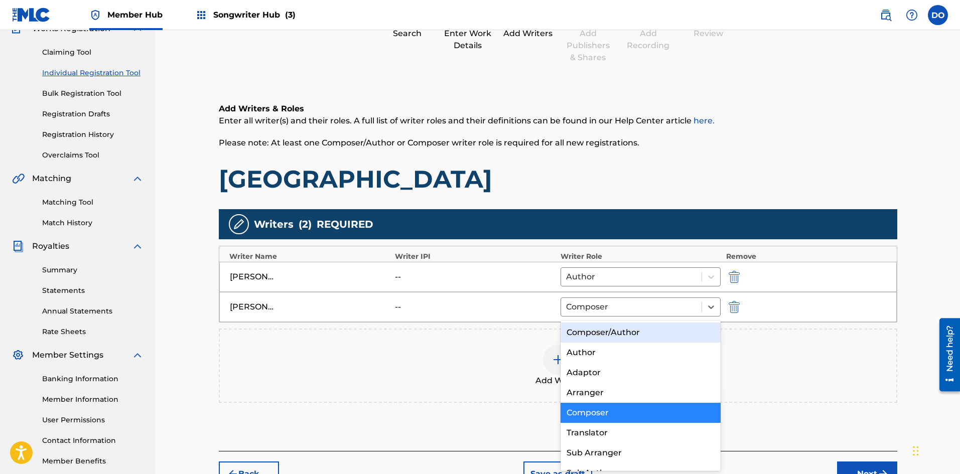
click at [648, 335] on div "Composer/Author" at bounding box center [640, 333] width 161 height 20
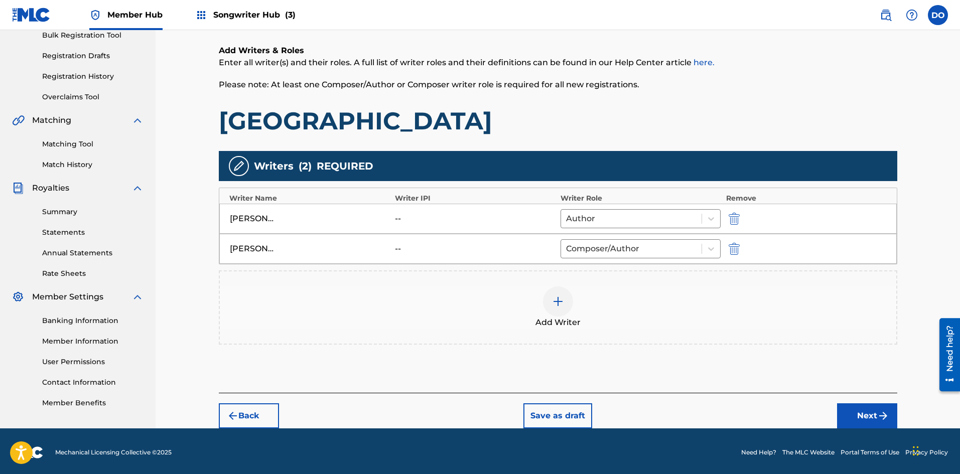
scroll to position [156, 0]
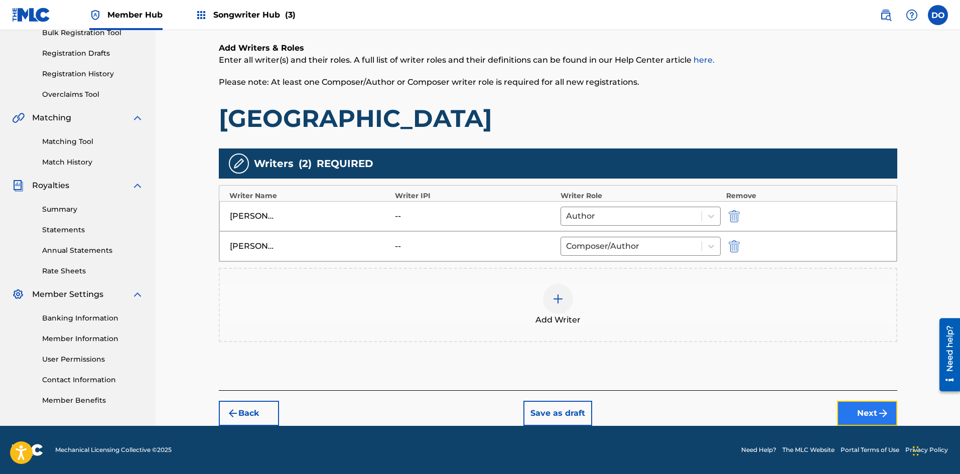
click at [865, 406] on button "Next" at bounding box center [867, 413] width 60 height 25
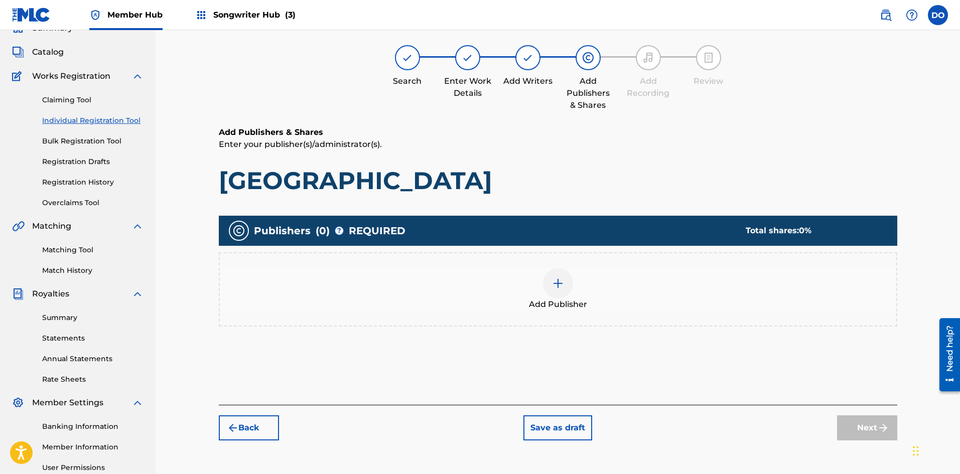
scroll to position [45, 0]
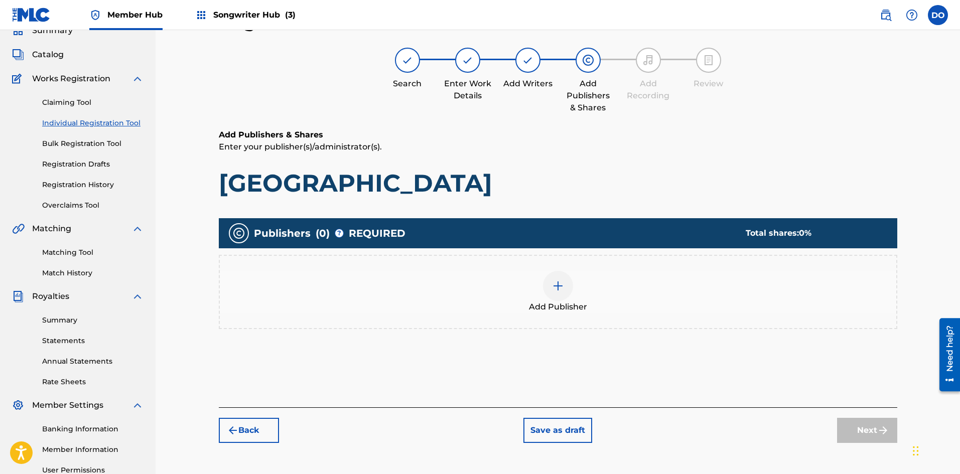
click at [556, 296] on div at bounding box center [558, 286] width 30 height 30
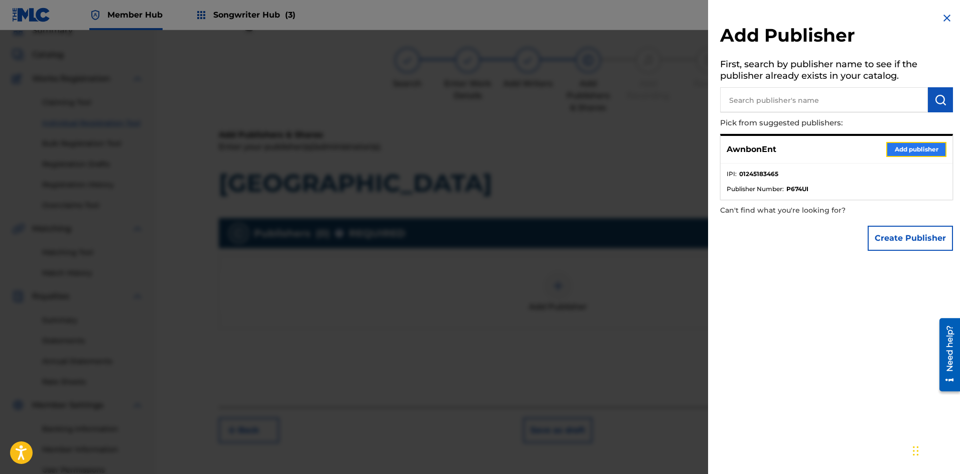
click at [900, 147] on button "Add publisher" at bounding box center [916, 149] width 60 height 15
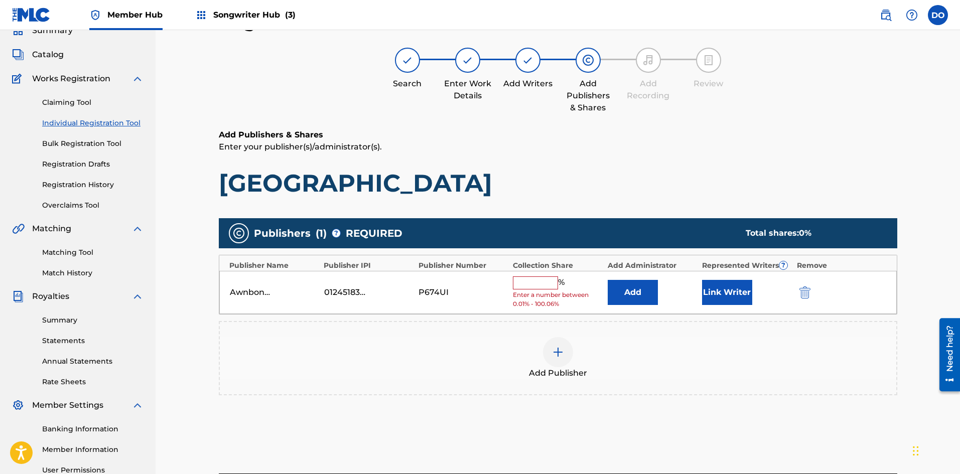
click at [539, 281] on input "text" at bounding box center [535, 282] width 45 height 13
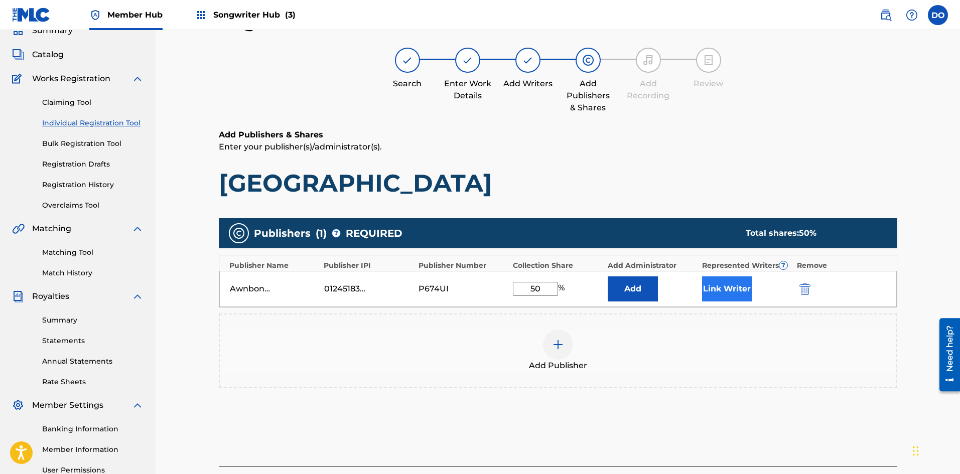
type input "50"
click at [717, 291] on button "Link Writer" at bounding box center [727, 288] width 50 height 25
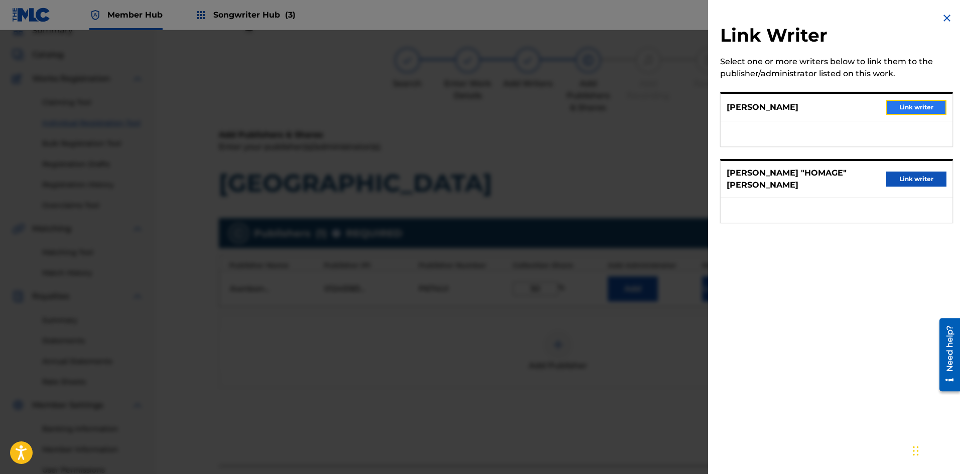
click at [886, 105] on button "Link writer" at bounding box center [916, 107] width 60 height 15
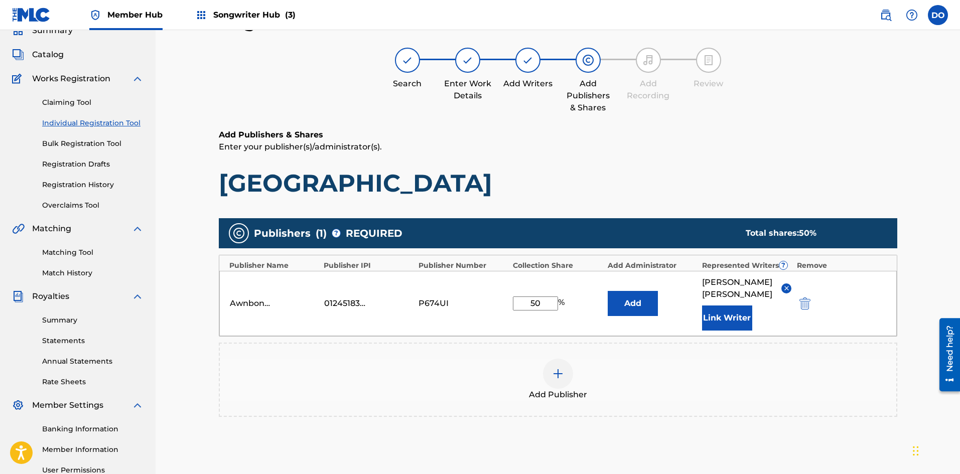
click at [553, 369] on div at bounding box center [558, 374] width 30 height 30
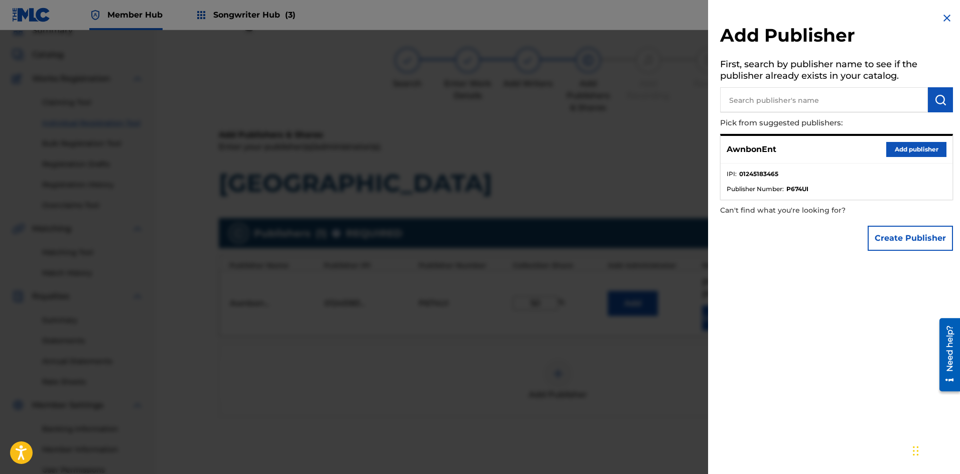
click at [806, 97] on input "text" at bounding box center [824, 99] width 208 height 25
type input "[PERSON_NAME]"
click at [944, 102] on button "submit" at bounding box center [940, 99] width 25 height 25
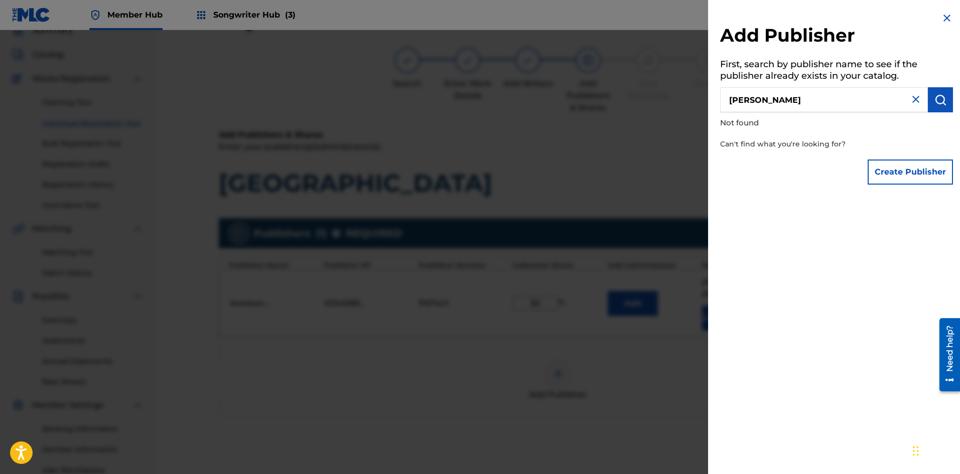
click at [910, 103] on img at bounding box center [916, 99] width 12 height 12
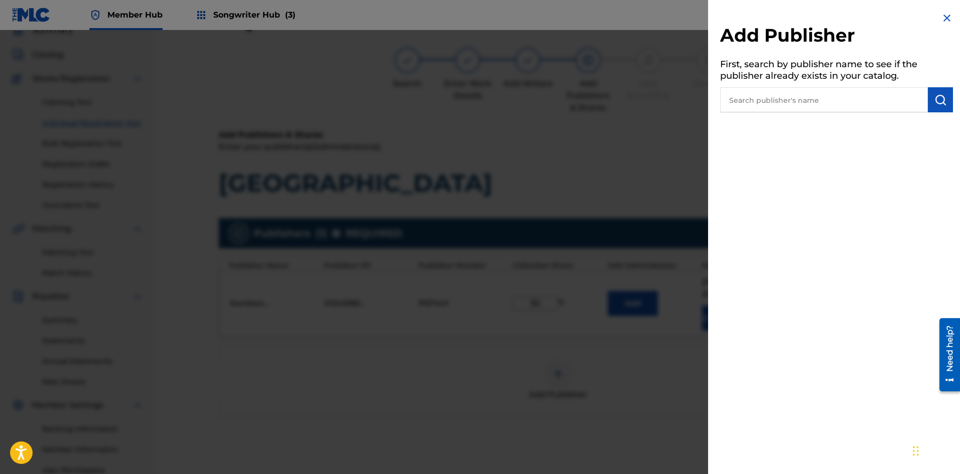
click at [941, 25] on h2 "Add Publisher" at bounding box center [836, 37] width 233 height 26
click at [942, 18] on img at bounding box center [947, 18] width 12 height 12
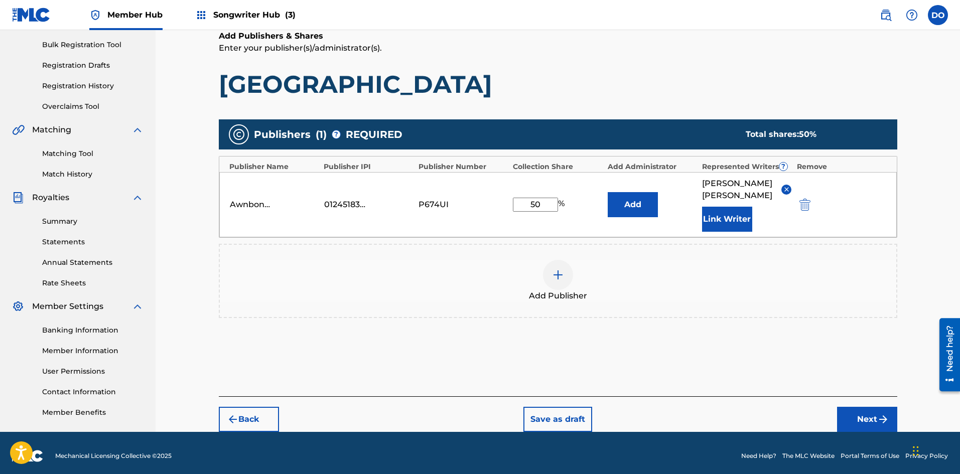
scroll to position [146, 0]
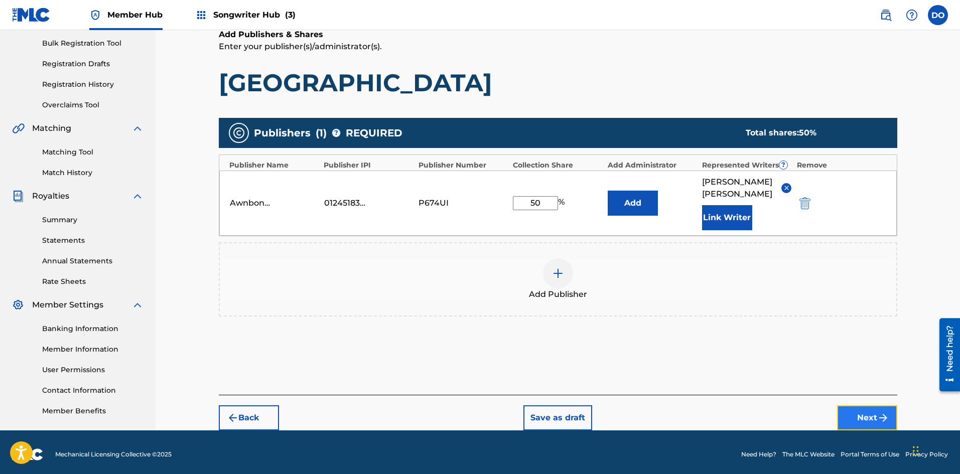
click at [845, 405] on button "Next" at bounding box center [867, 417] width 60 height 25
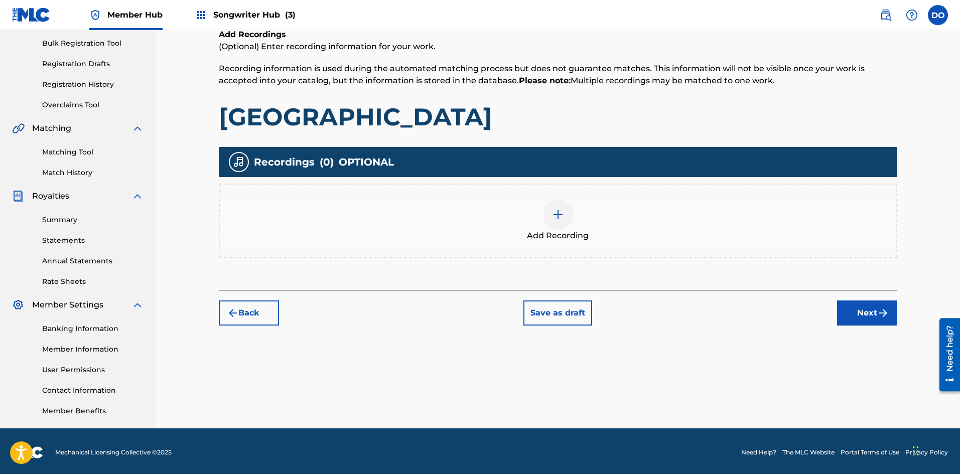
scroll to position [45, 0]
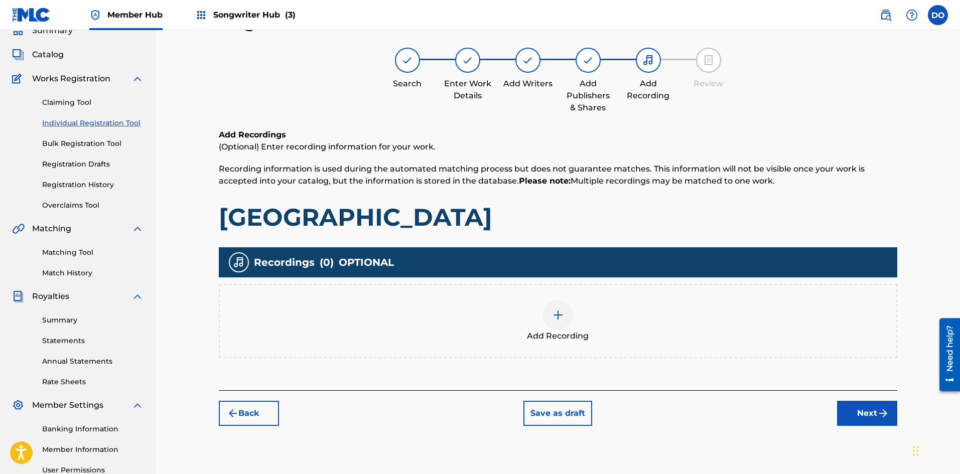
click at [558, 312] on img at bounding box center [558, 315] width 12 height 12
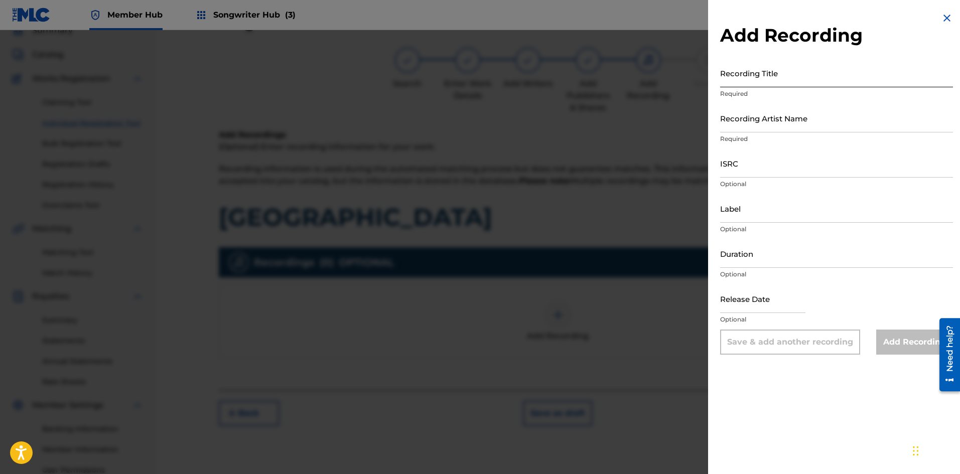
click at [753, 77] on input "Recording Title" at bounding box center [836, 73] width 233 height 29
type input "[GEOGRAPHIC_DATA]"
click at [749, 129] on input "Recording Artist Name" at bounding box center [836, 118] width 233 height 29
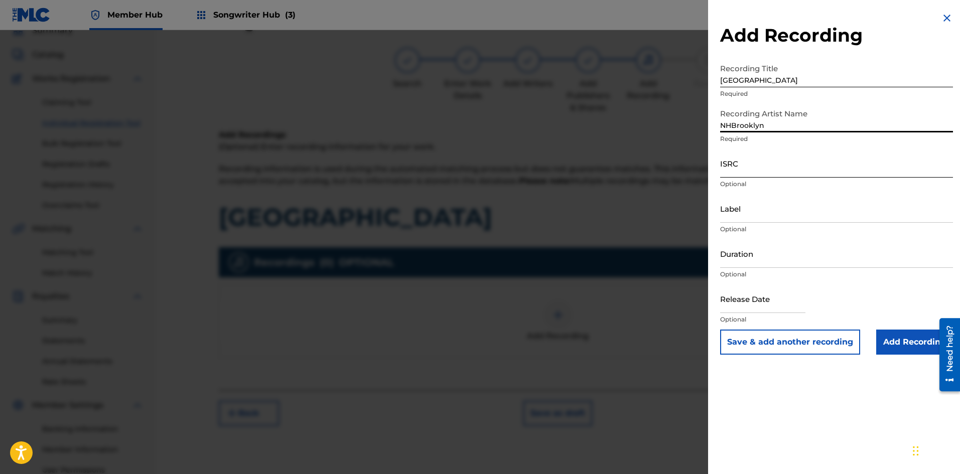
type input "NHBrooklyn"
paste input "QZWFG2459221"
type input "QZWFG2459221"
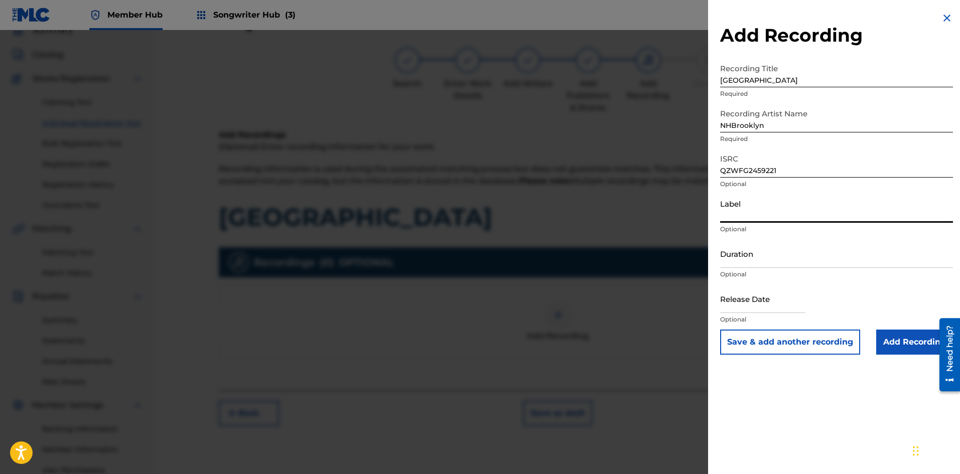
click at [749, 219] on input "Label" at bounding box center [836, 208] width 233 height 29
type input "AwnbonEnt"
click at [776, 259] on input "Duration" at bounding box center [836, 253] width 233 height 29
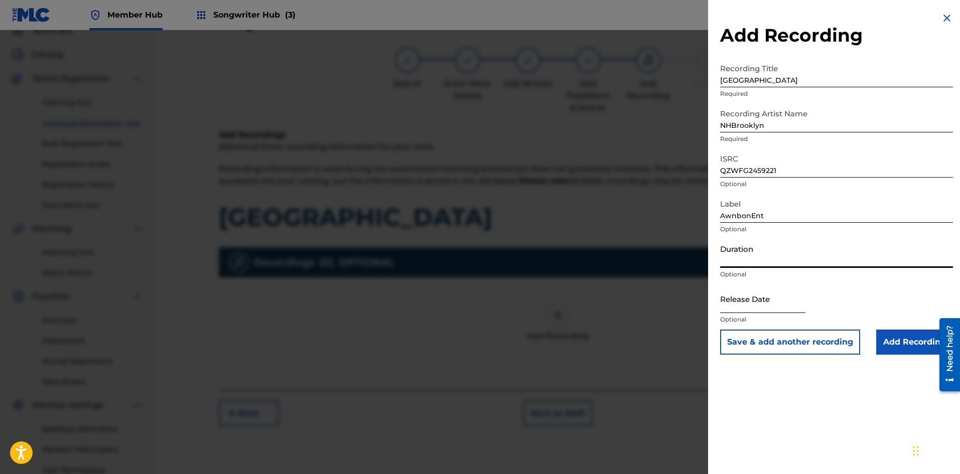
select select "8"
select select "2025"
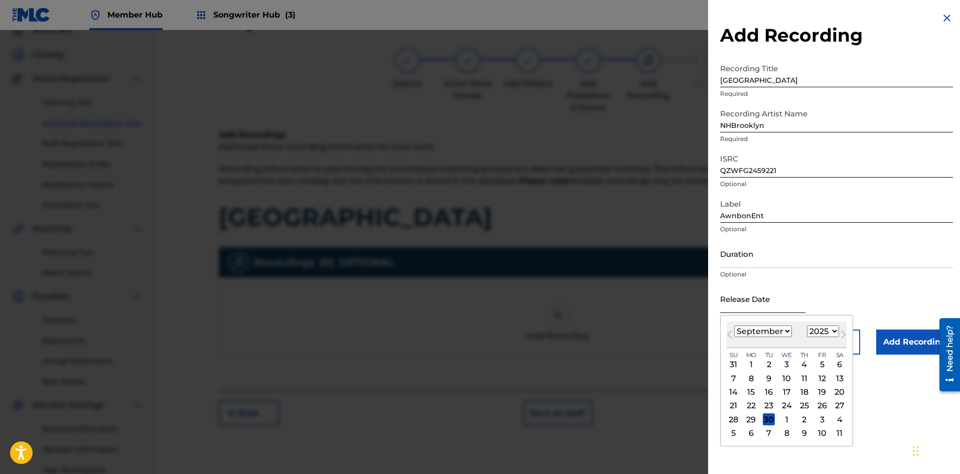
click at [732, 310] on input "text" at bounding box center [762, 298] width 85 height 29
click at [785, 333] on select "January February March April May June July August September October November De…" at bounding box center [763, 332] width 58 height 12
select select "10"
click at [734, 326] on select "January February March April May June July August September October November De…" at bounding box center [763, 332] width 58 height 12
click at [822, 328] on select "1899 1900 1901 1902 1903 1904 1905 1906 1907 1908 1909 1910 1911 1912 1913 1914…" at bounding box center [823, 332] width 32 height 12
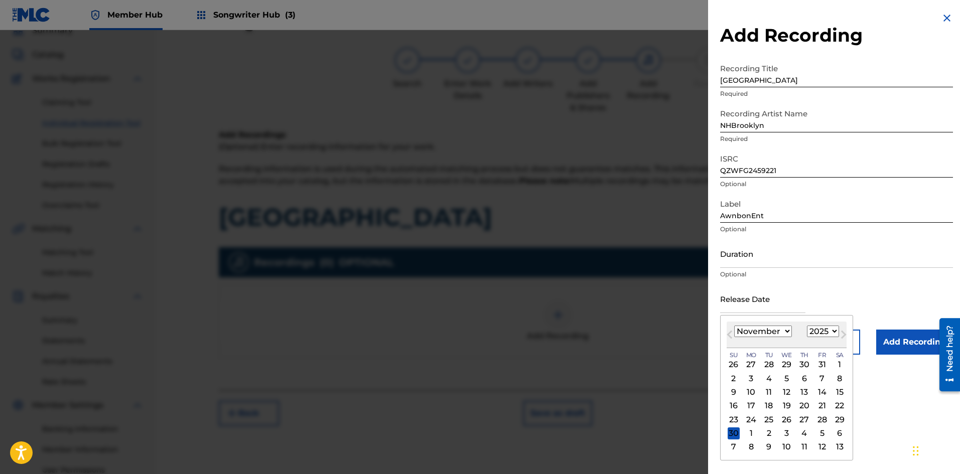
select select "2024"
click at [807, 326] on select "1899 1900 1901 1902 1903 1904 1905 1906 1907 1908 1909 1910 1911 1912 1913 1914…" at bounding box center [823, 332] width 32 height 12
click at [819, 362] on div "1" at bounding box center [822, 365] width 12 height 12
type input "[DATE]"
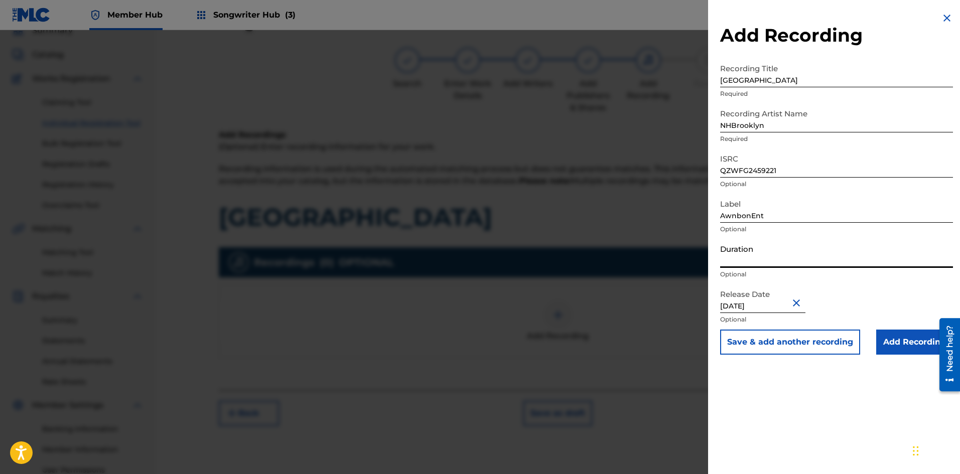
click at [764, 261] on input "Duration" at bounding box center [836, 253] width 233 height 29
type input "04:59"
click at [878, 344] on input "Add Recording" at bounding box center [914, 342] width 77 height 25
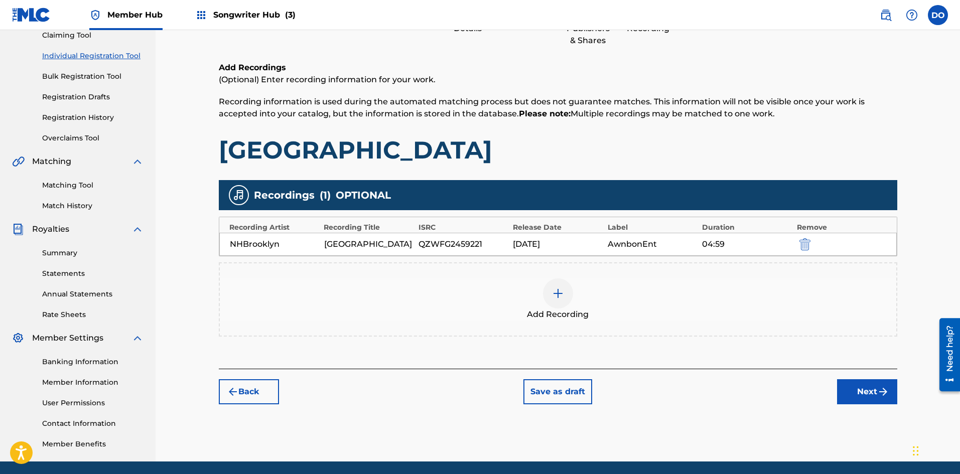
scroll to position [146, 0]
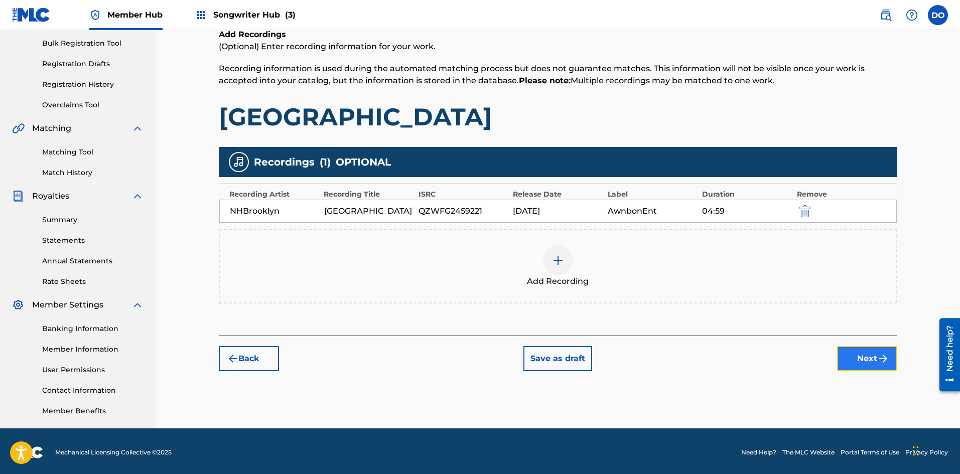
click at [850, 354] on button "Next" at bounding box center [867, 358] width 60 height 25
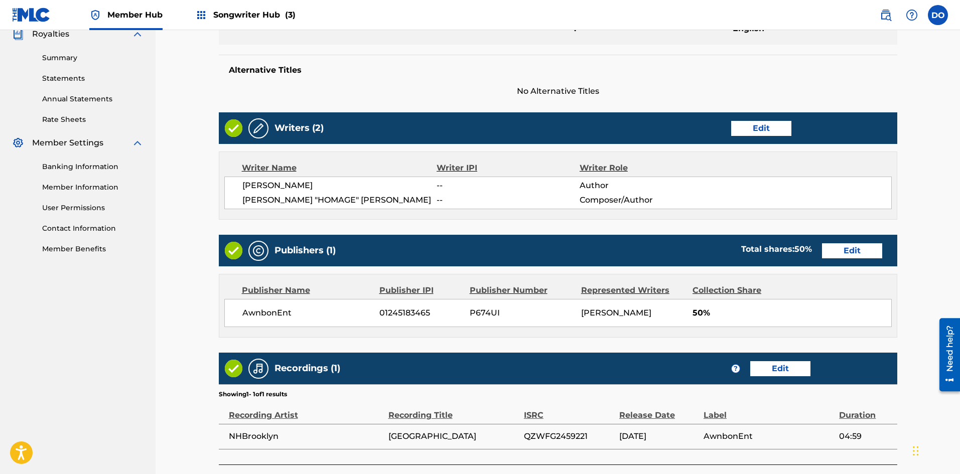
scroll to position [382, 0]
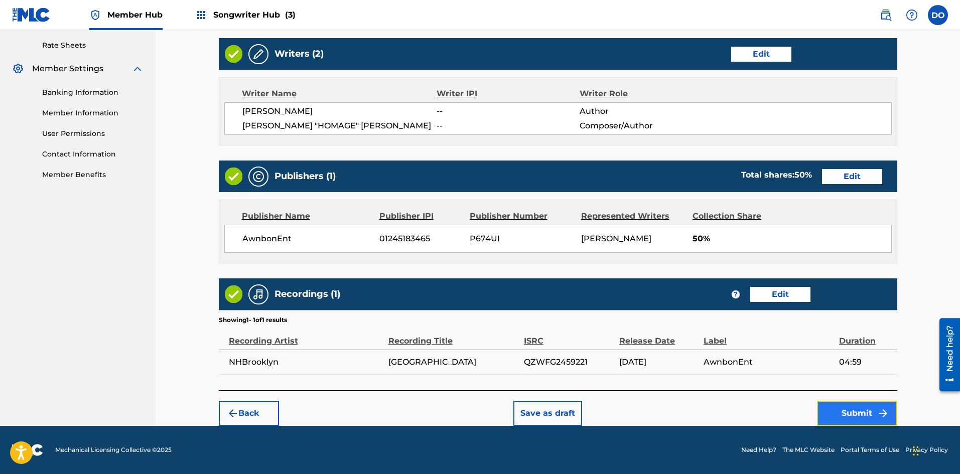
click at [842, 404] on button "Submit" at bounding box center [857, 413] width 80 height 25
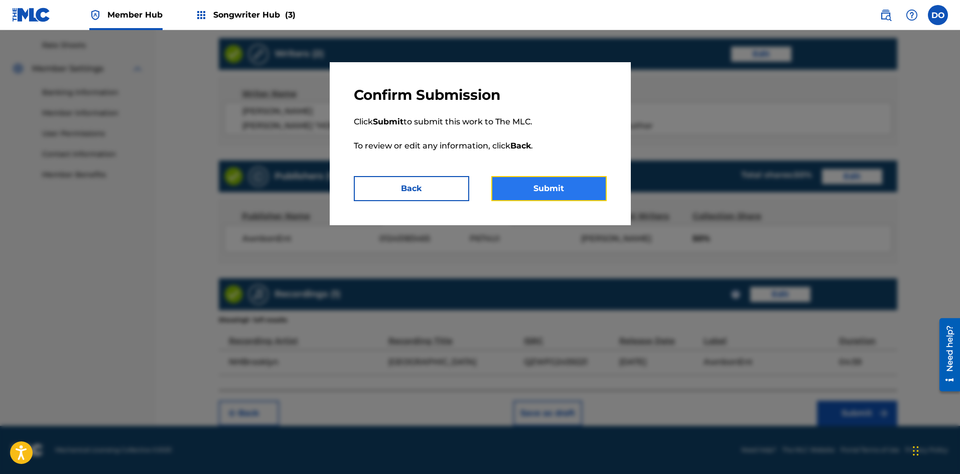
click at [546, 189] on button "Submit" at bounding box center [548, 188] width 115 height 25
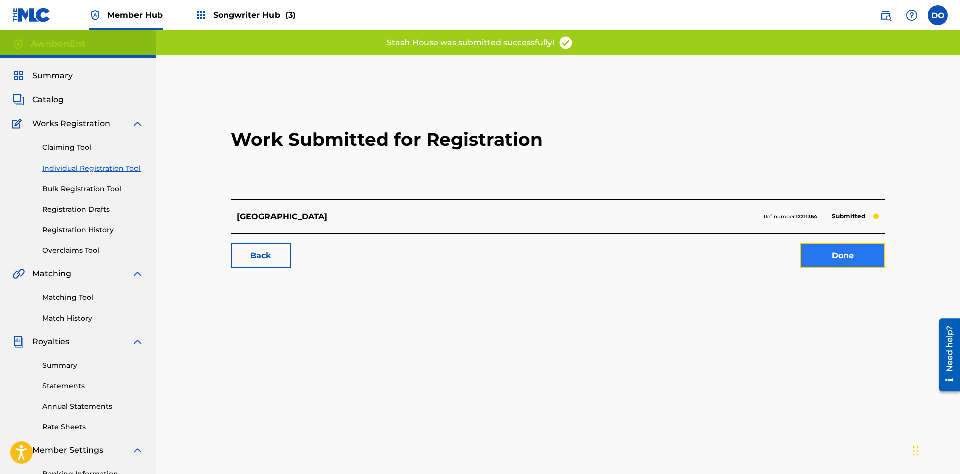
click at [812, 263] on link "Done" at bounding box center [842, 255] width 85 height 25
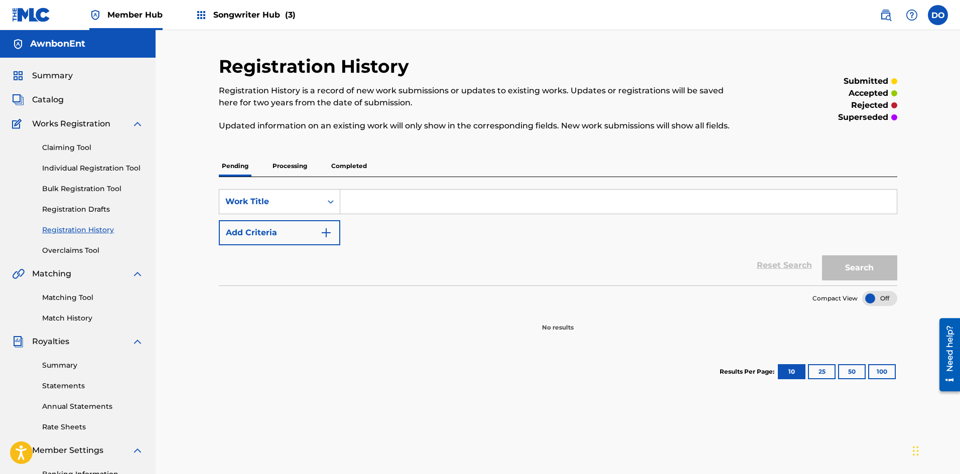
click at [287, 167] on p "Processing" at bounding box center [289, 166] width 41 height 21
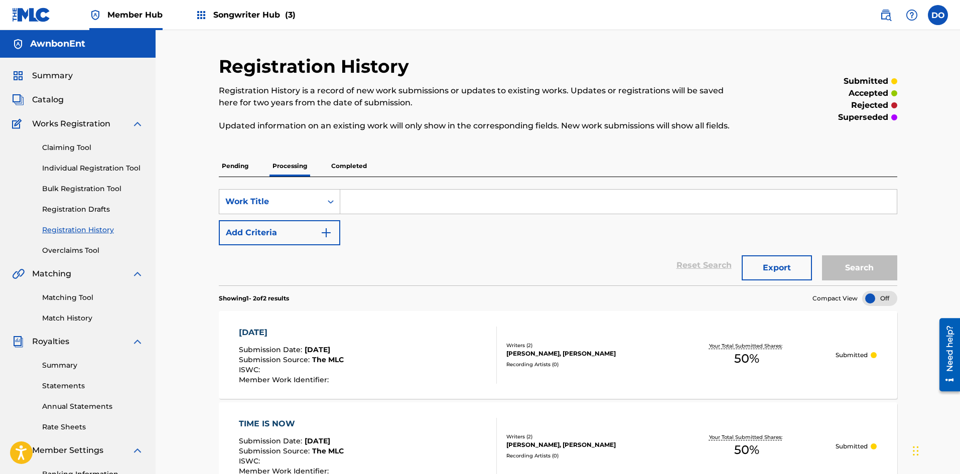
click at [244, 168] on p "Pending" at bounding box center [235, 166] width 33 height 21
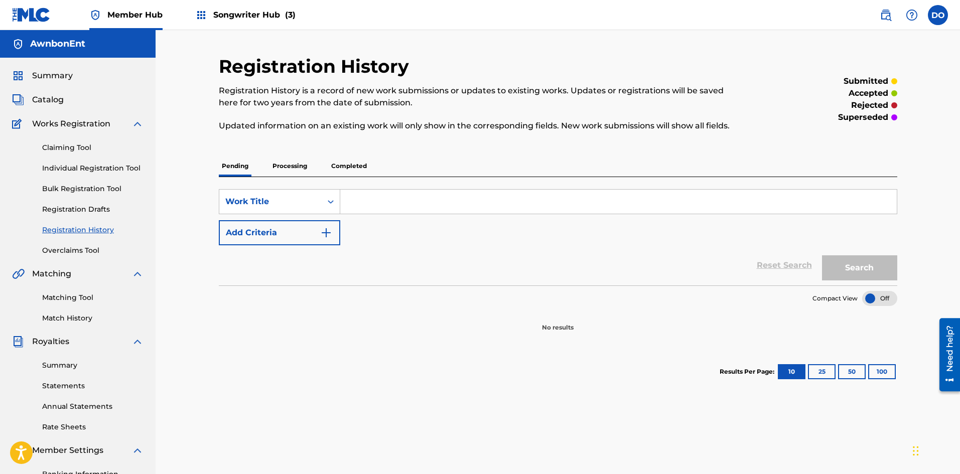
click at [294, 164] on p "Processing" at bounding box center [289, 166] width 41 height 21
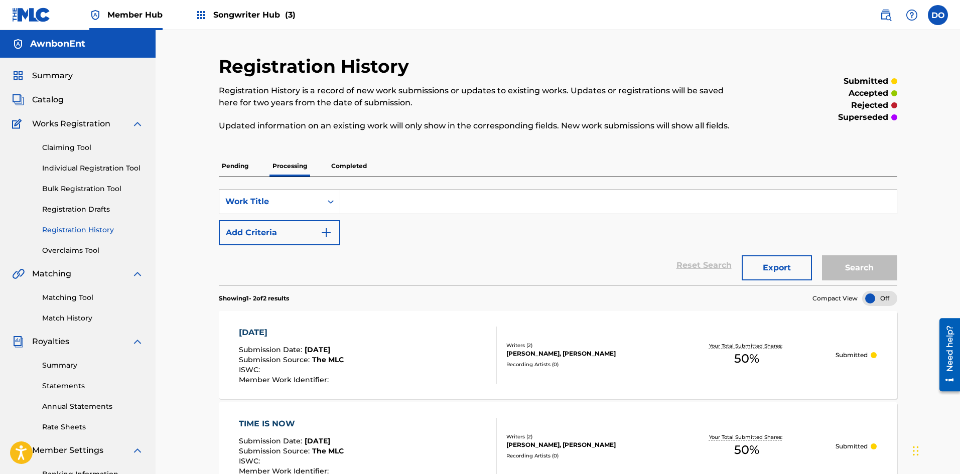
click at [345, 165] on p "Completed" at bounding box center [349, 166] width 42 height 21
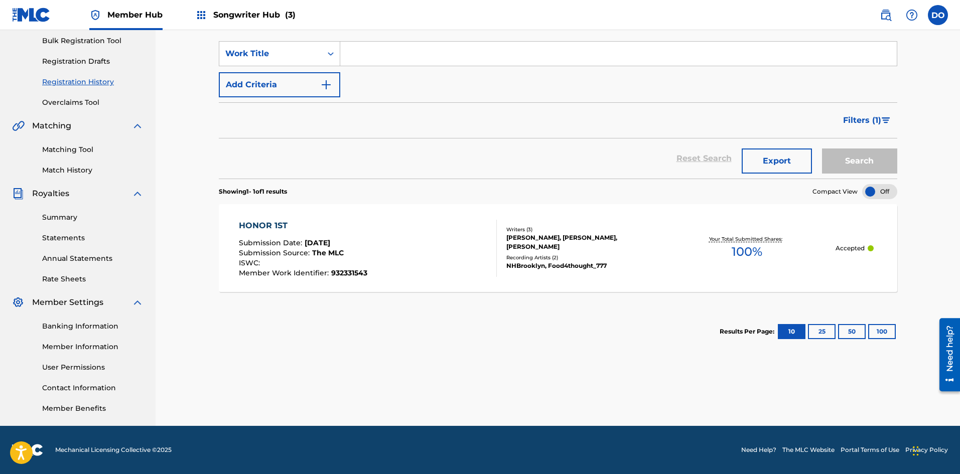
scroll to position [48, 0]
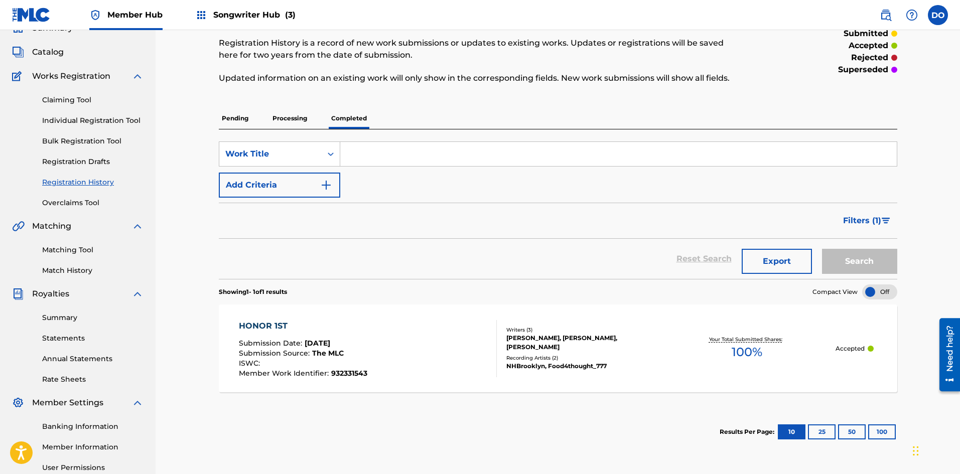
click at [232, 119] on p "Pending" at bounding box center [235, 118] width 33 height 21
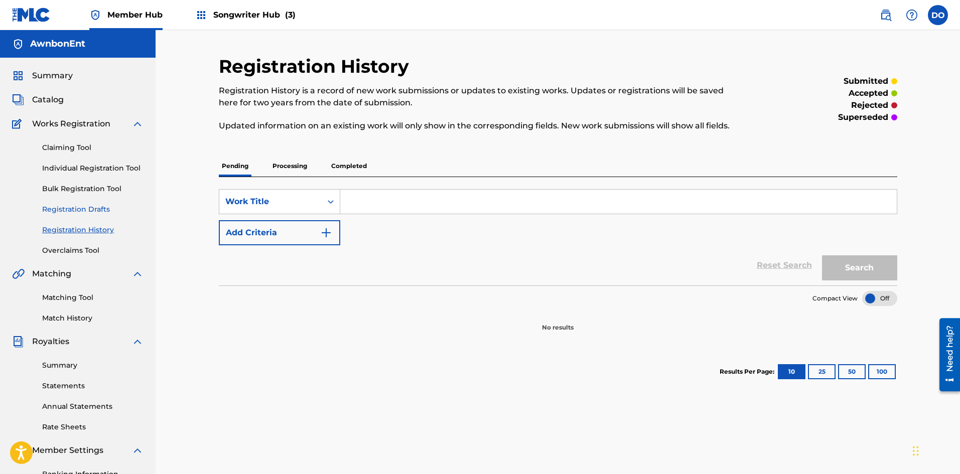
click at [75, 211] on link "Registration Drafts" at bounding box center [92, 209] width 101 height 11
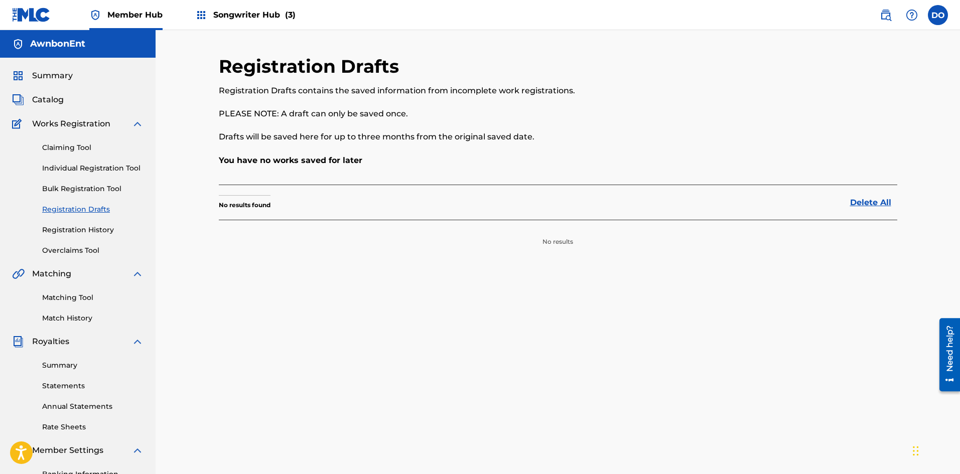
click at [75, 224] on div "Claiming Tool Individual Registration Tool Bulk Registration Tool Registration …" at bounding box center [77, 193] width 131 height 126
click at [75, 227] on link "Registration History" at bounding box center [92, 230] width 101 height 11
